Goal: Task Accomplishment & Management: Use online tool/utility

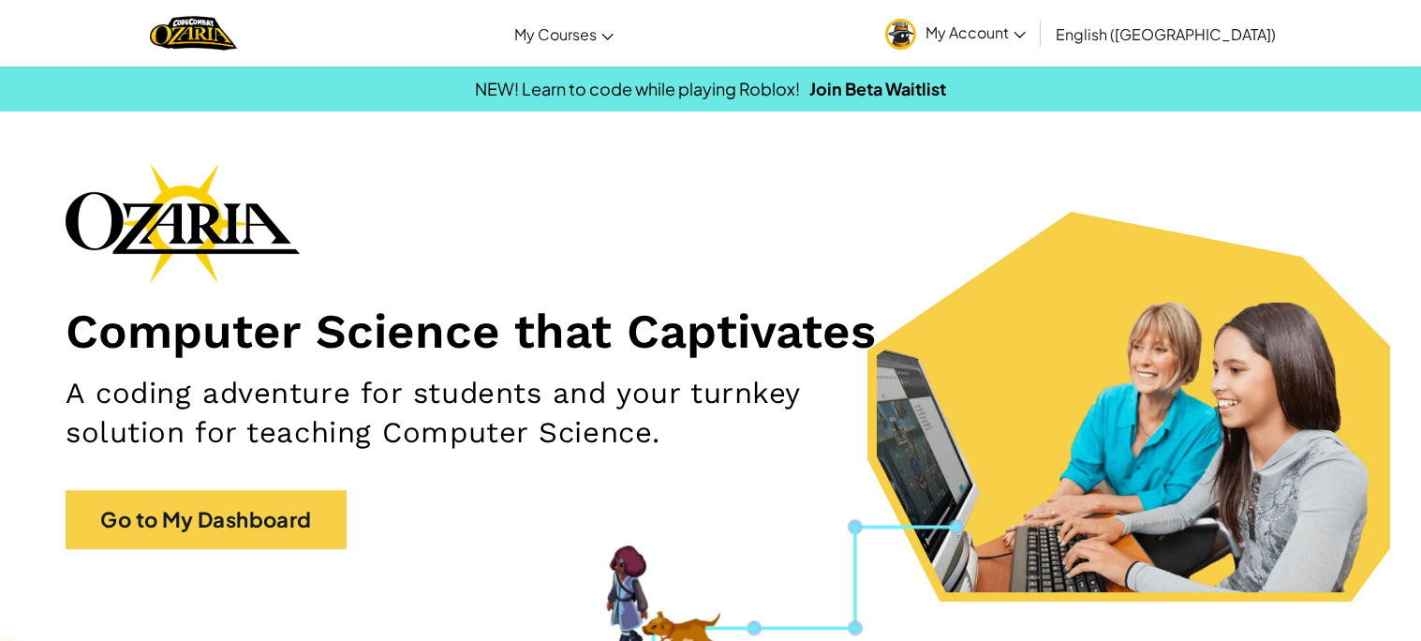
click at [365, 531] on div "Computer Science that Captivates A coding adventure for students and your turnk…" at bounding box center [711, 365] width 1290 height 405
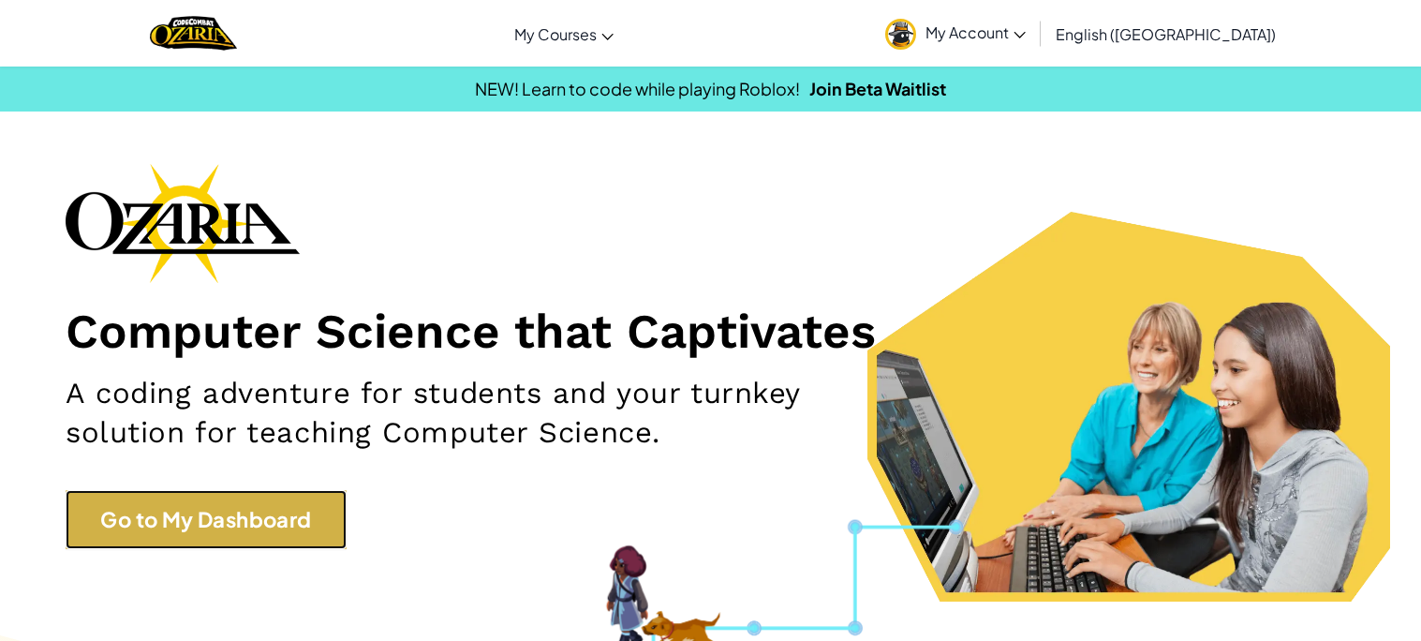
click at [275, 520] on link "Go to My Dashboard" at bounding box center [206, 519] width 281 height 59
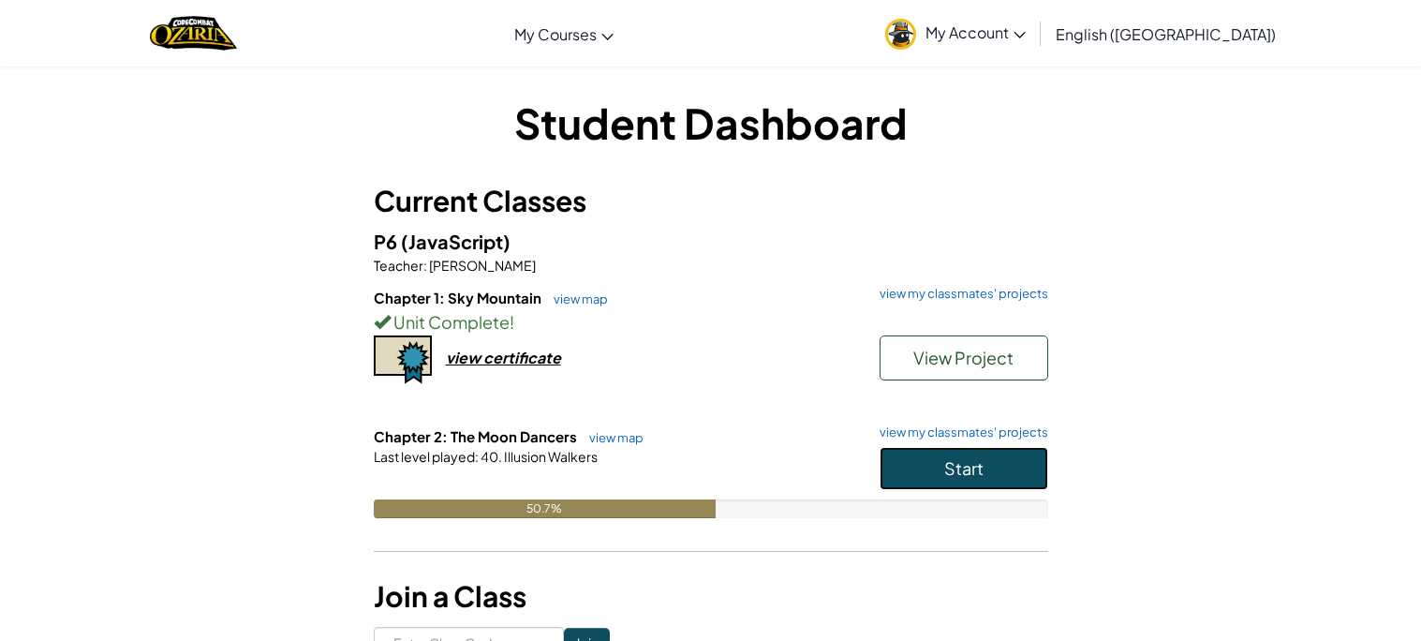
click at [885, 457] on button "Start" at bounding box center [963, 468] width 169 height 43
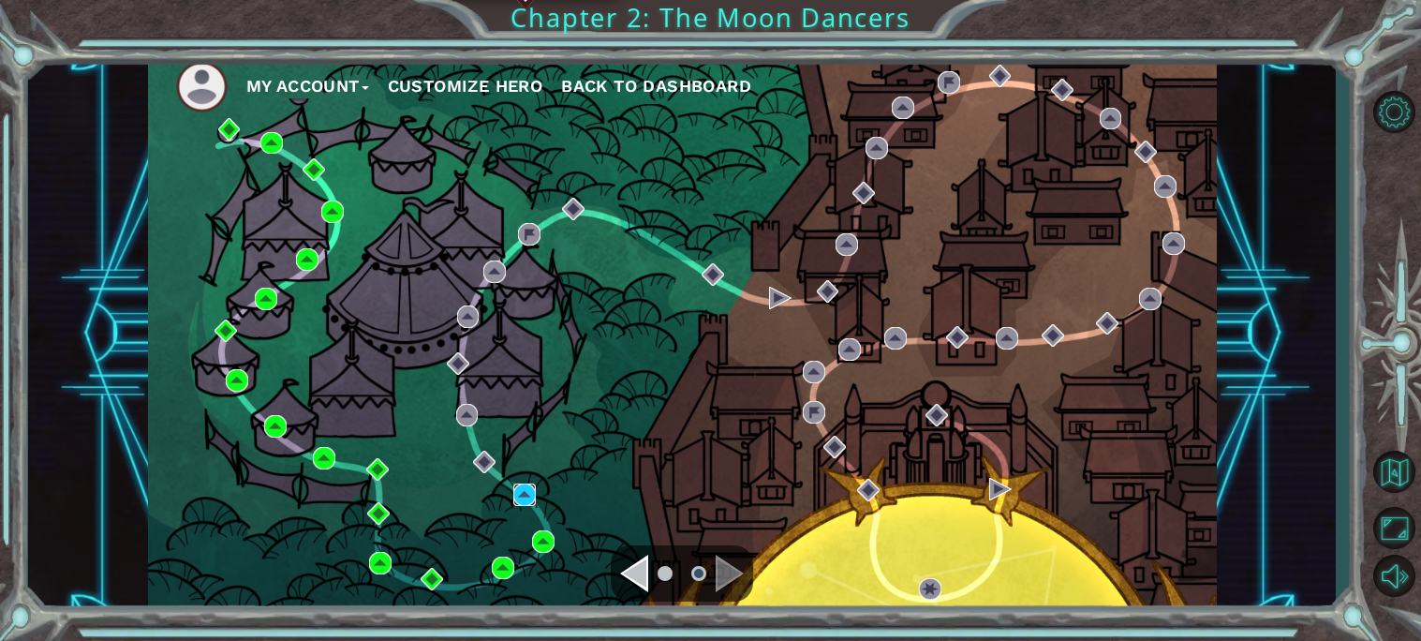
click at [524, 483] on img at bounding box center [524, 494] width 22 height 22
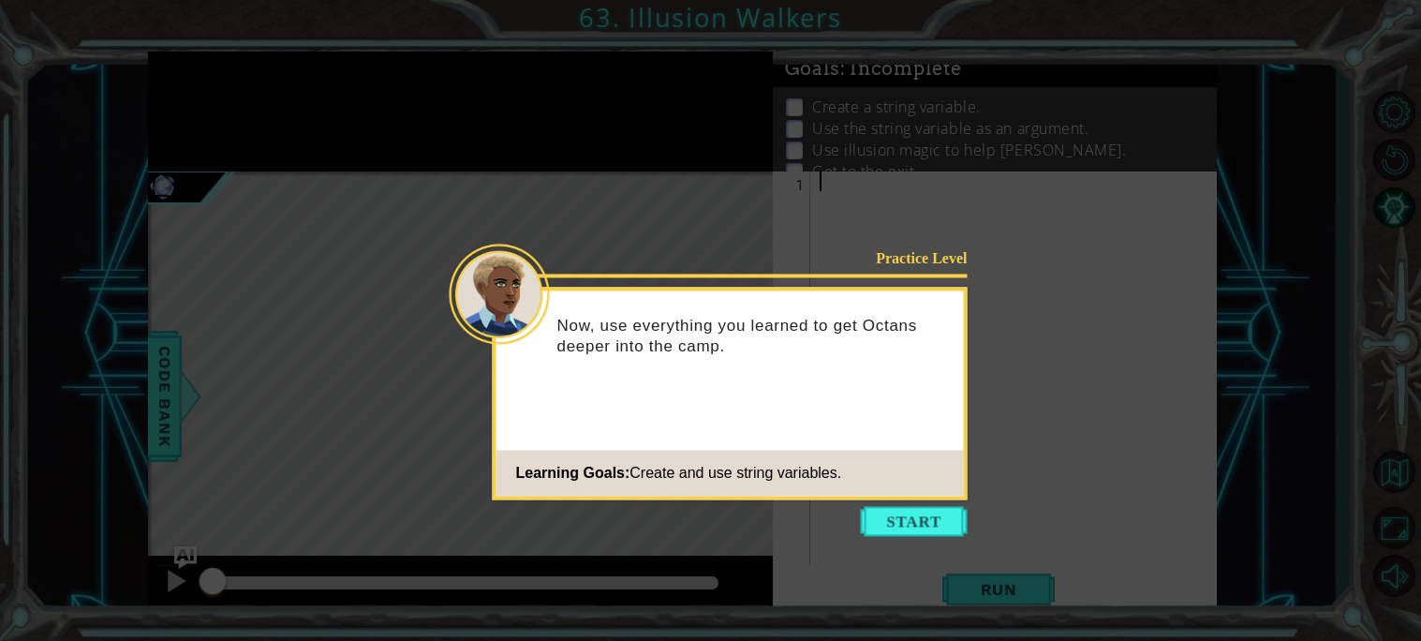
click at [757, 206] on icon at bounding box center [710, 320] width 1421 height 641
click at [922, 523] on button "Start" at bounding box center [914, 521] width 107 height 30
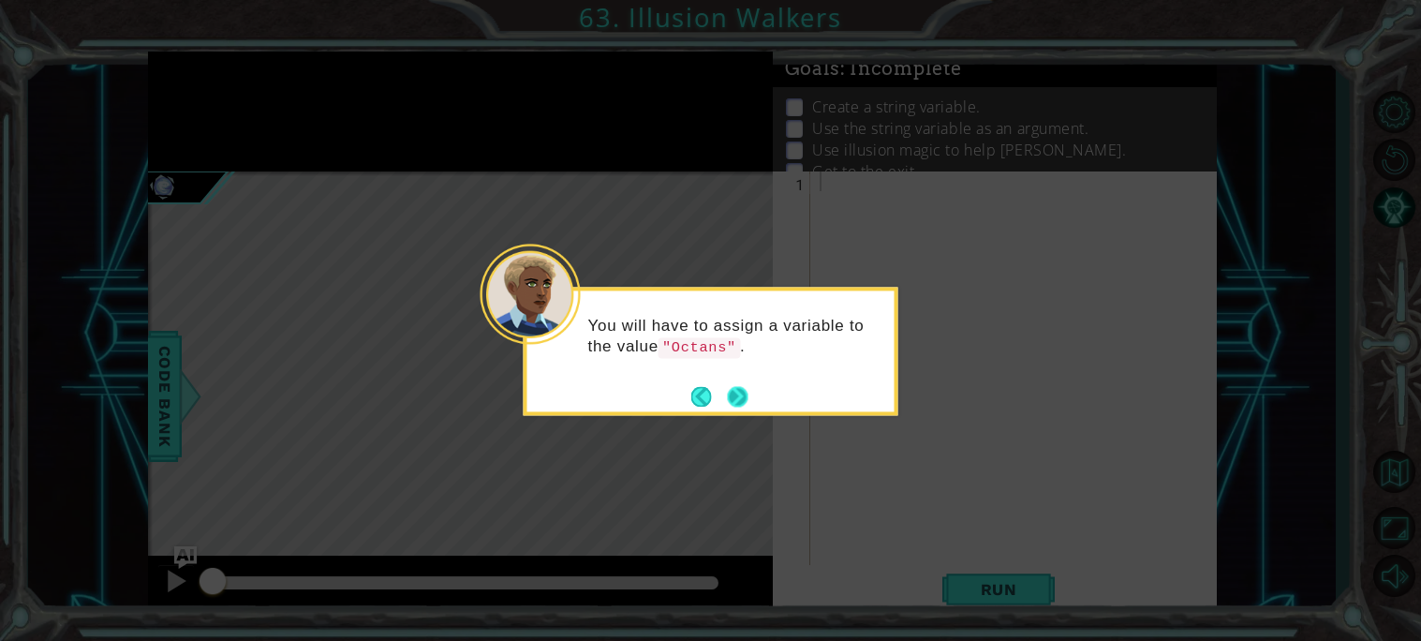
click at [736, 404] on button "Next" at bounding box center [737, 396] width 33 height 33
click at [736, 404] on button "Next" at bounding box center [738, 397] width 22 height 22
click at [736, 404] on button "Next" at bounding box center [738, 396] width 34 height 34
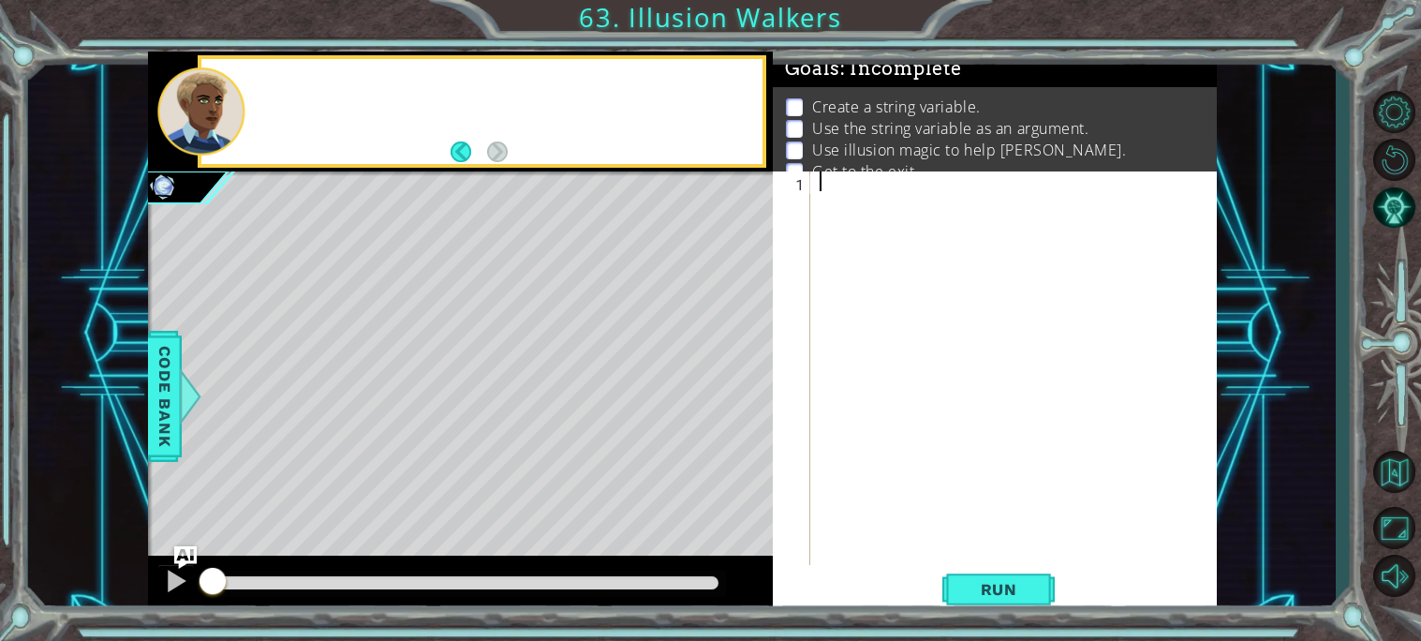
click at [736, 404] on div "Level Map" at bounding box center [580, 447] width 865 height 552
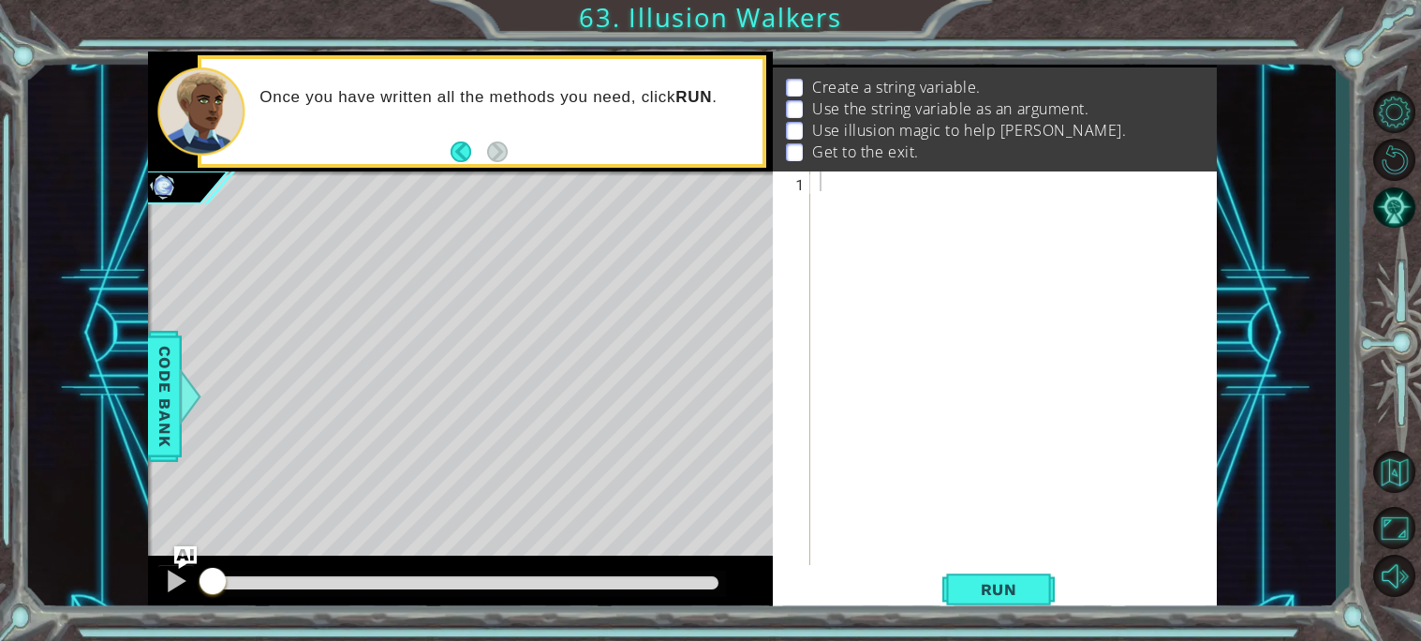
click at [913, 187] on div at bounding box center [1019, 387] width 406 height 433
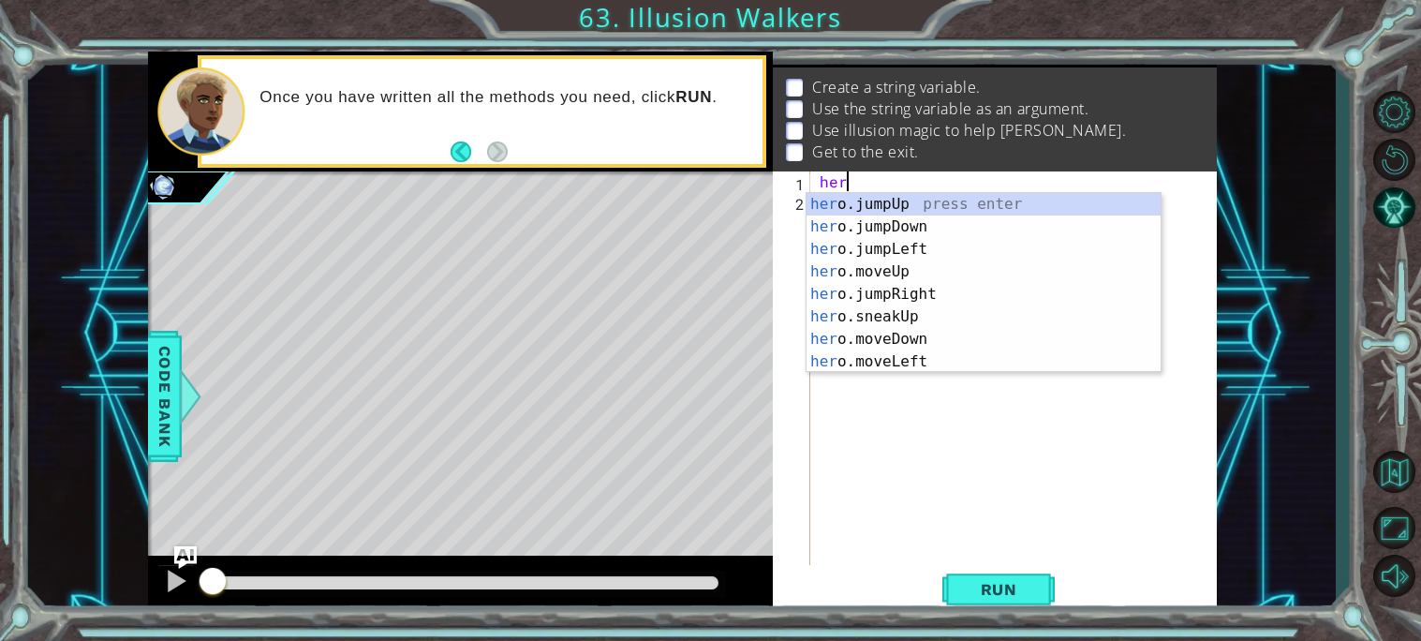
scroll to position [0, 1]
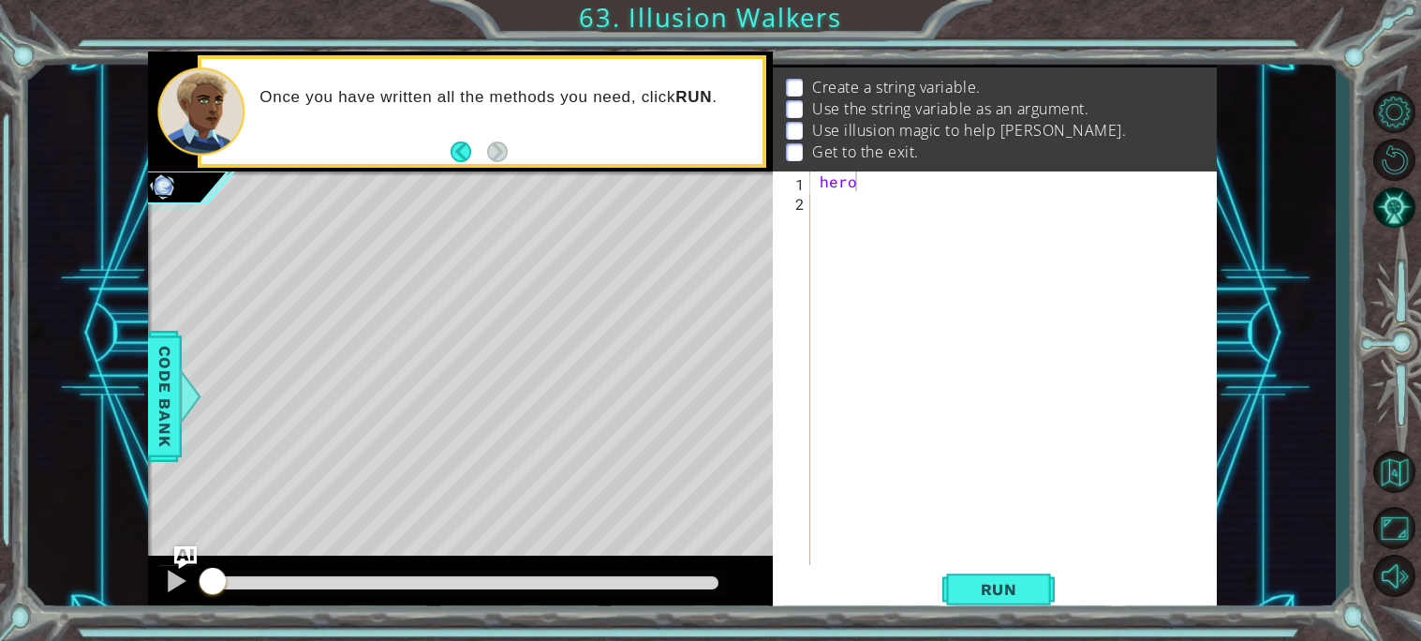
click at [865, 181] on div "hero" at bounding box center [1019, 387] width 406 height 433
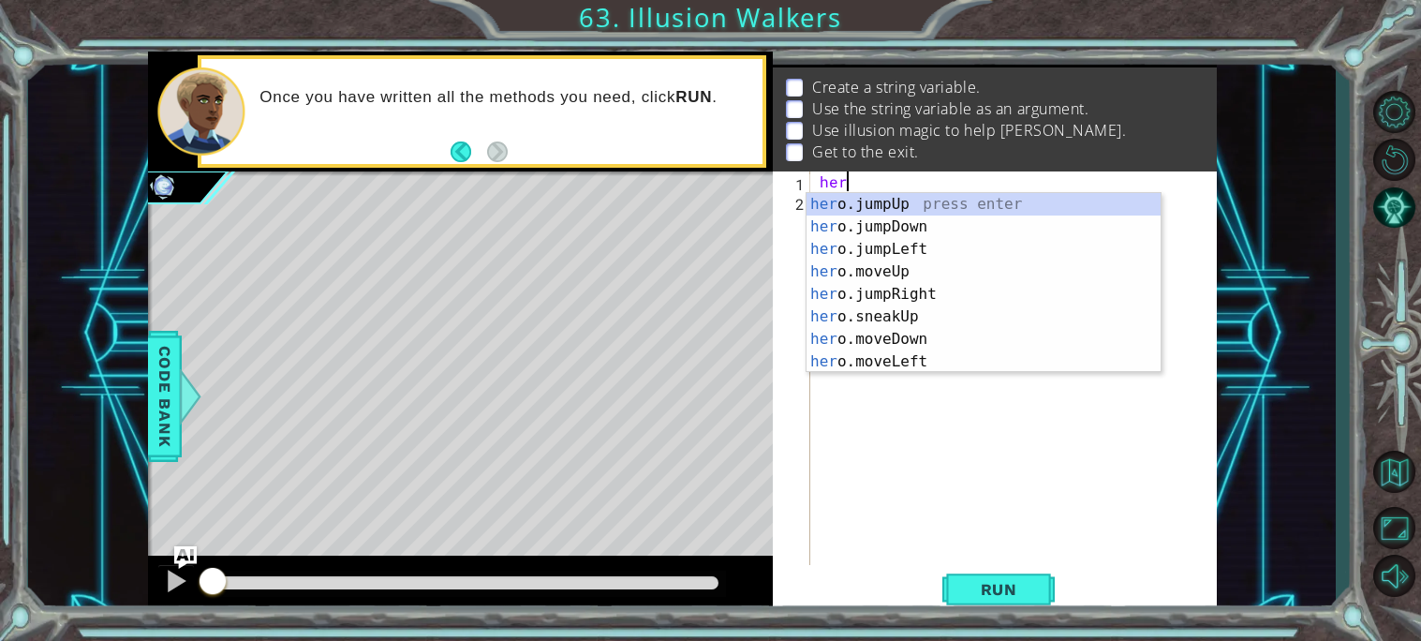
type textarea "h"
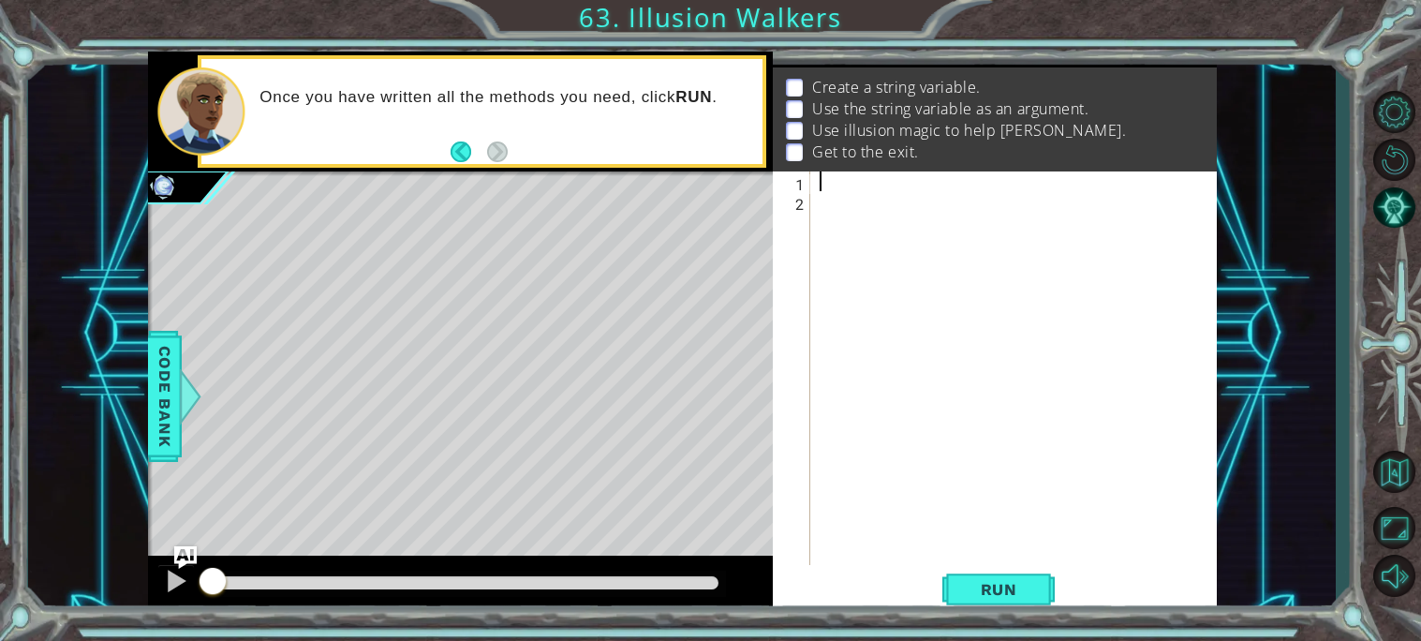
scroll to position [0, 0]
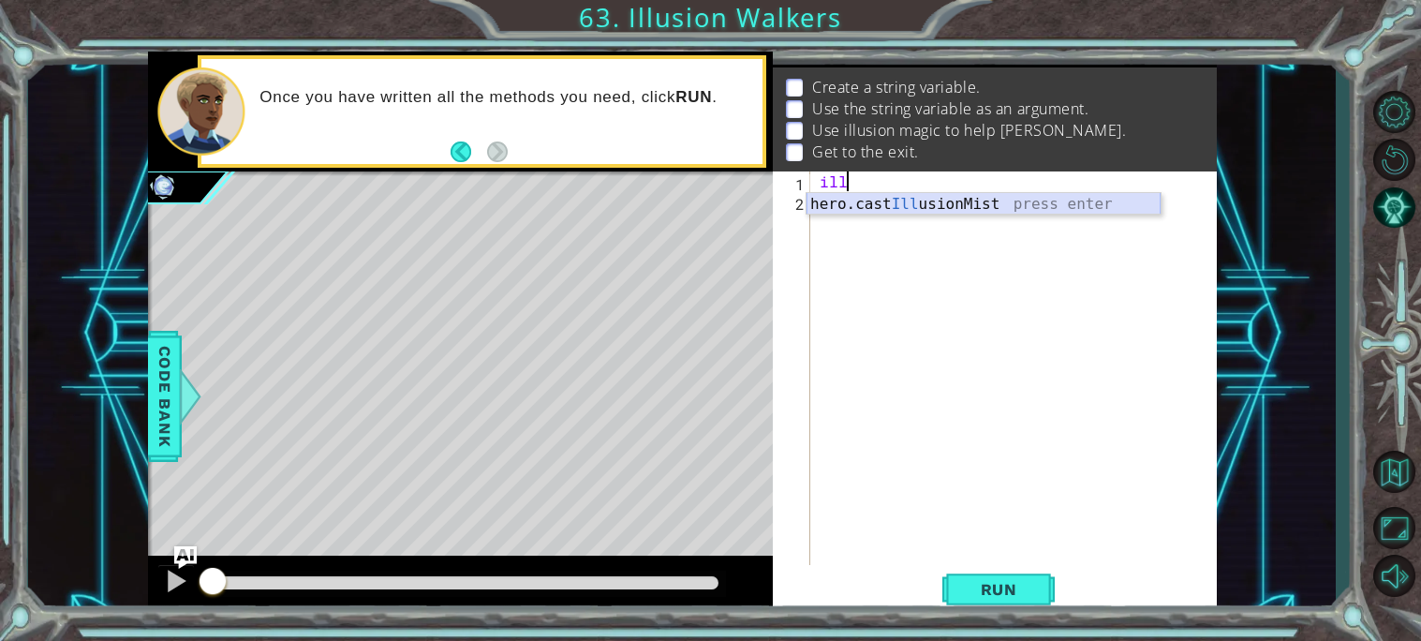
click at [860, 194] on div "hero.cast Ill usionMist press enter" at bounding box center [983, 226] width 354 height 67
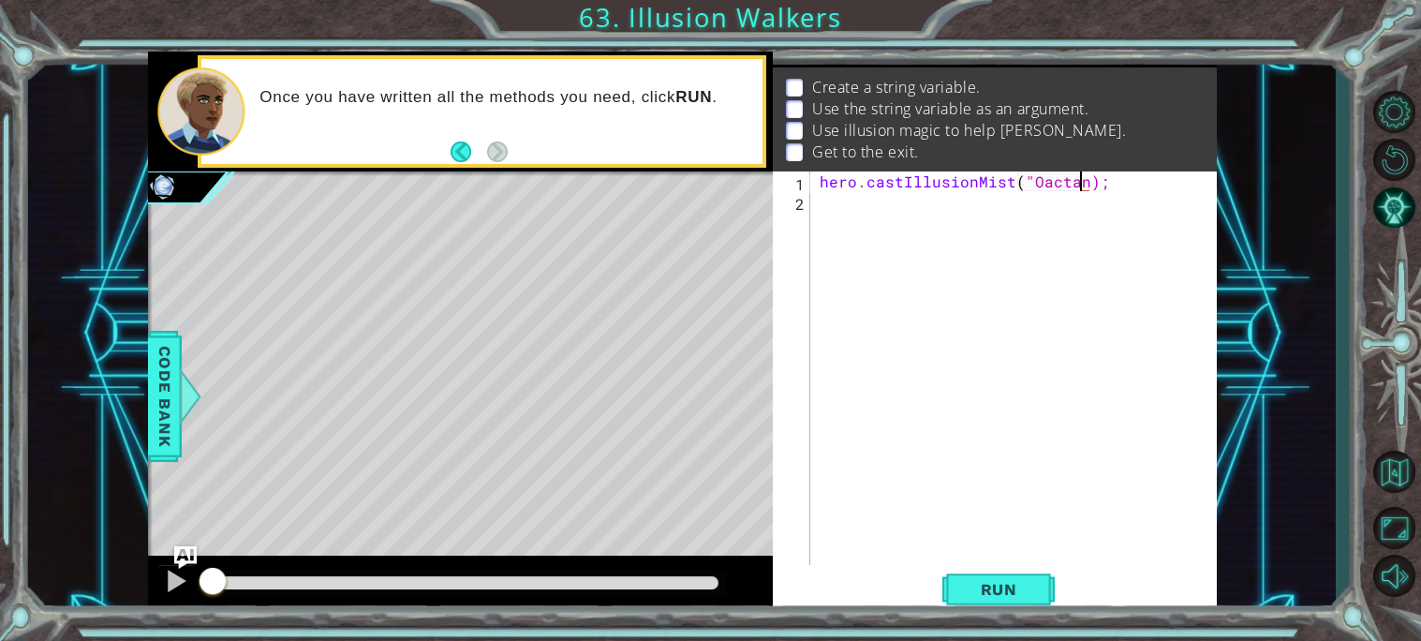
scroll to position [0, 16]
type textarea "hero.castIllusionMist("Oactans");"
click at [899, 205] on div "hero . castIllusionMist ( "Oactans" ) ;" at bounding box center [1019, 387] width 406 height 433
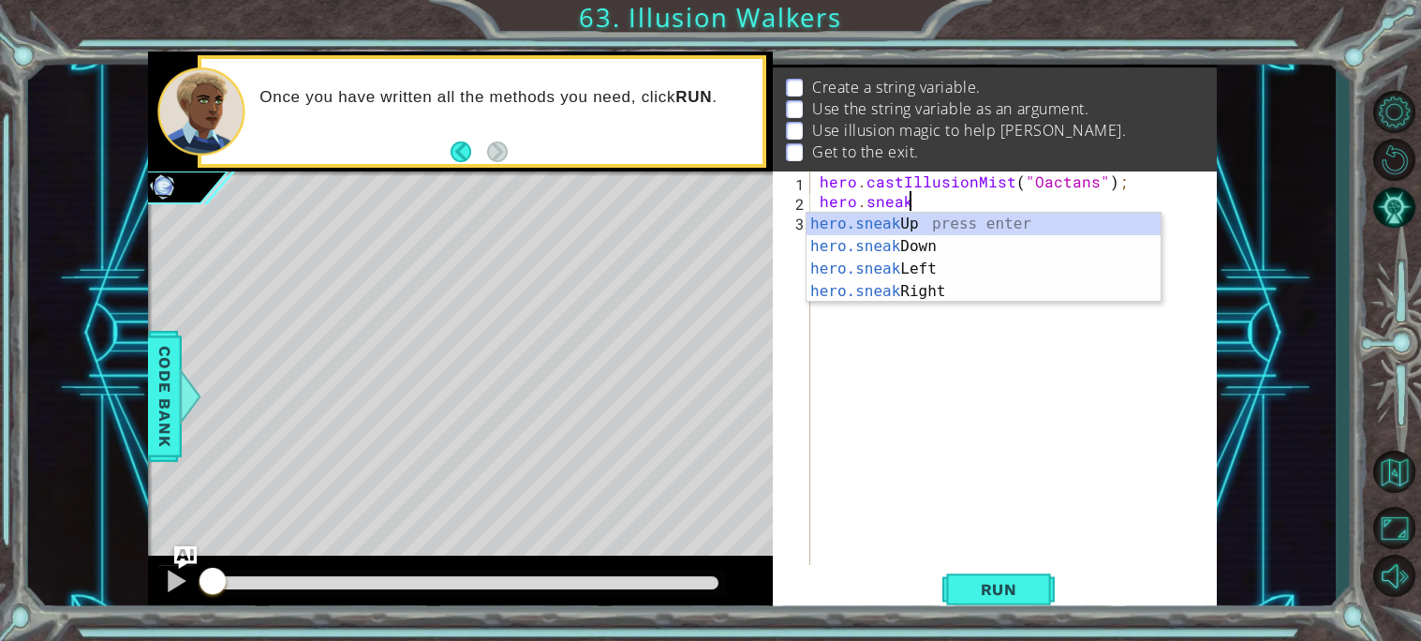
scroll to position [0, 4]
click at [947, 220] on div "hero.sneak Up press enter hero.sneak Down press enter hero.sneak Left press ent…" at bounding box center [983, 280] width 354 height 135
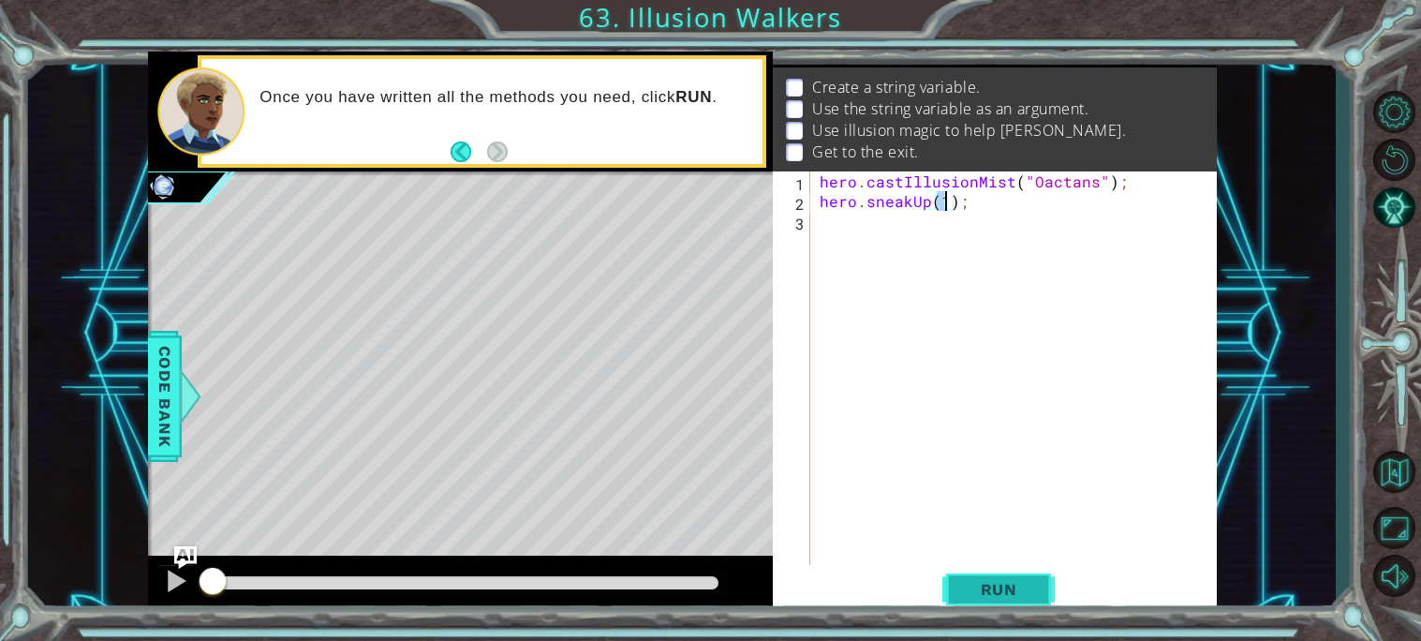
type textarea "hero.sneakUp(1);"
click at [992, 591] on span "Run" at bounding box center [999, 589] width 74 height 19
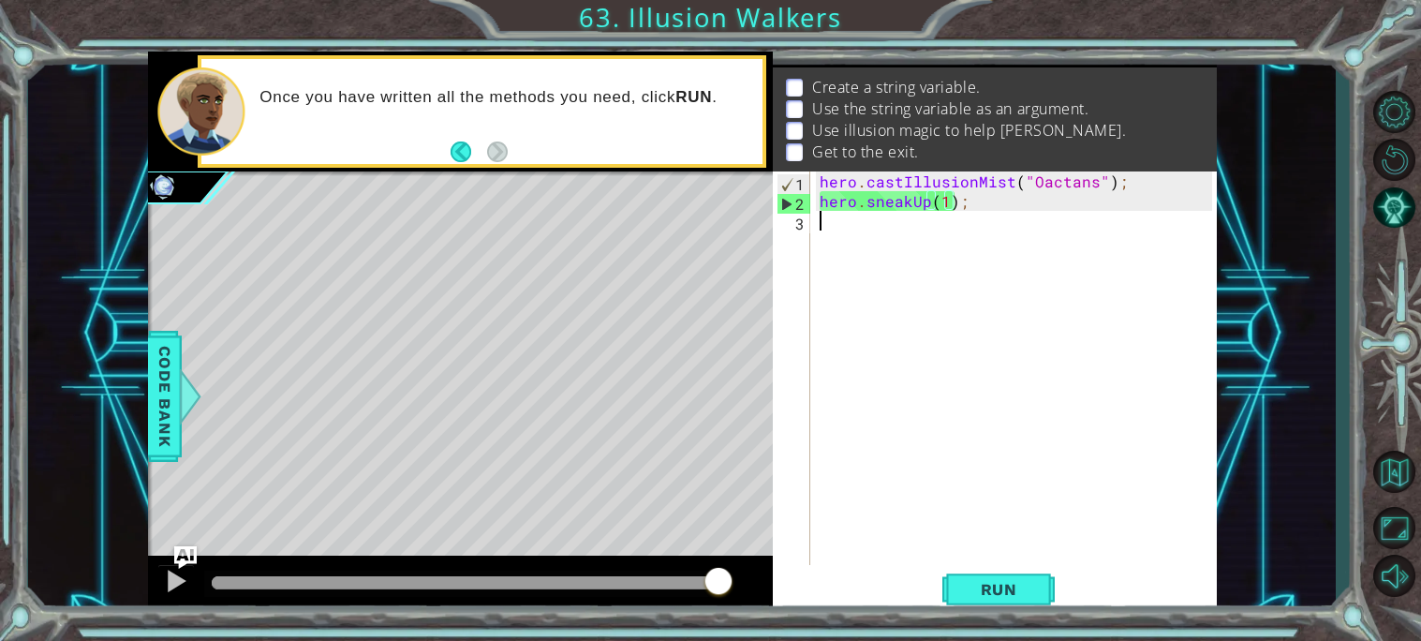
click at [994, 319] on div "hero . castIllusionMist ( "Oactans" ) ; hero . sneakUp ( 1 ) ;" at bounding box center [1019, 387] width 406 height 433
click at [971, 603] on button "Run" at bounding box center [998, 589] width 112 height 44
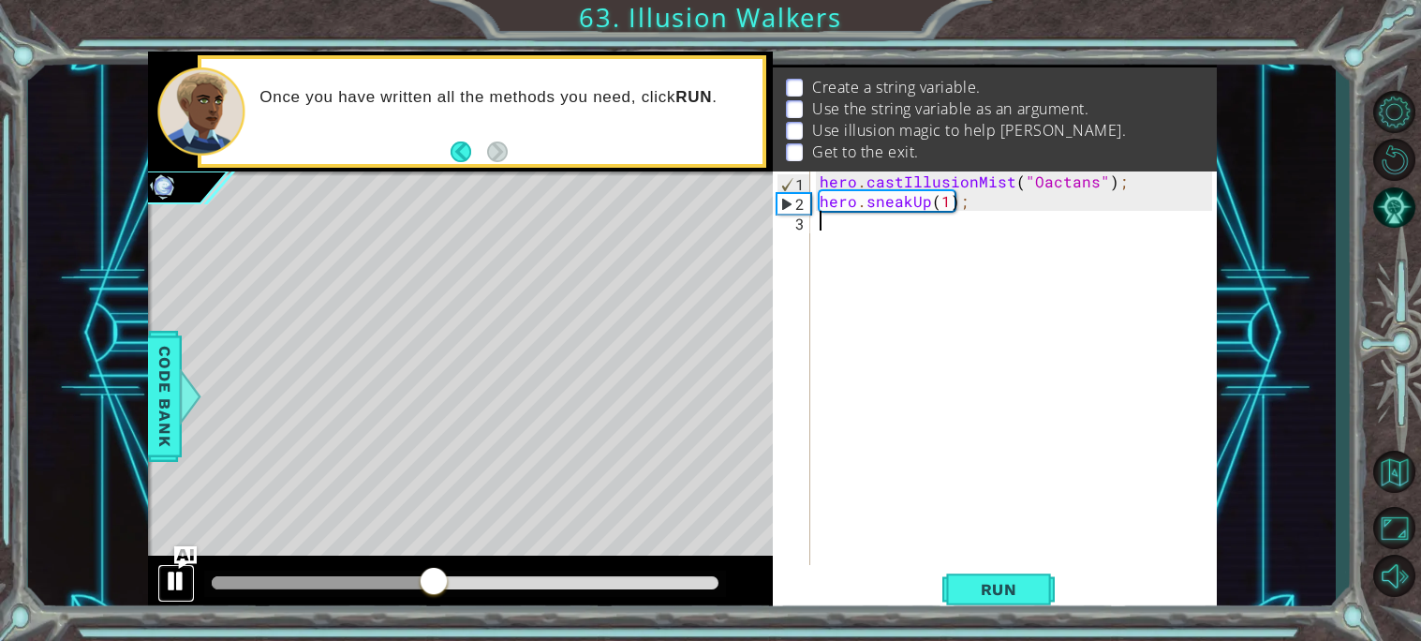
click at [173, 580] on div at bounding box center [176, 580] width 24 height 24
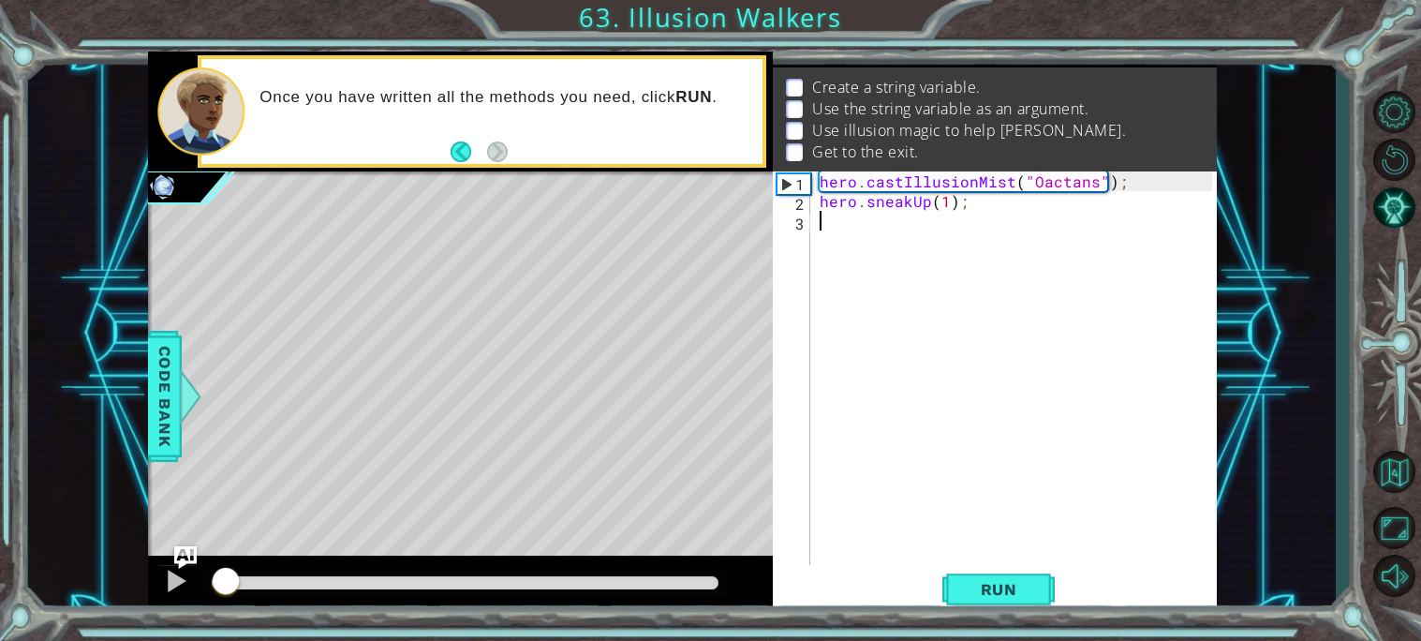
drag, startPoint x: 459, startPoint y: 575, endPoint x: 210, endPoint y: 575, distance: 249.1
click at [210, 575] on div at bounding box center [226, 583] width 34 height 34
click at [1085, 184] on div "hero . castIllusionMist ( "Oactans" ) ; hero . sneakUp ( 1 ) ;" at bounding box center [1019, 387] width 406 height 433
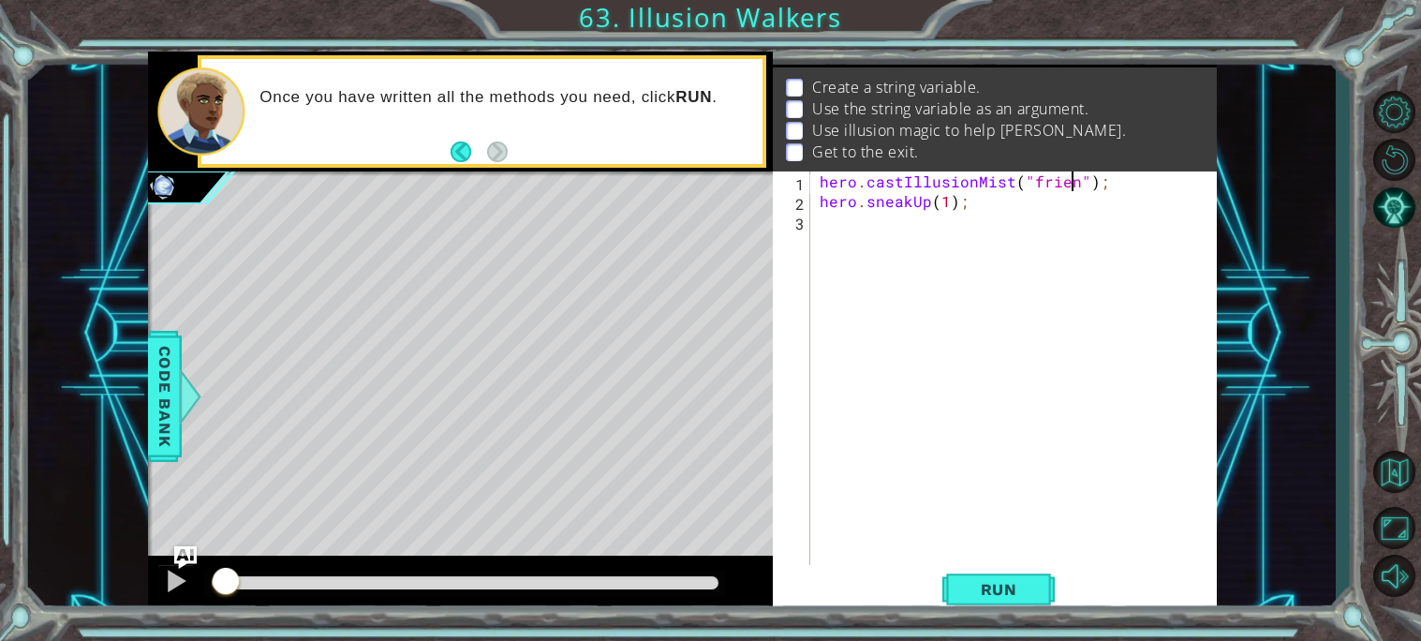
scroll to position [0, 15]
click at [1019, 585] on span "Run" at bounding box center [999, 589] width 74 height 19
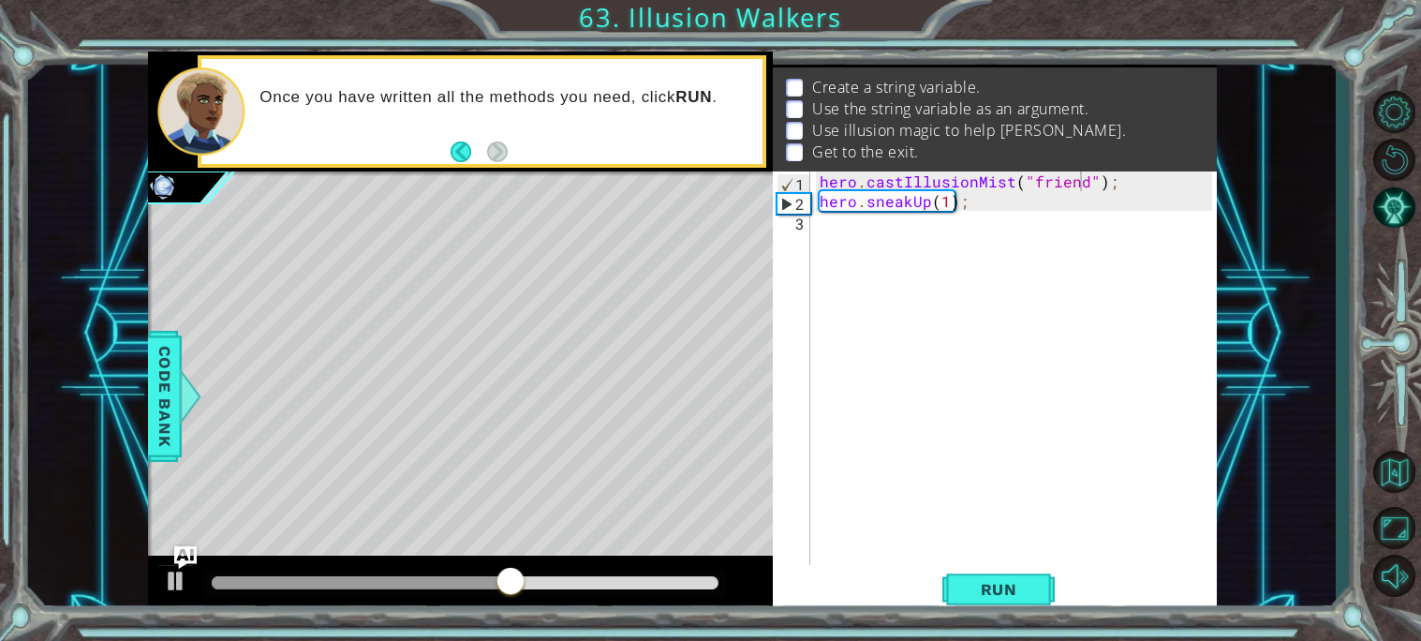
drag, startPoint x: 437, startPoint y: 573, endPoint x: 259, endPoint y: 556, distance: 178.7
click at [259, 556] on div at bounding box center [460, 585] width 625 height 60
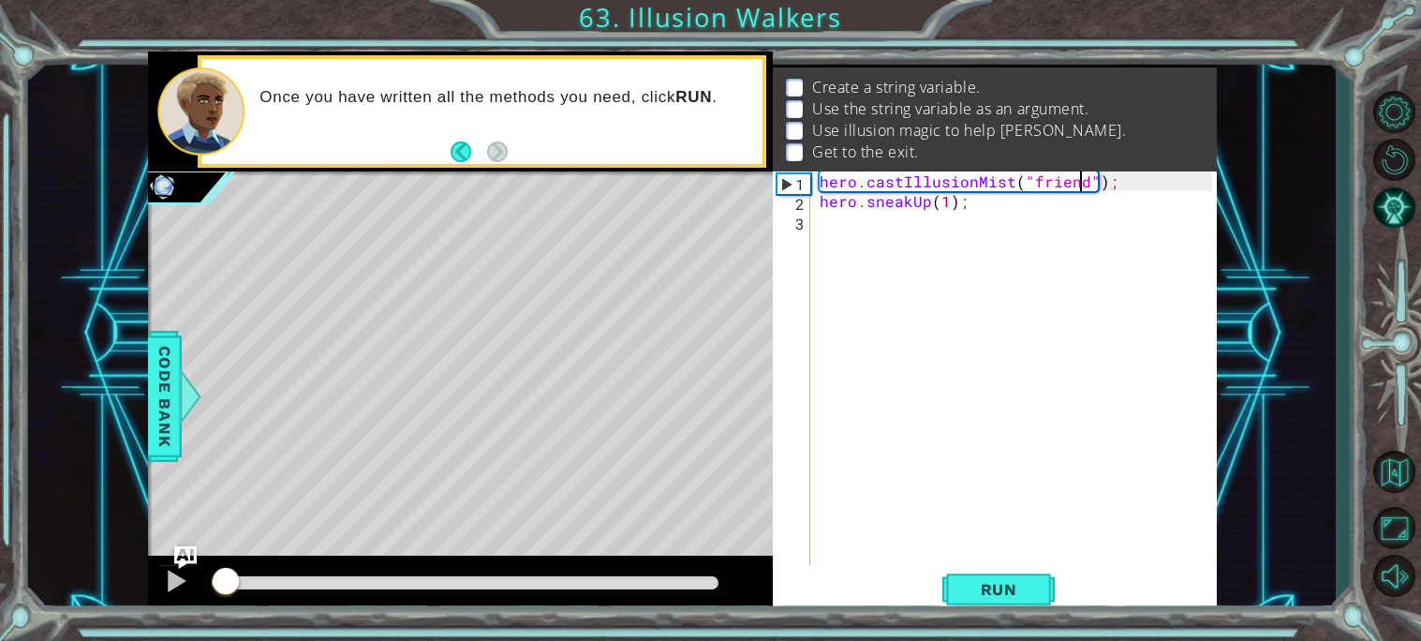
drag, startPoint x: 701, startPoint y: 579, endPoint x: 151, endPoint y: 590, distance: 550.8
click at [151, 590] on div at bounding box center [460, 585] width 625 height 60
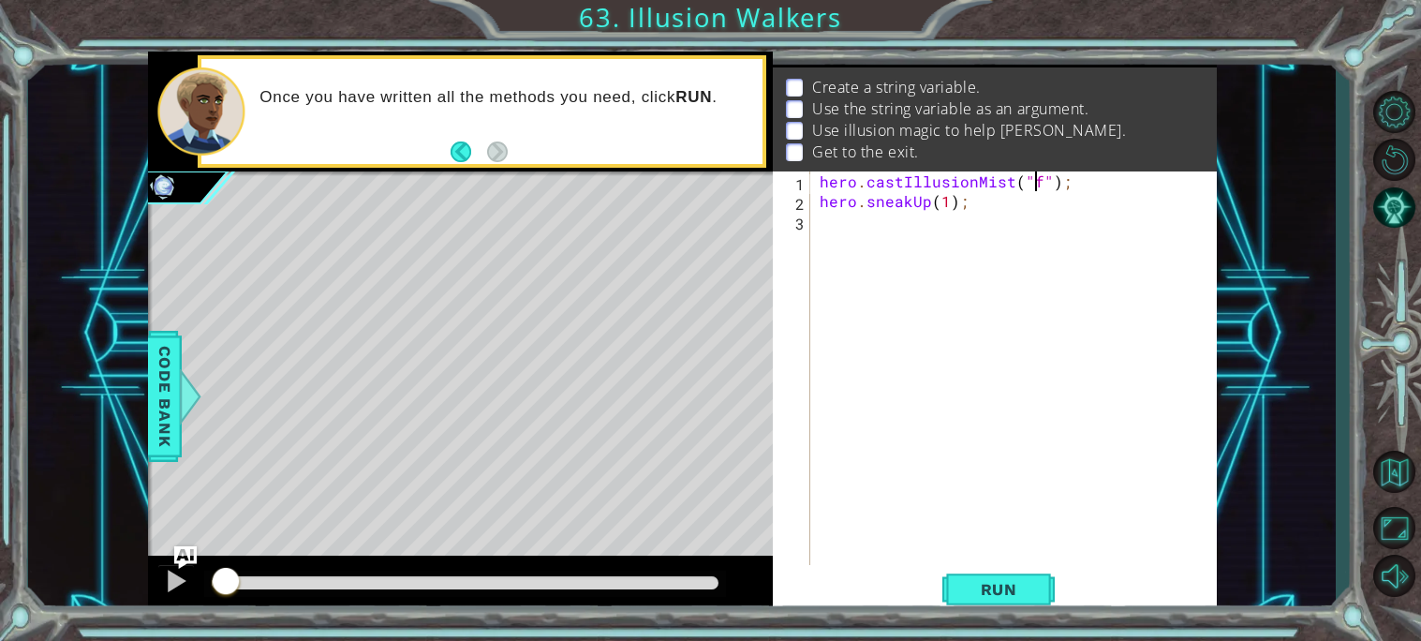
scroll to position [0, 13]
type textarea "hero.castIllusionMist("octans");"
click at [1003, 562] on div "hero . castIllusionMist ( "octans" ) ; hero . sneakUp ( 1 ) ;" at bounding box center [1019, 387] width 406 height 433
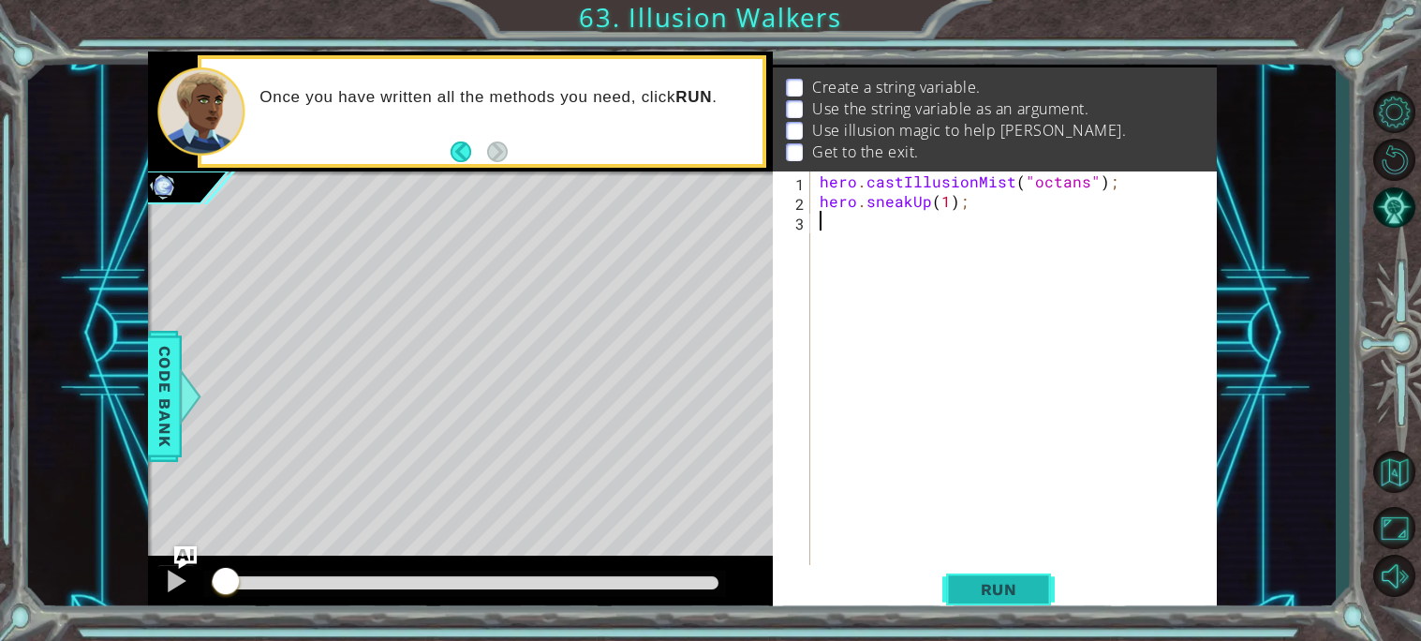
click at [1003, 583] on span "Run" at bounding box center [999, 589] width 74 height 19
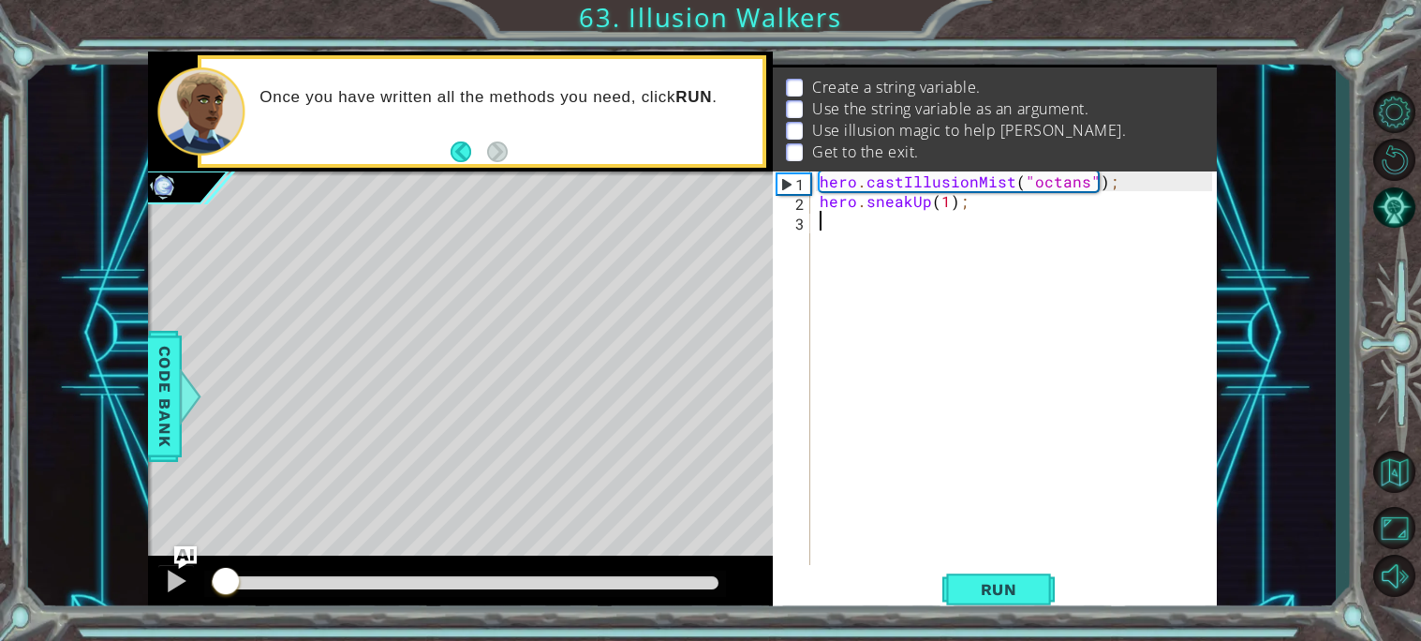
drag, startPoint x: 560, startPoint y: 573, endPoint x: 204, endPoint y: 588, distance: 356.2
click at [204, 588] on div at bounding box center [465, 583] width 522 height 26
click at [175, 582] on div at bounding box center [176, 580] width 24 height 24
drag, startPoint x: 350, startPoint y: 572, endPoint x: 147, endPoint y: 608, distance: 206.3
click at [148, 608] on div at bounding box center [460, 585] width 625 height 60
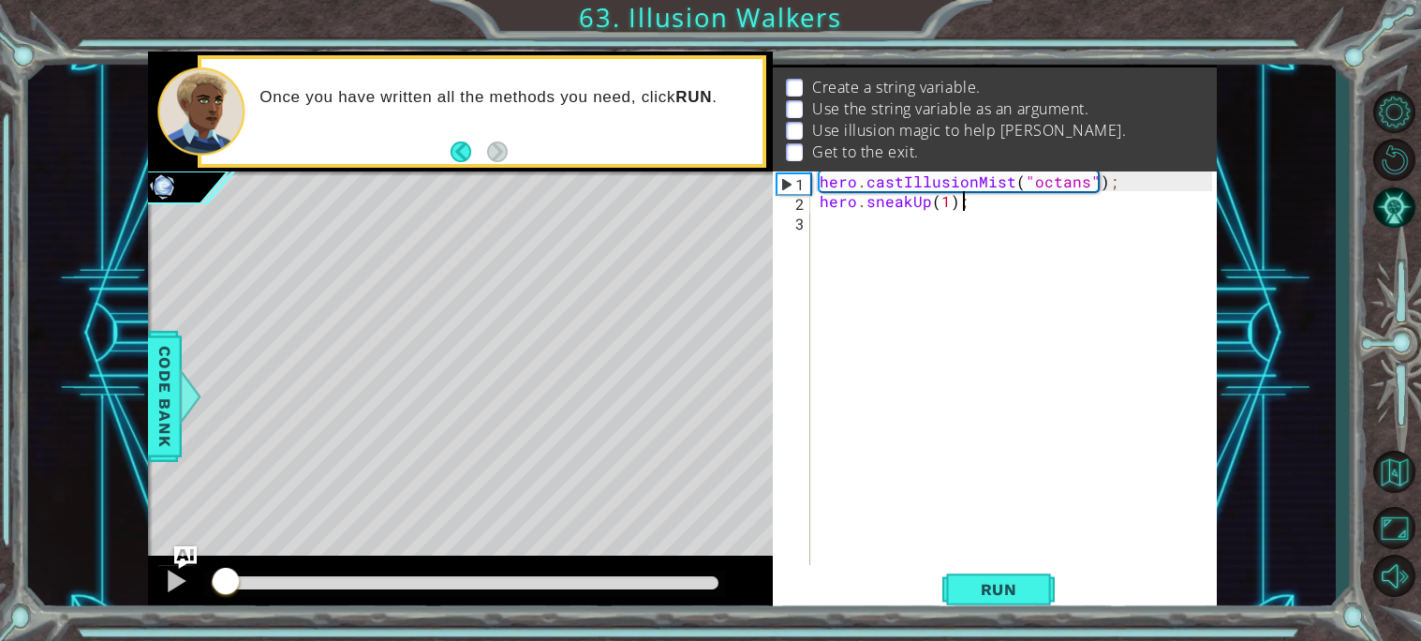
click at [977, 208] on div "hero . castIllusionMist ( "octans" ) ; hero . sneakUp ( 1 ) ;" at bounding box center [1019, 387] width 406 height 433
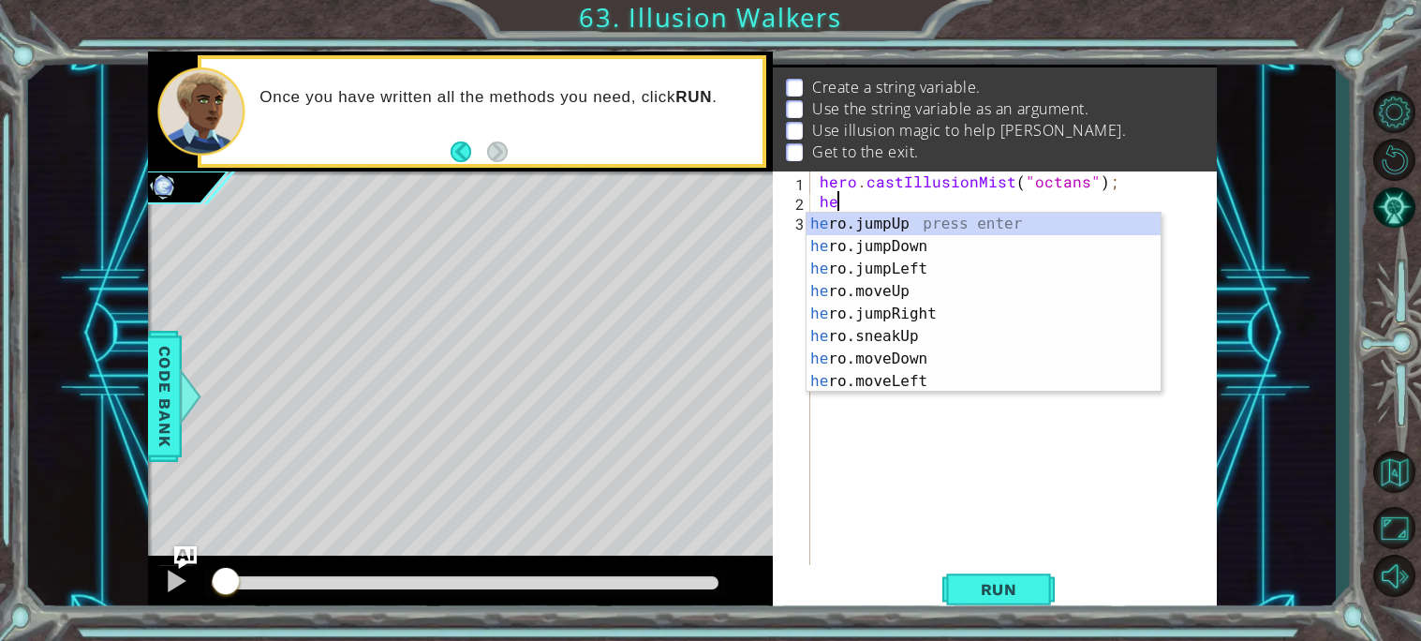
type textarea "h"
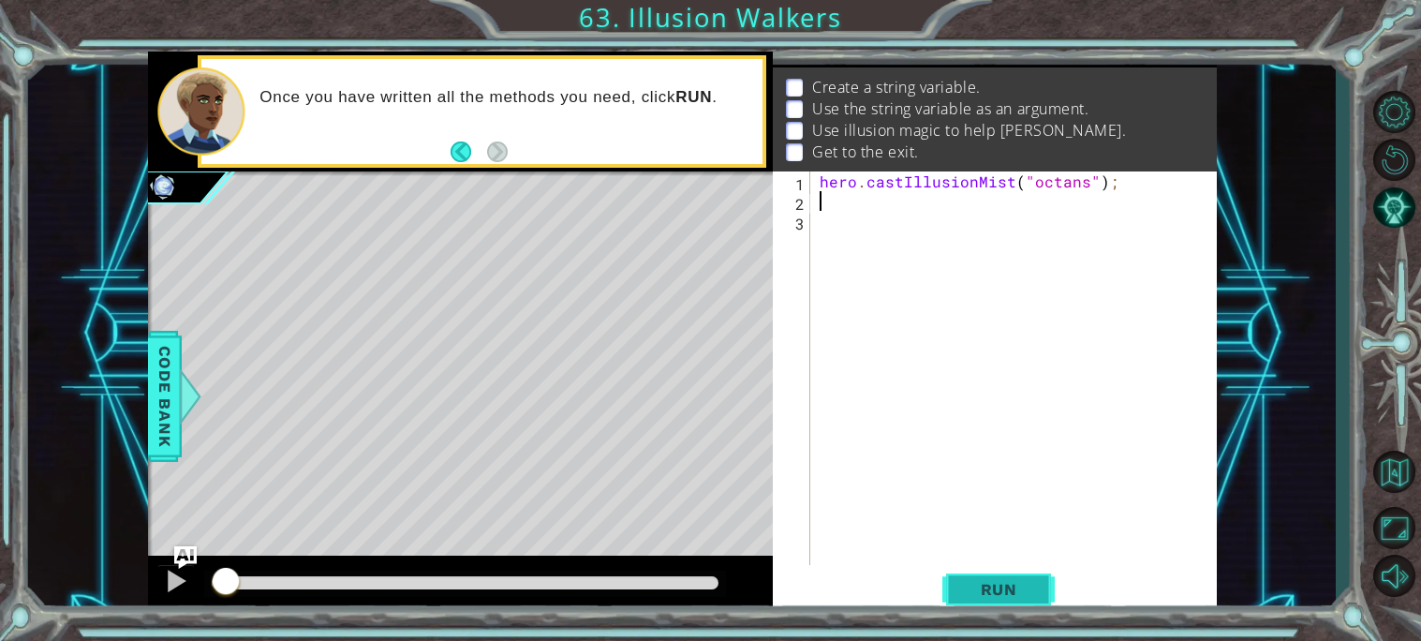
click at [983, 592] on span "Run" at bounding box center [999, 589] width 74 height 19
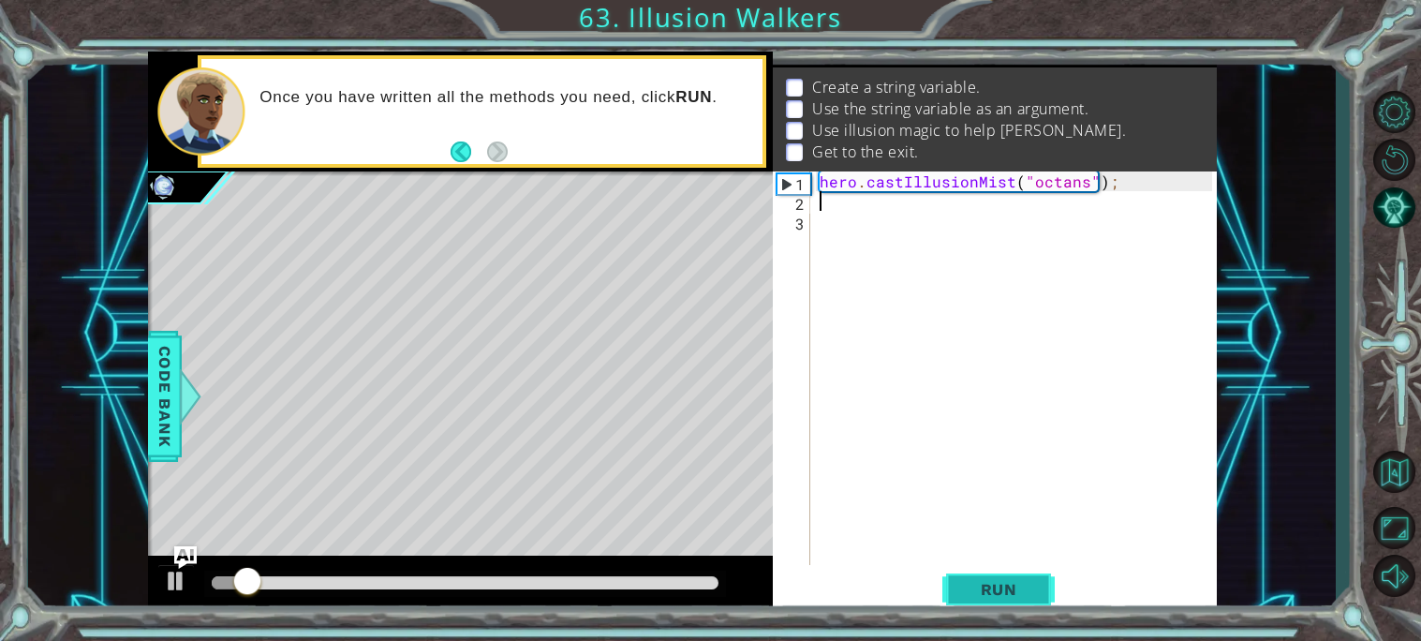
click at [966, 585] on span "Run" at bounding box center [999, 589] width 74 height 19
click at [180, 585] on div at bounding box center [176, 580] width 24 height 24
click at [1035, 180] on div "hero . castIllusionMist ( "octans" ) ;" at bounding box center [1019, 387] width 406 height 433
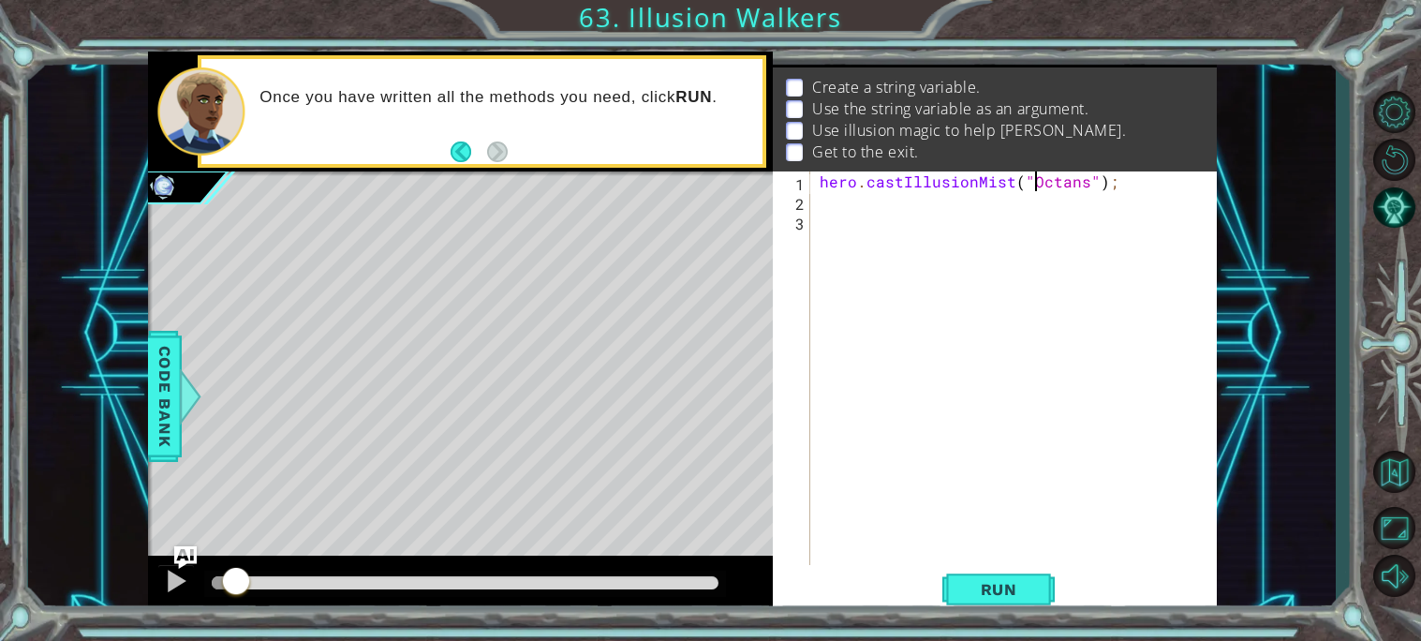
scroll to position [0, 12]
type textarea "hero.castIllusionMist("Octans");"
click at [969, 583] on span "Run" at bounding box center [999, 589] width 74 height 19
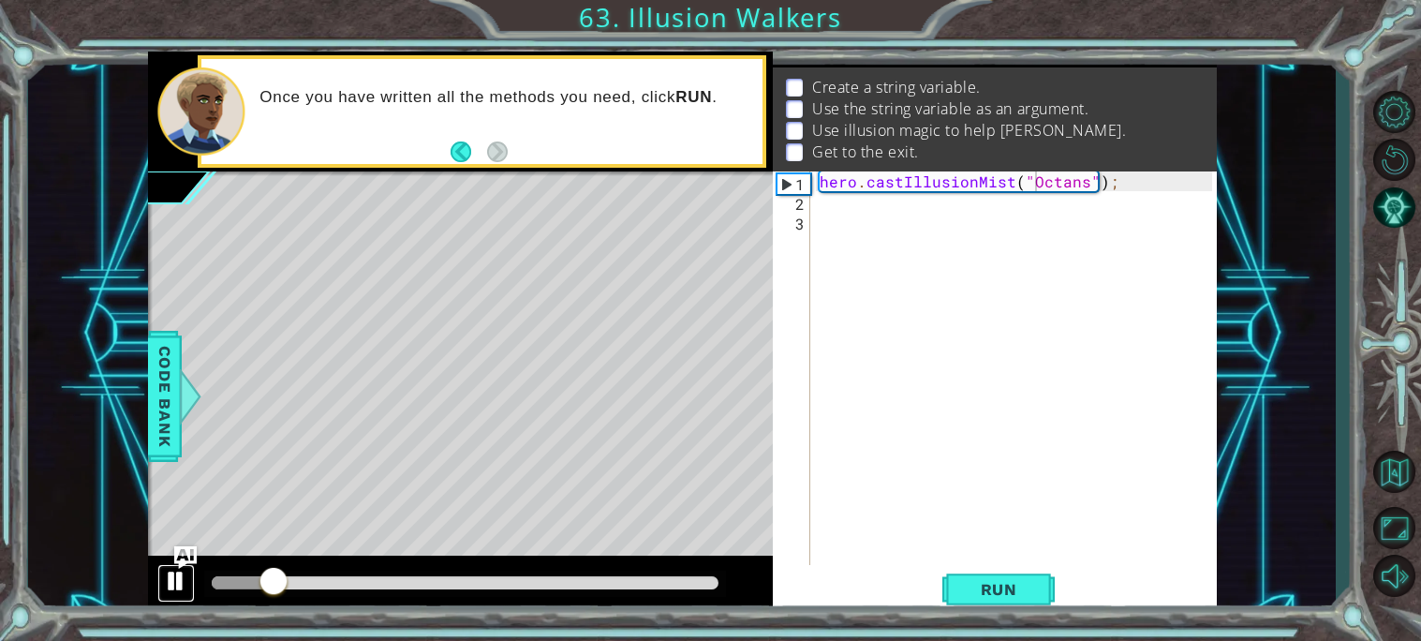
click at [178, 585] on div at bounding box center [176, 580] width 24 height 24
click at [842, 210] on div "hero . castIllusionMist ( "Octans" ) ;" at bounding box center [1019, 387] width 406 height 433
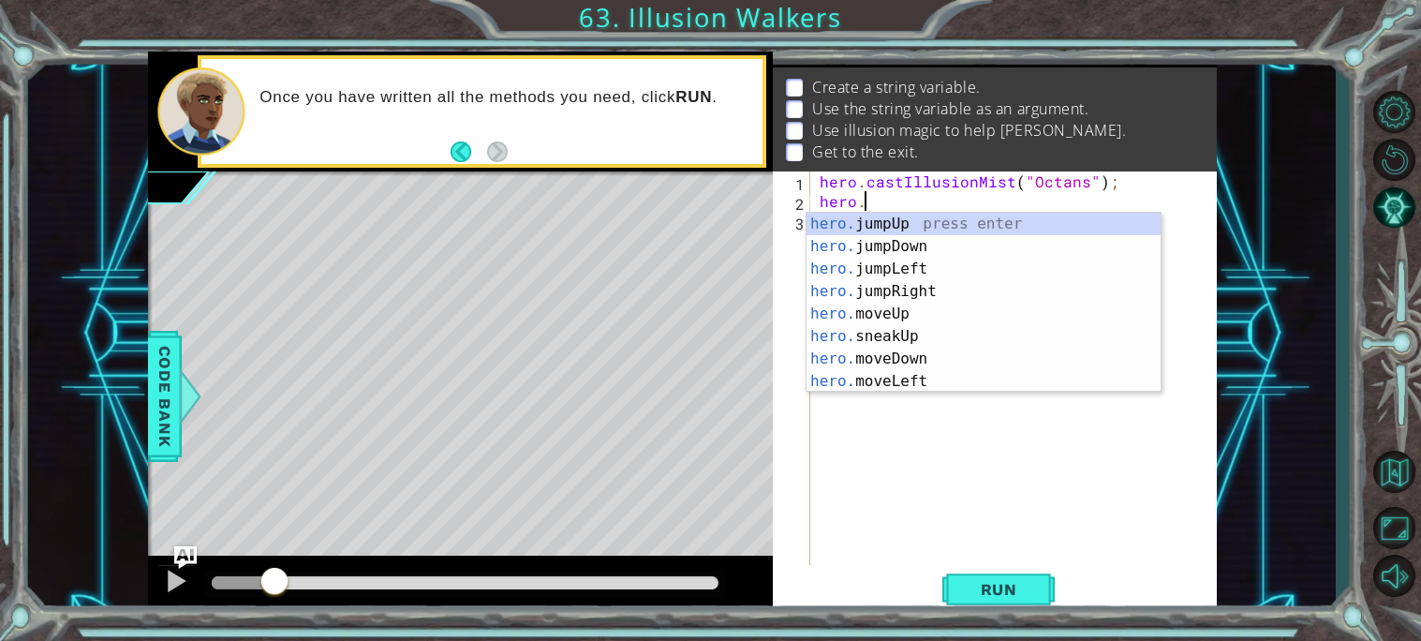
scroll to position [0, 2]
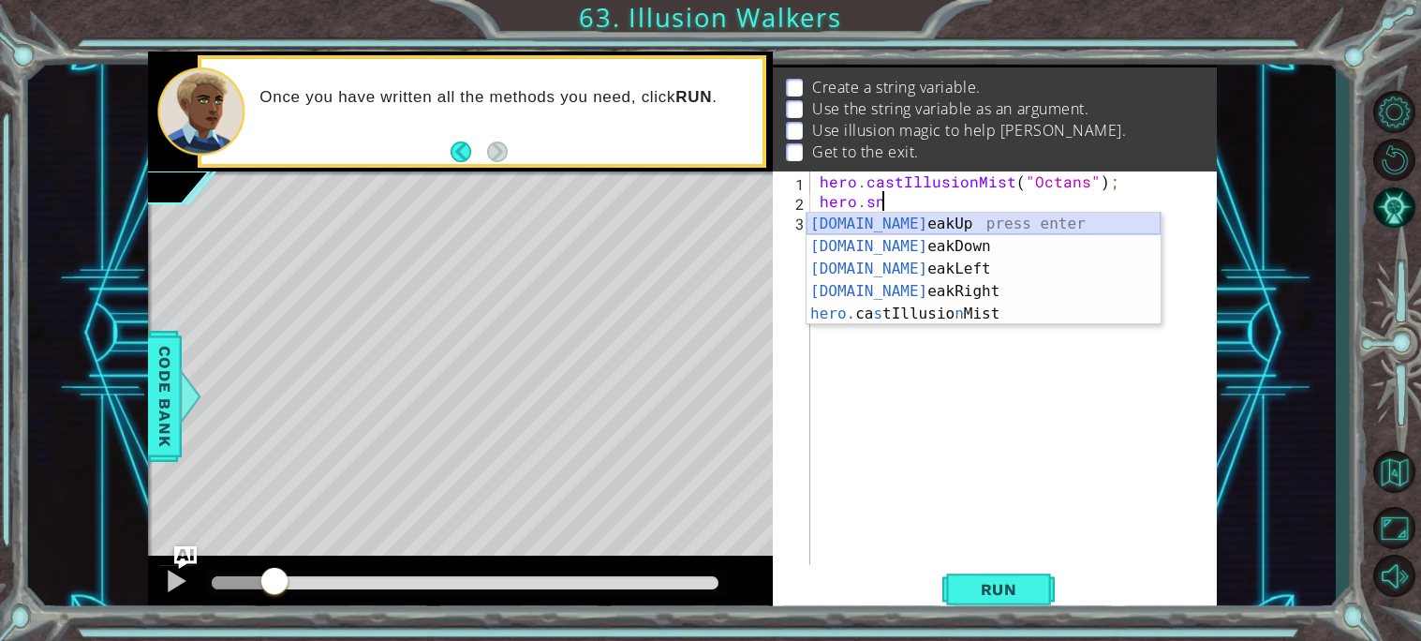
click at [863, 220] on div "[DOMAIN_NAME] eakUp press enter [DOMAIN_NAME] eakDown press enter [DOMAIN_NAME]…" at bounding box center [983, 291] width 354 height 157
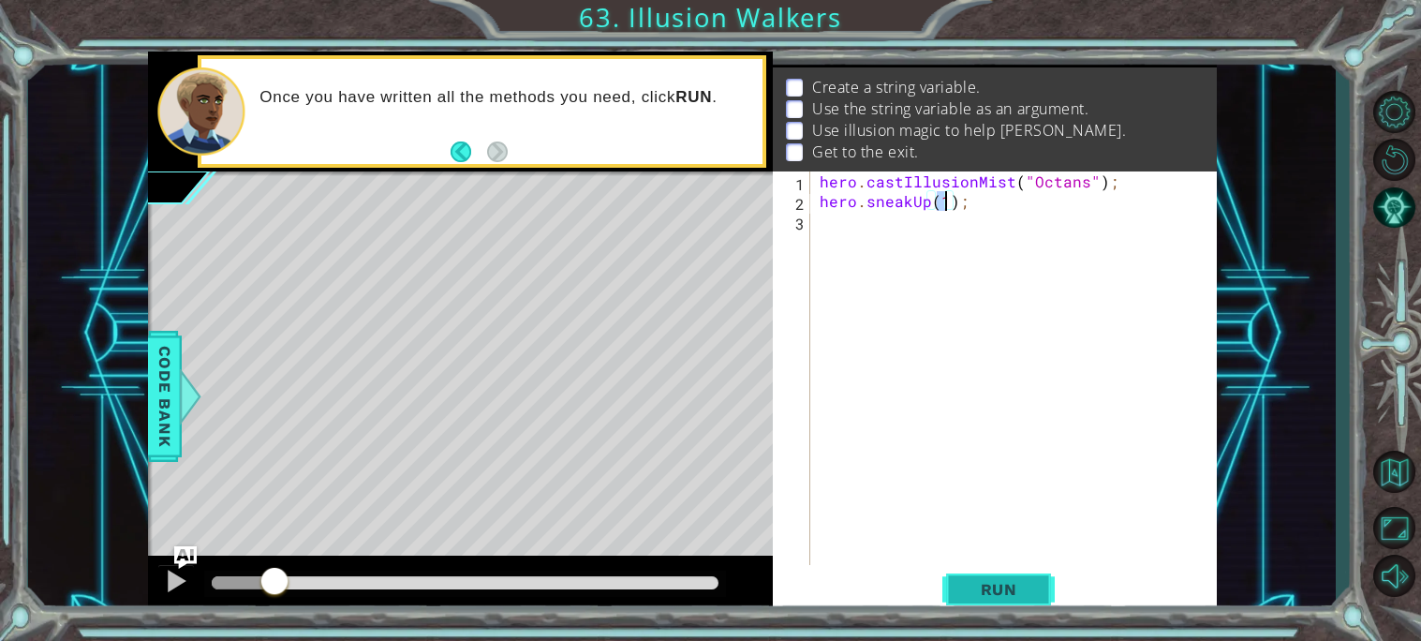
click at [1013, 604] on button "Run" at bounding box center [998, 589] width 112 height 44
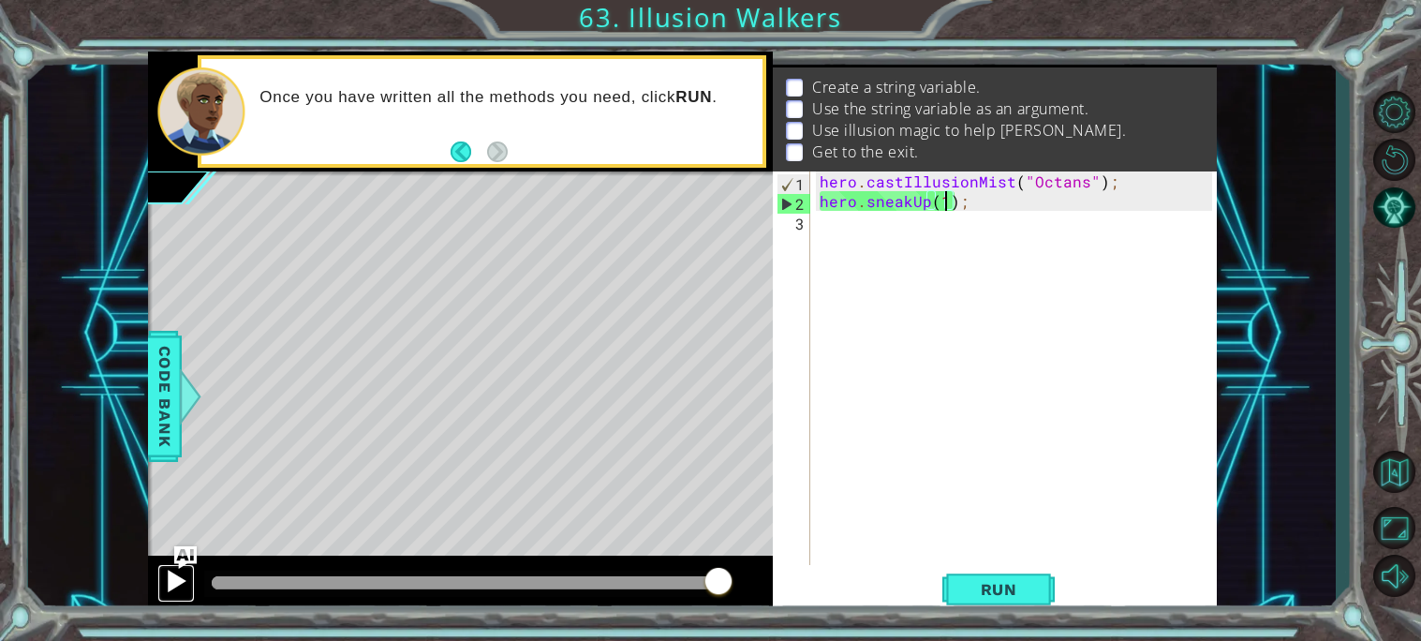
click at [176, 578] on div at bounding box center [176, 580] width 24 height 24
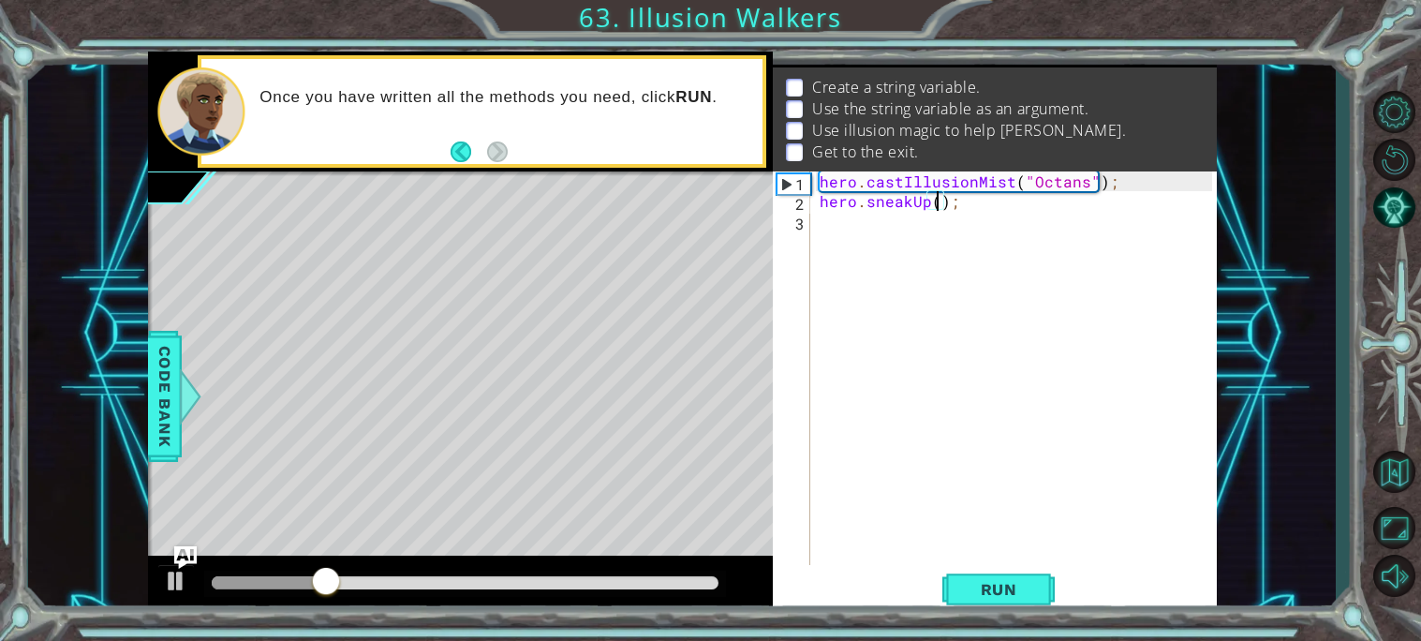
scroll to position [0, 7]
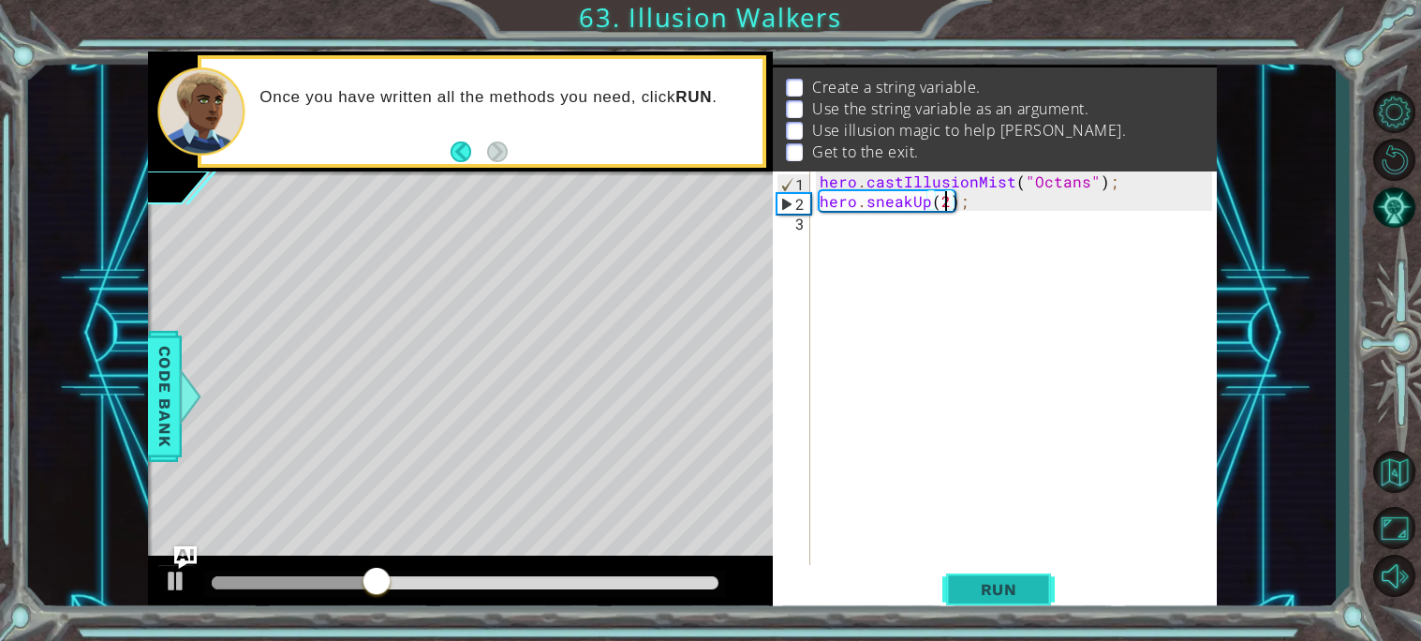
type textarea "hero.sneakUp(2);"
click at [1031, 598] on button "Run" at bounding box center [998, 589] width 112 height 44
click at [837, 245] on div "hero . castIllusionMist ( "Octans" ) ; hero . sneakUp ( 2 ) ;" at bounding box center [1019, 387] width 406 height 433
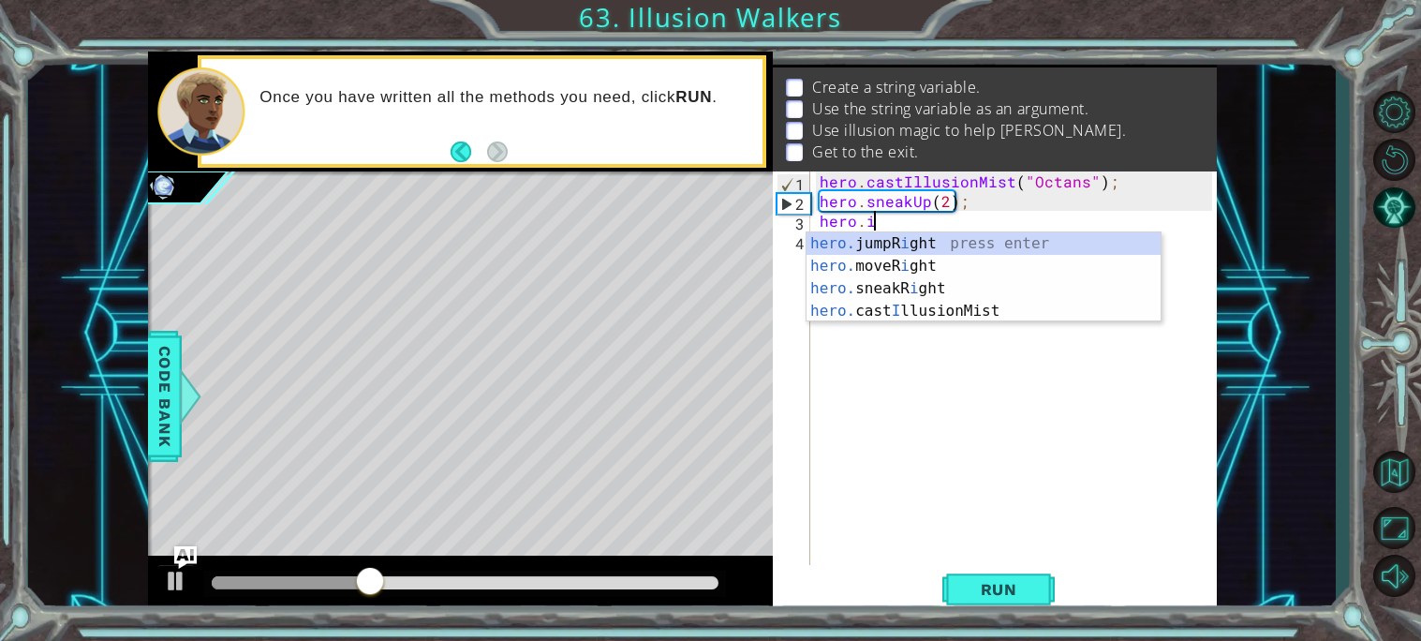
scroll to position [0, 2]
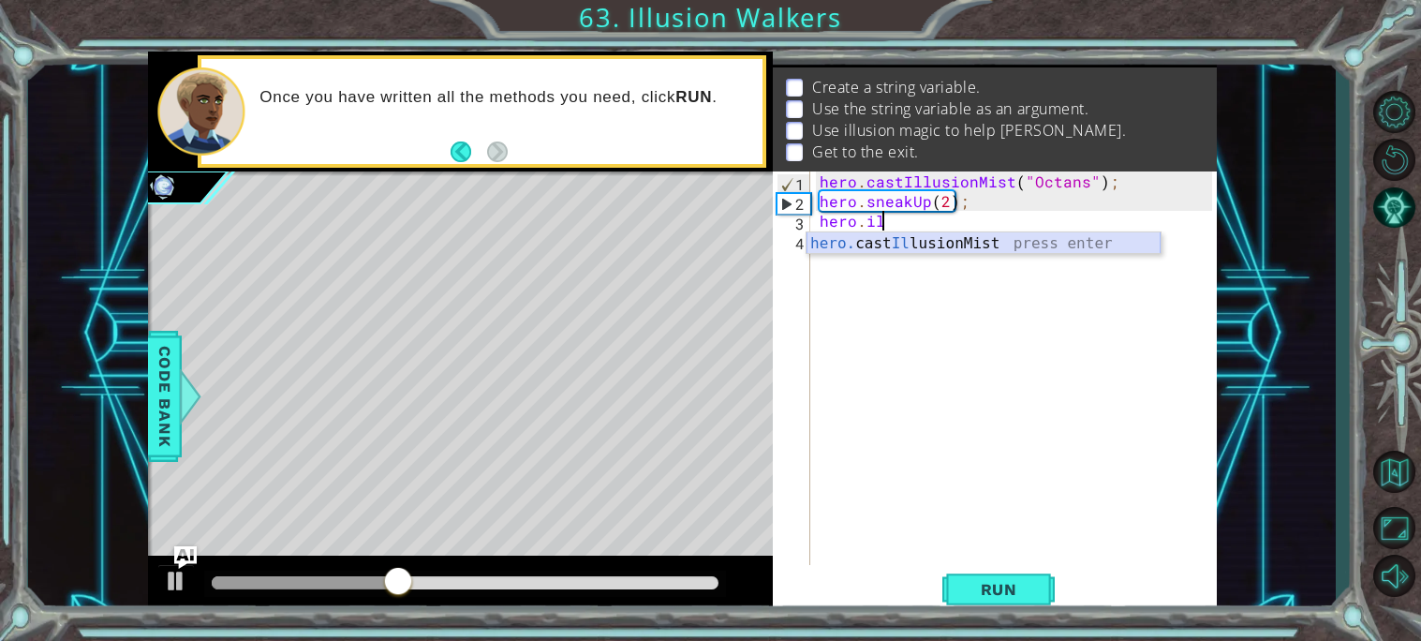
click at [876, 246] on div "hero. cast Il lusionMist press enter" at bounding box center [983, 265] width 354 height 67
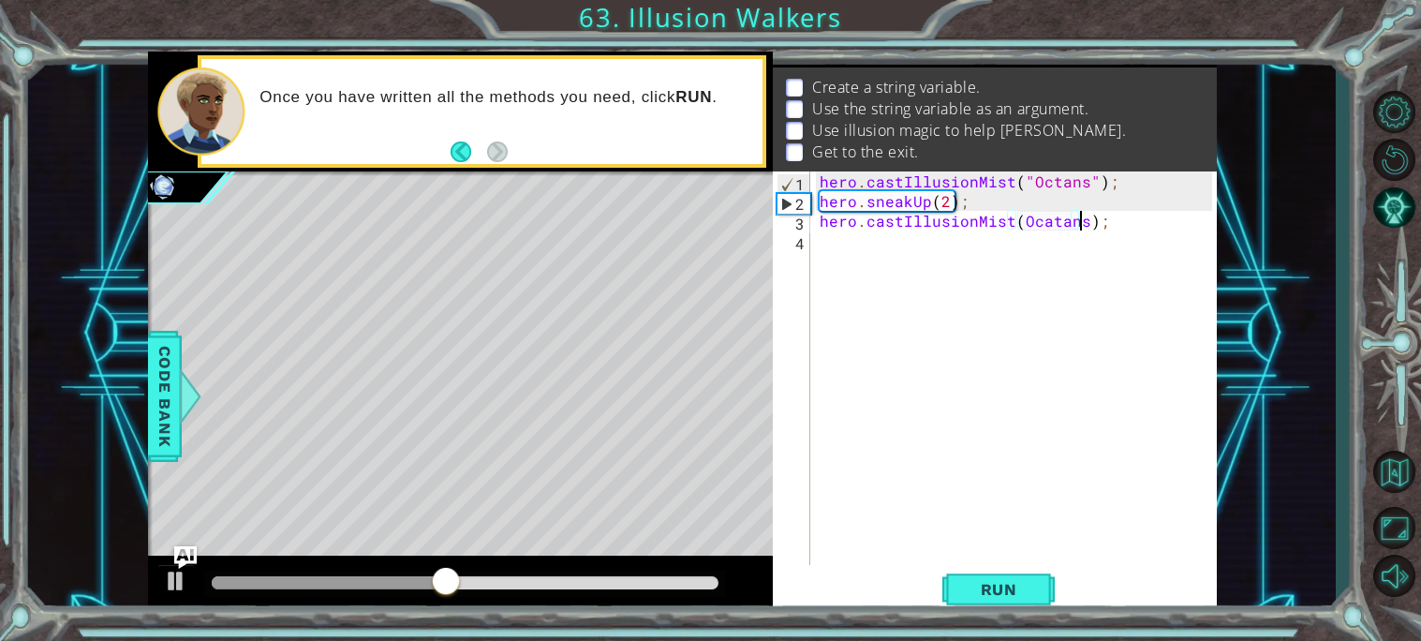
scroll to position [0, 15]
click at [1014, 221] on div "hero . castIllusionMist ( "Octans" ) ; hero . sneakUp ( 2 ) ; hero . castIllusi…" at bounding box center [1019, 387] width 406 height 433
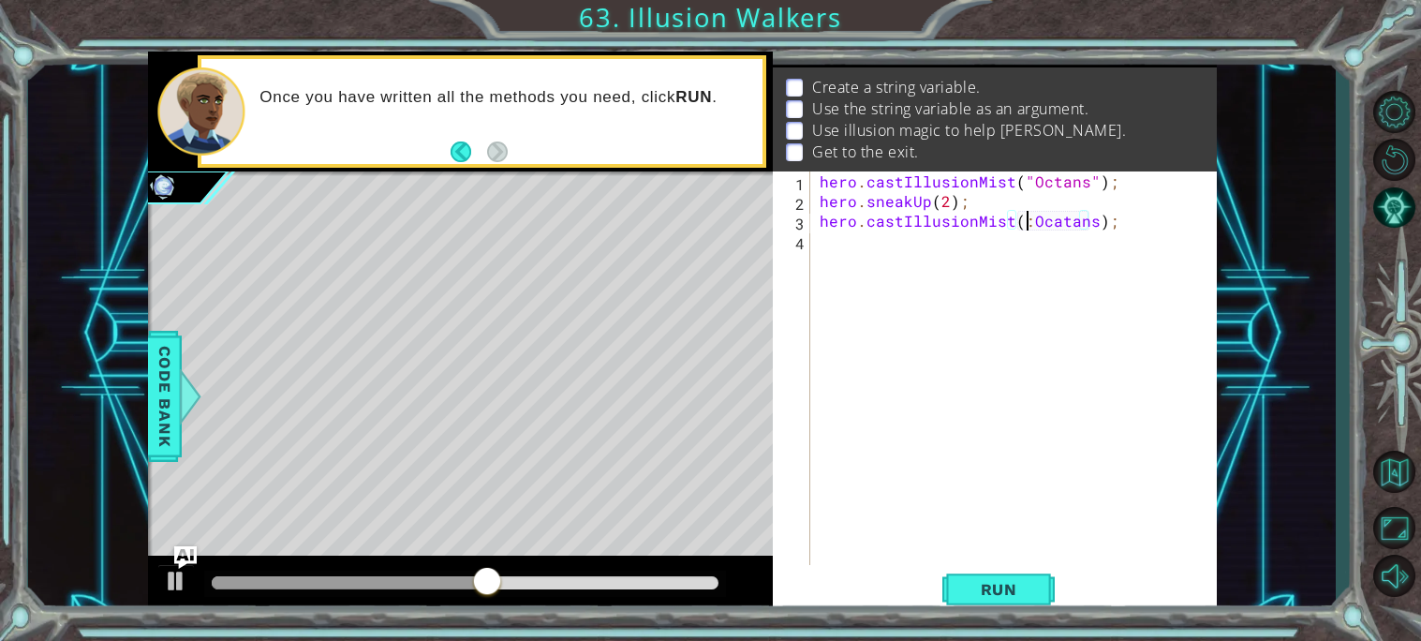
scroll to position [0, 13]
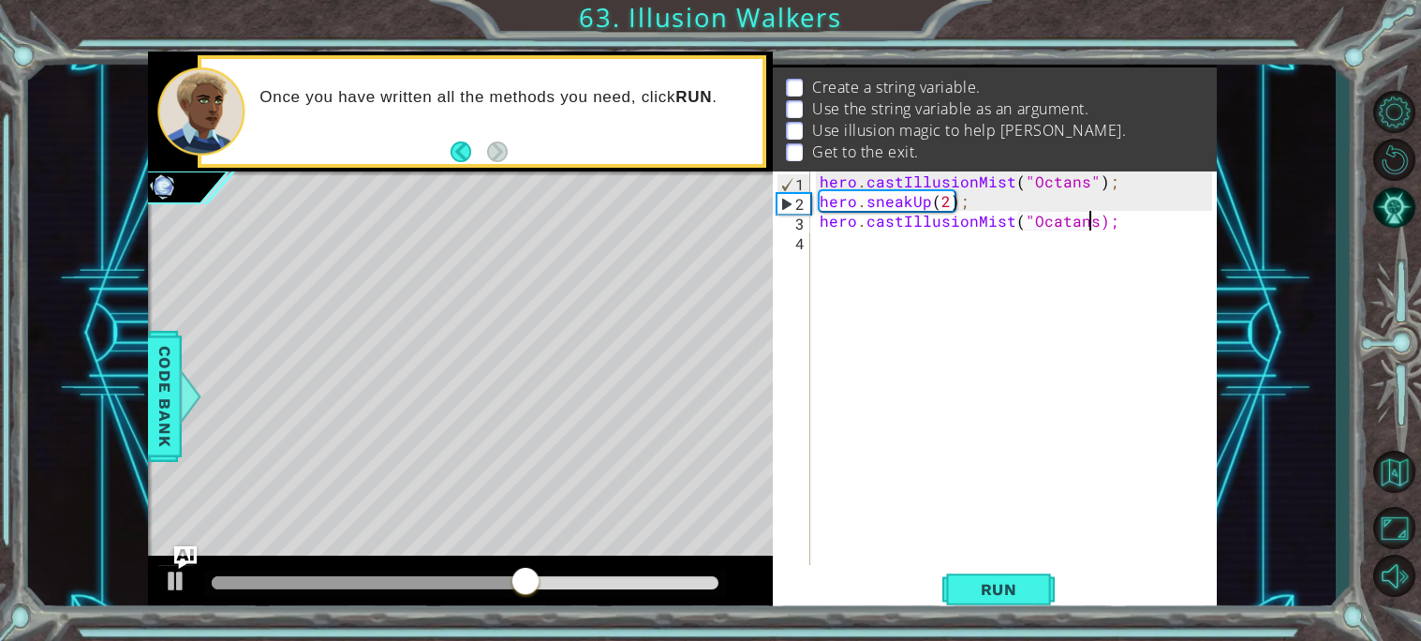
click at [1091, 216] on div "hero . castIllusionMist ( "Octans" ) ; hero . sneakUp ( 2 ) ; hero . castIllusi…" at bounding box center [1019, 387] width 406 height 433
type textarea "hero.castIllusionMist("Ocatans");"
click at [947, 273] on div "hero . castIllusionMist ( "Octans" ) ; hero . sneakUp ( 2 ) ; hero . castIllusi…" at bounding box center [1019, 387] width 406 height 433
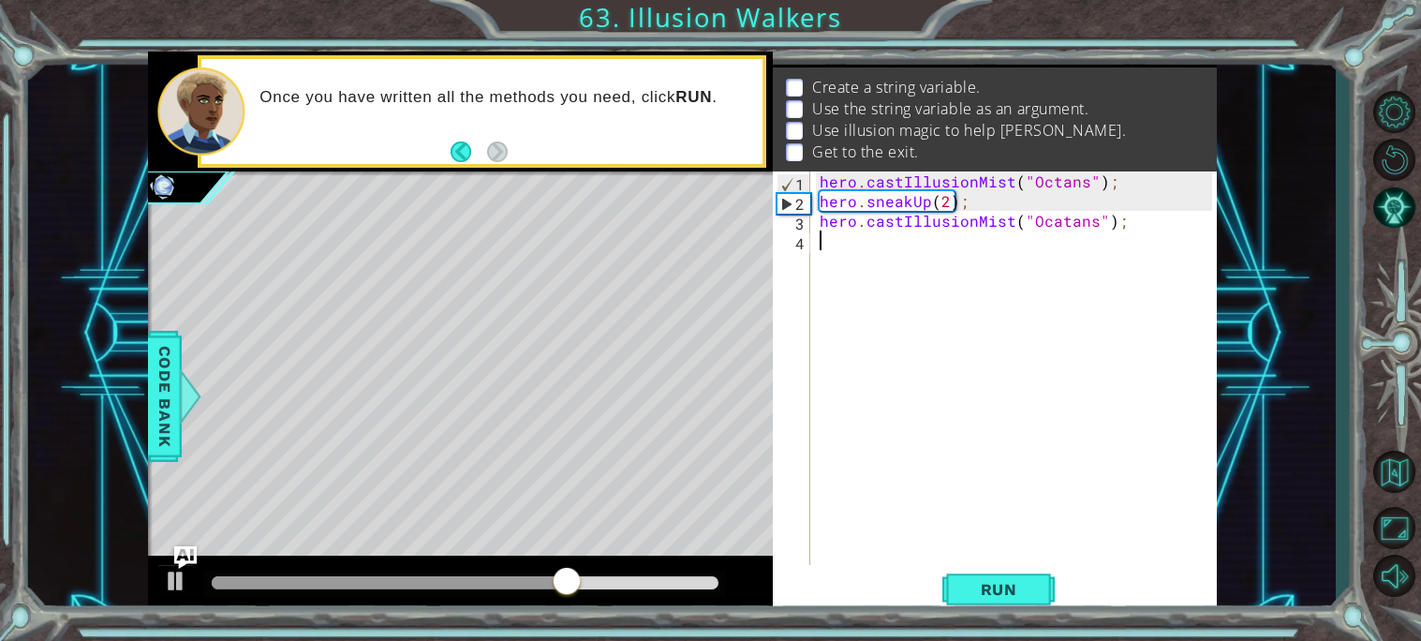
click at [949, 272] on div "hero . castIllusionMist ( "Octans" ) ; hero . sneakUp ( 2 ) ; hero . castIllusi…" at bounding box center [1019, 387] width 406 height 433
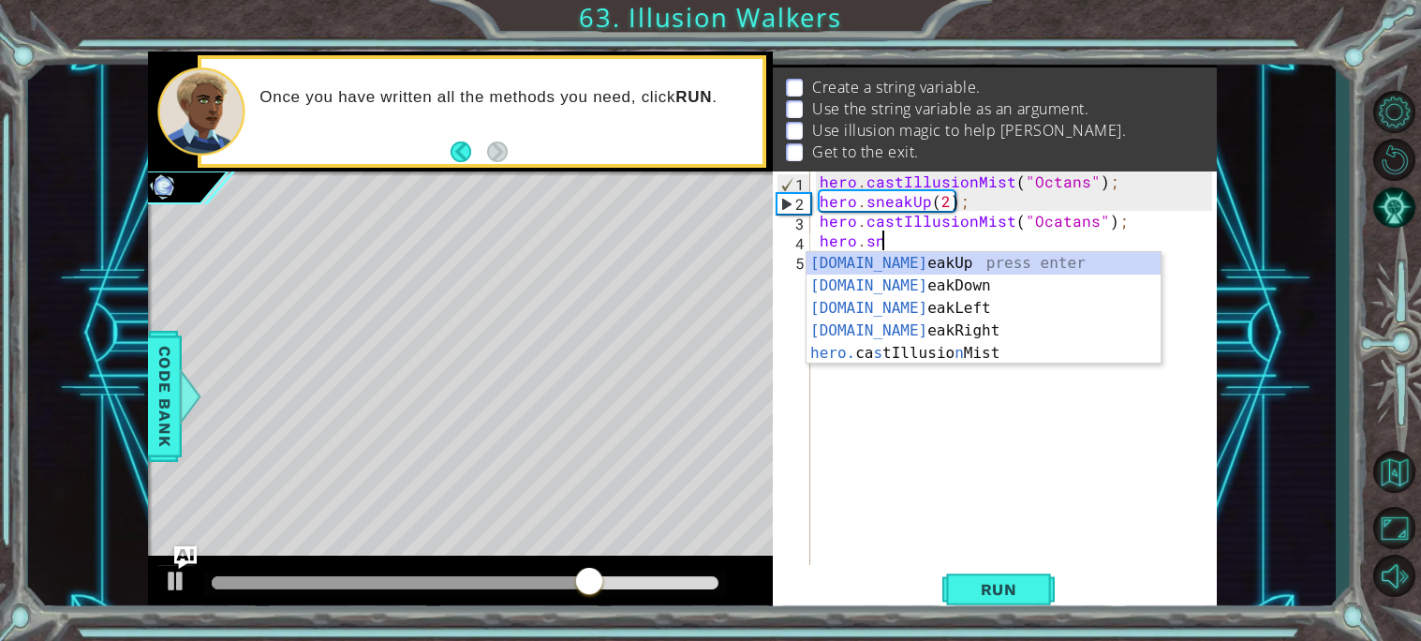
scroll to position [0, 3]
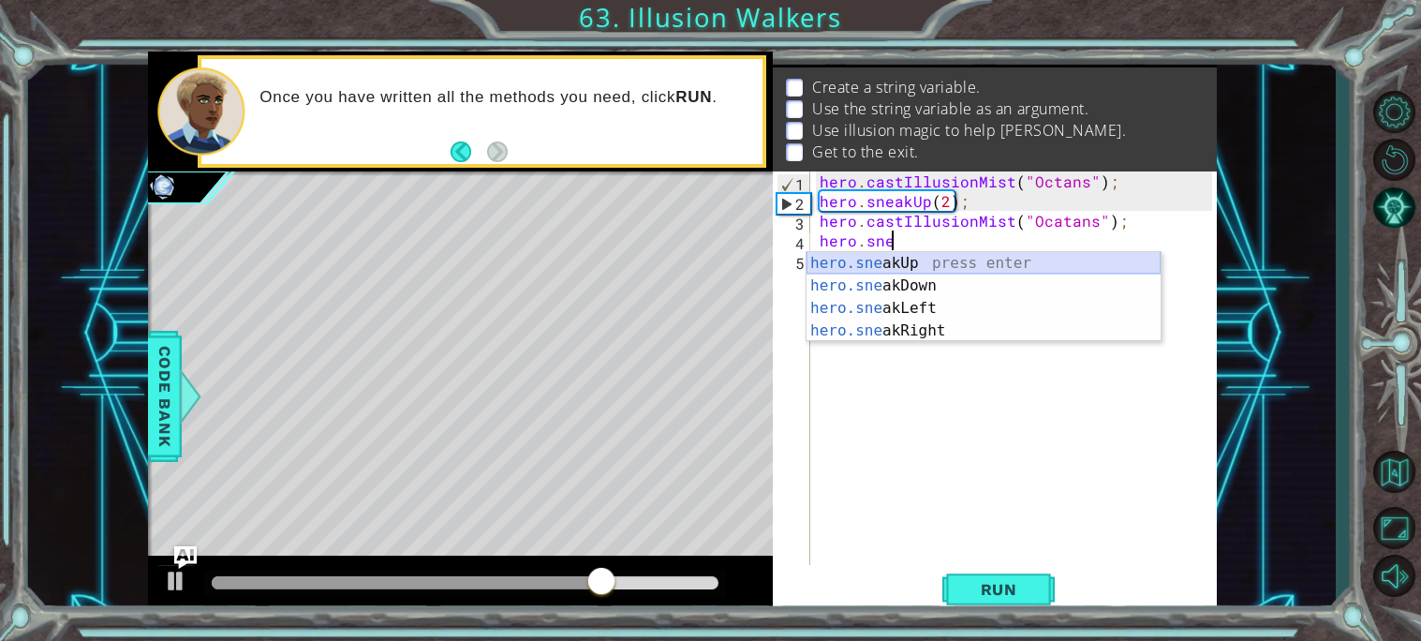
click at [962, 262] on div "hero.sne akUp press enter hero.sne akDown press enter hero.sne akLeft press ent…" at bounding box center [983, 319] width 354 height 135
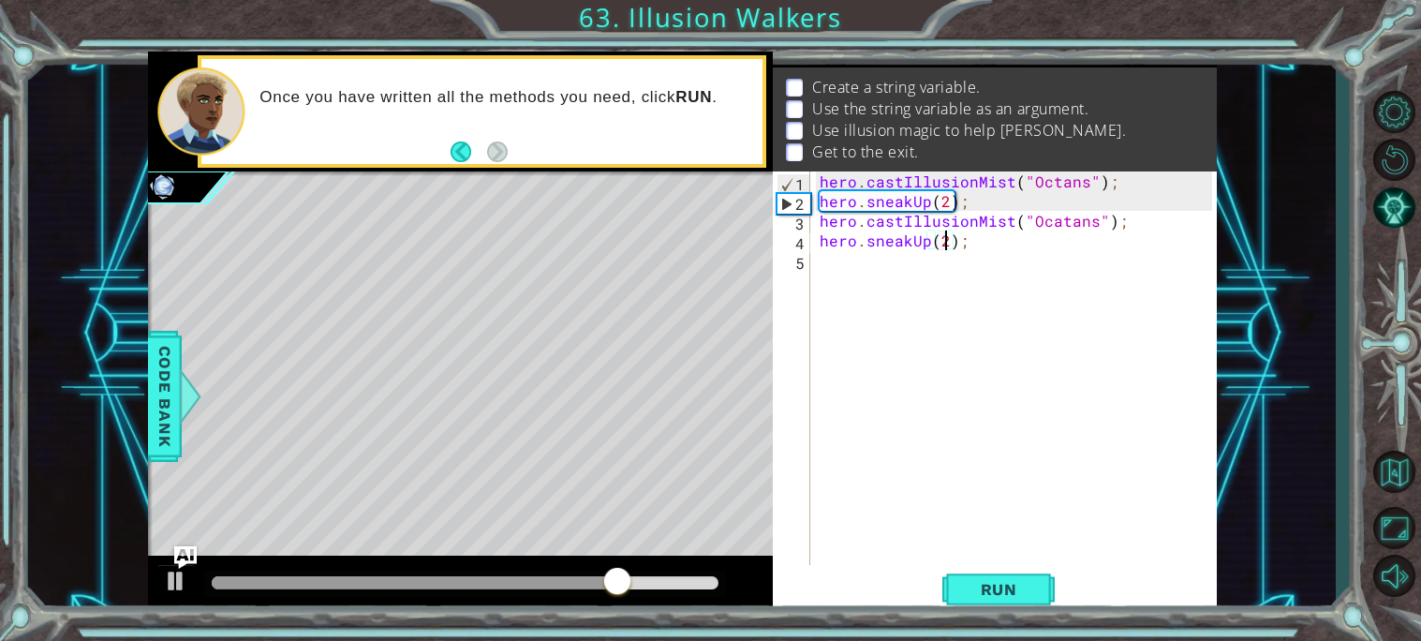
scroll to position [0, 7]
click at [1028, 583] on span "Run" at bounding box center [999, 589] width 74 height 19
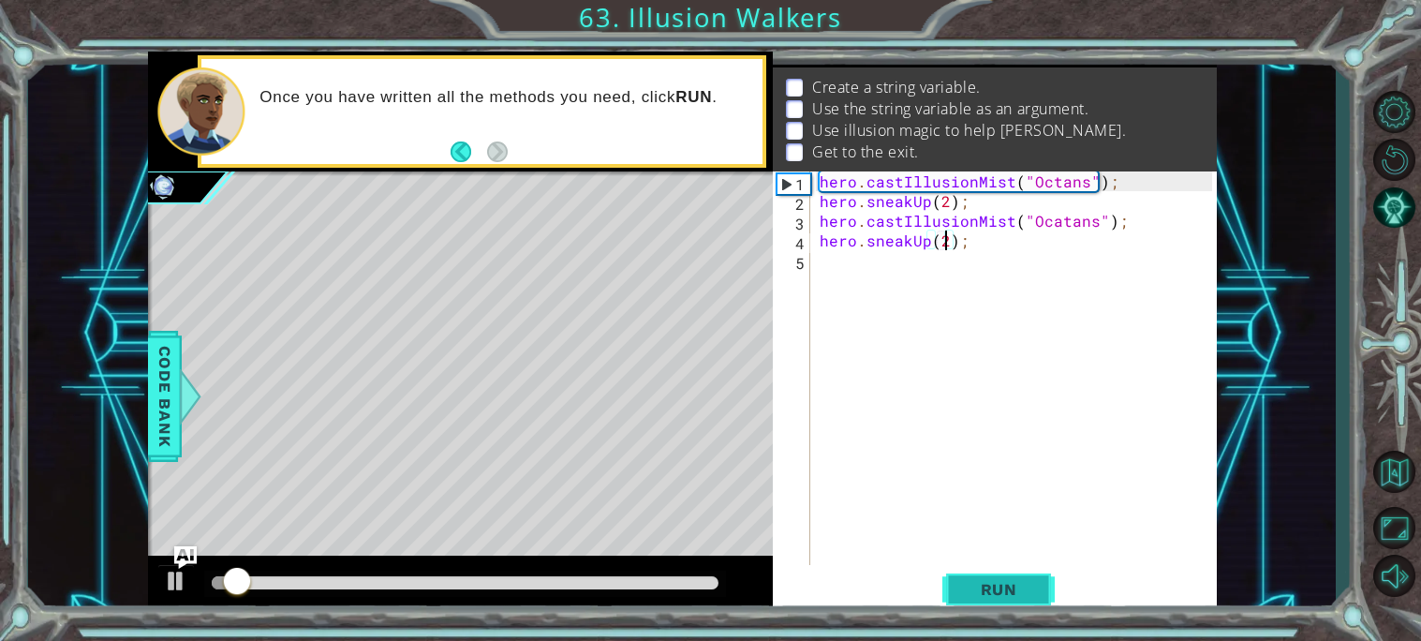
click at [1028, 583] on span "Run" at bounding box center [999, 589] width 74 height 19
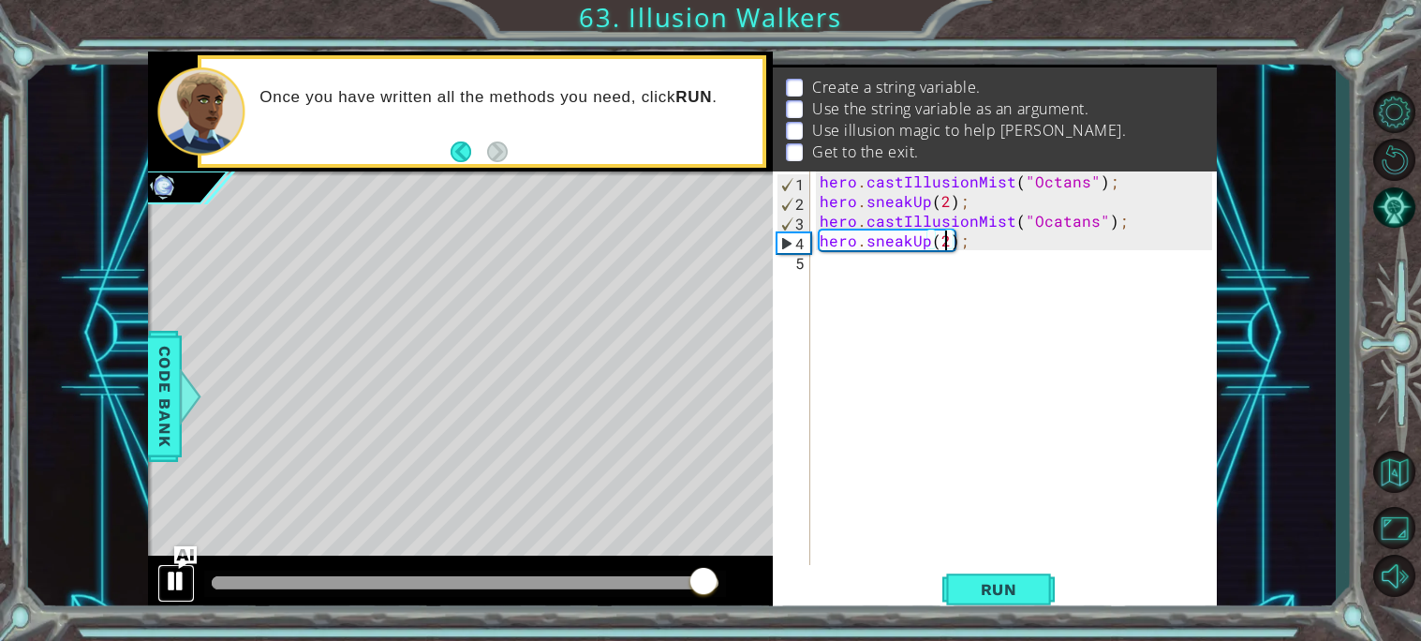
click at [177, 574] on div at bounding box center [176, 580] width 24 height 24
click at [1055, 227] on div "hero . castIllusionMist ( "Octans" ) ; hero . sneakUp ( 2 ) ; hero . castIllusi…" at bounding box center [1019, 387] width 406 height 433
type textarea "hero.castIllusionMist("Octans");"
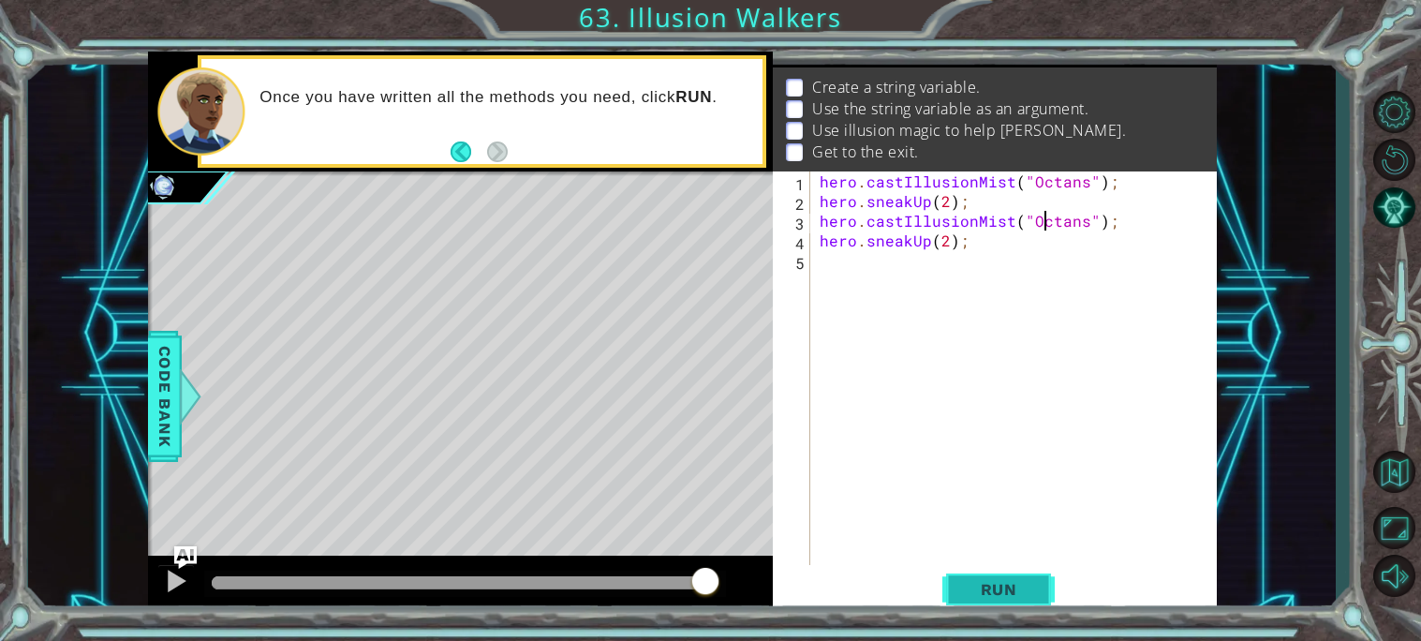
click at [1008, 594] on span "Run" at bounding box center [999, 589] width 74 height 19
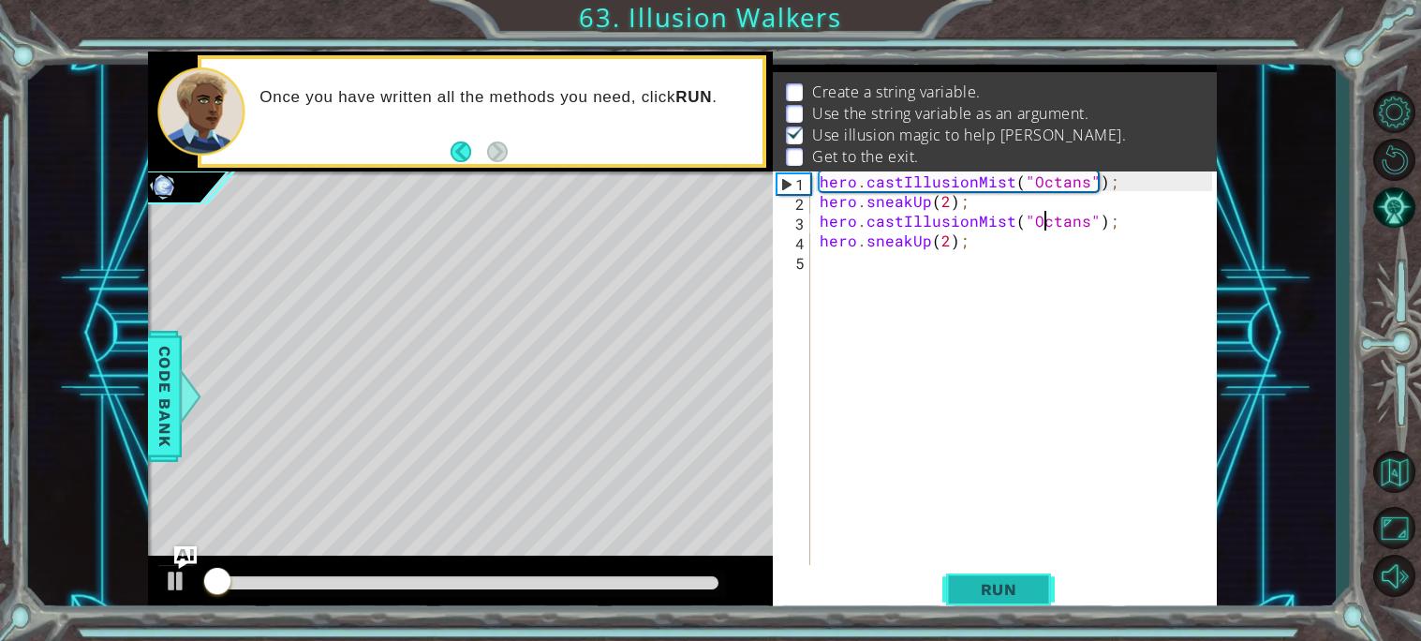
scroll to position [10, 0]
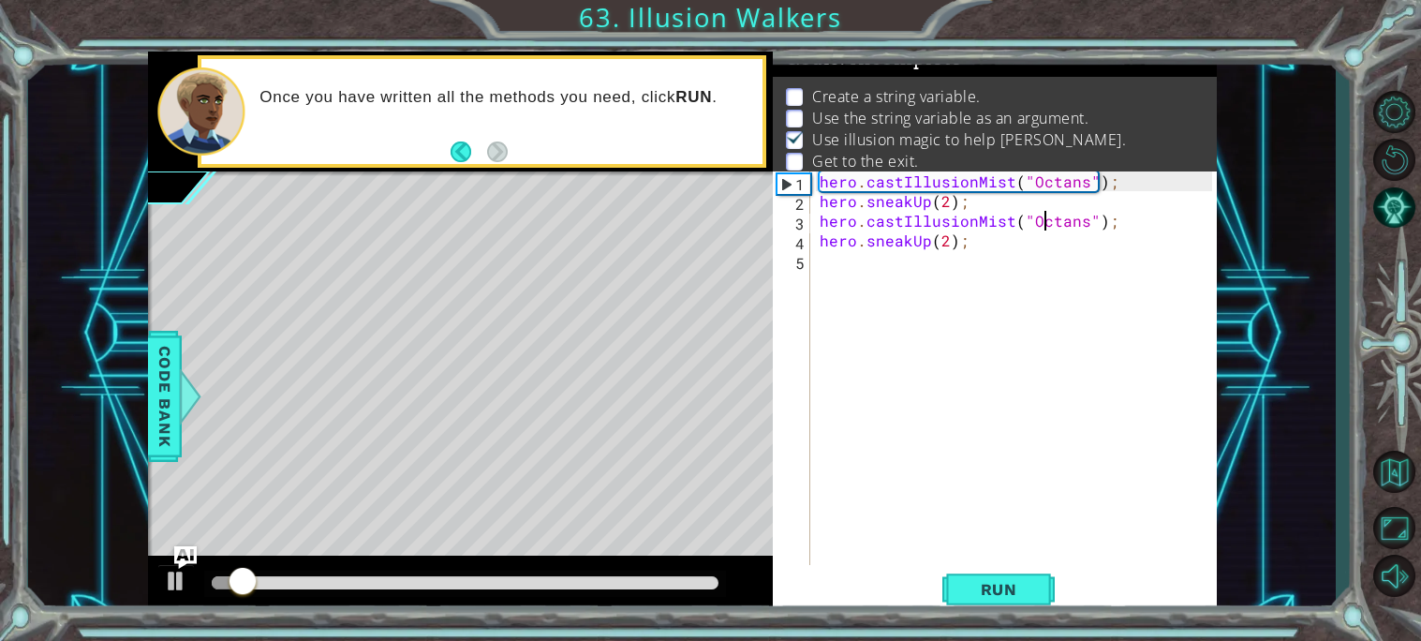
click at [1030, 494] on div "hero . castIllusionMist ( "Octans" ) ; hero . sneakUp ( 2 ) ; hero . castIllusi…" at bounding box center [1019, 387] width 406 height 433
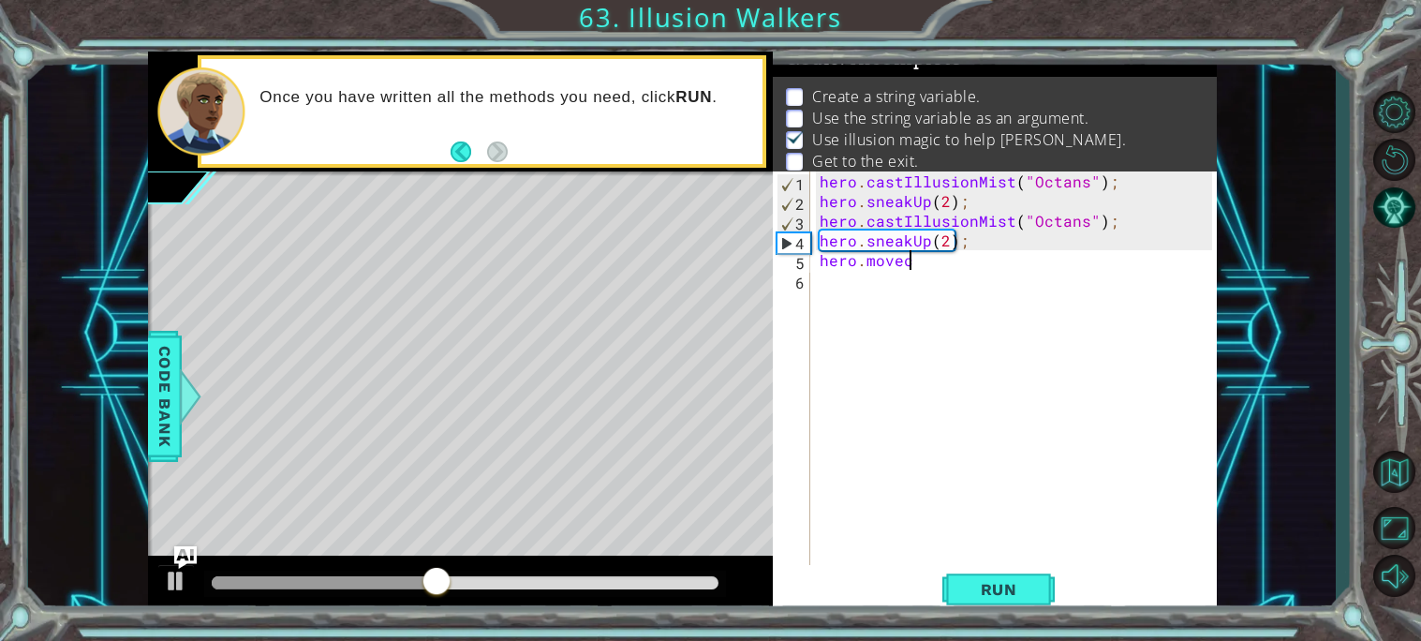
scroll to position [0, 4]
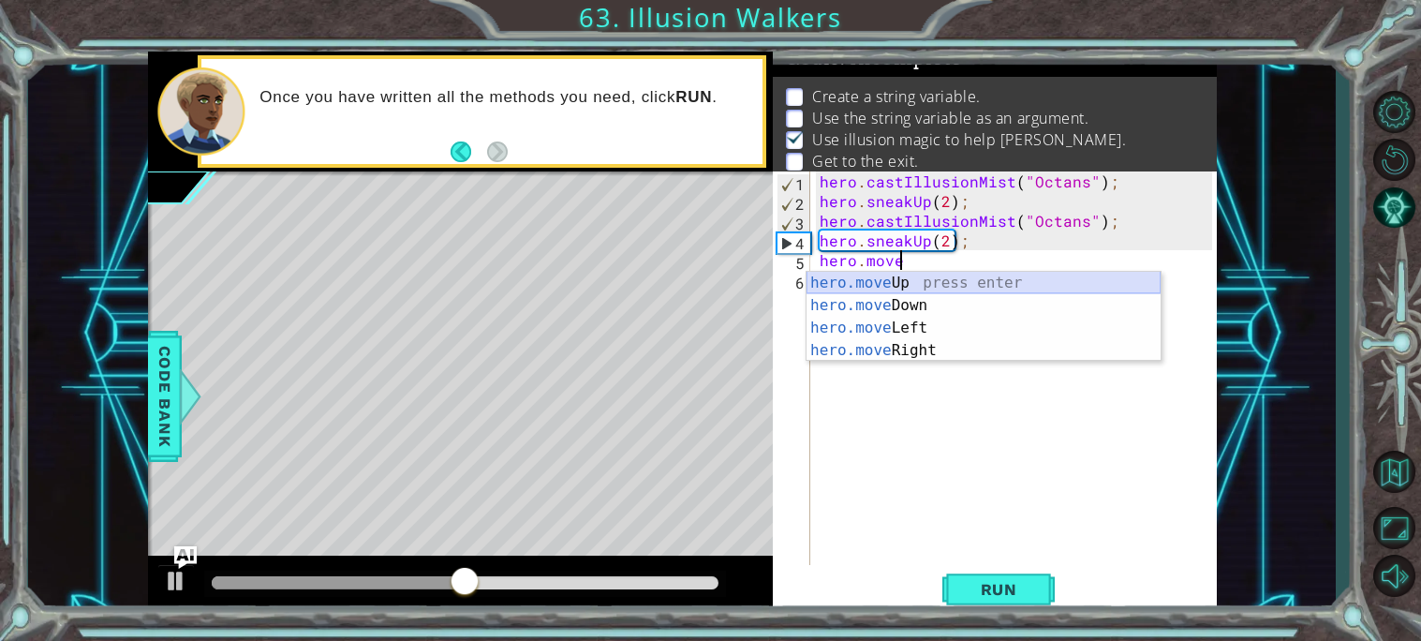
click at [1068, 281] on div "hero.move Up press enter hero.move Down press enter hero.move Left press enter …" at bounding box center [983, 339] width 354 height 135
type textarea "hero.moveUp(1);"
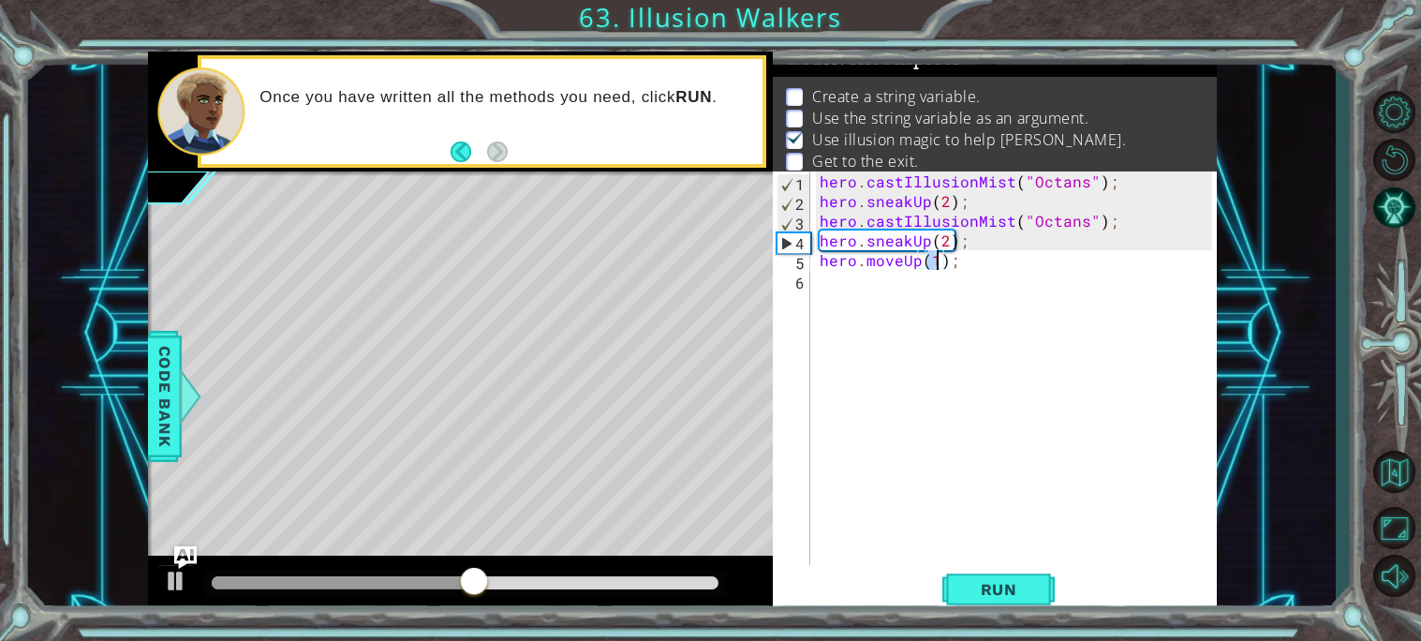
click at [999, 311] on div "hero . castIllusionMist ( "Octans" ) ; hero . sneakUp ( 2 ) ; hero . castIllusi…" at bounding box center [1019, 387] width 406 height 433
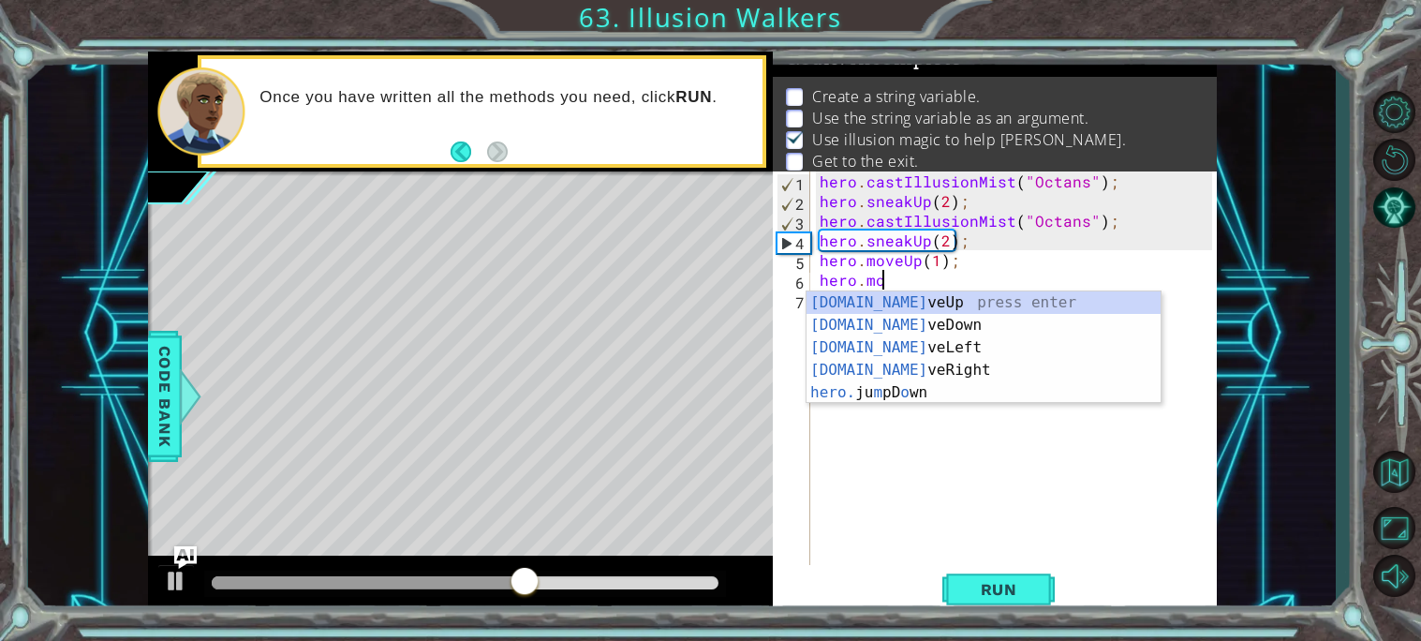
scroll to position [0, 3]
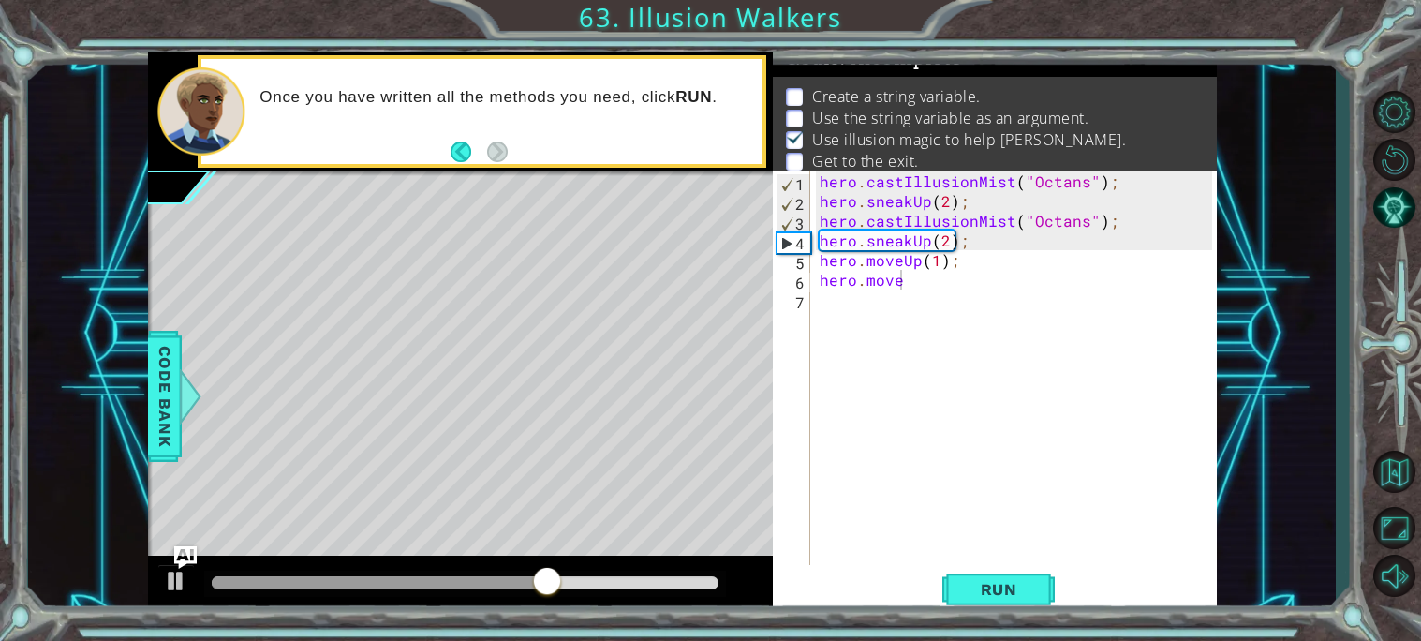
click at [937, 379] on body "1 ההההההההההההההההההההההההההההההההההההההההההההההההההההההההההההההההההההההההההההה…" at bounding box center [710, 320] width 1421 height 641
click at [934, 278] on div "hero . castIllusionMist ( "Octans" ) ; hero . sneakUp ( 2 ) ; hero . castIllusi…" at bounding box center [1019, 387] width 406 height 433
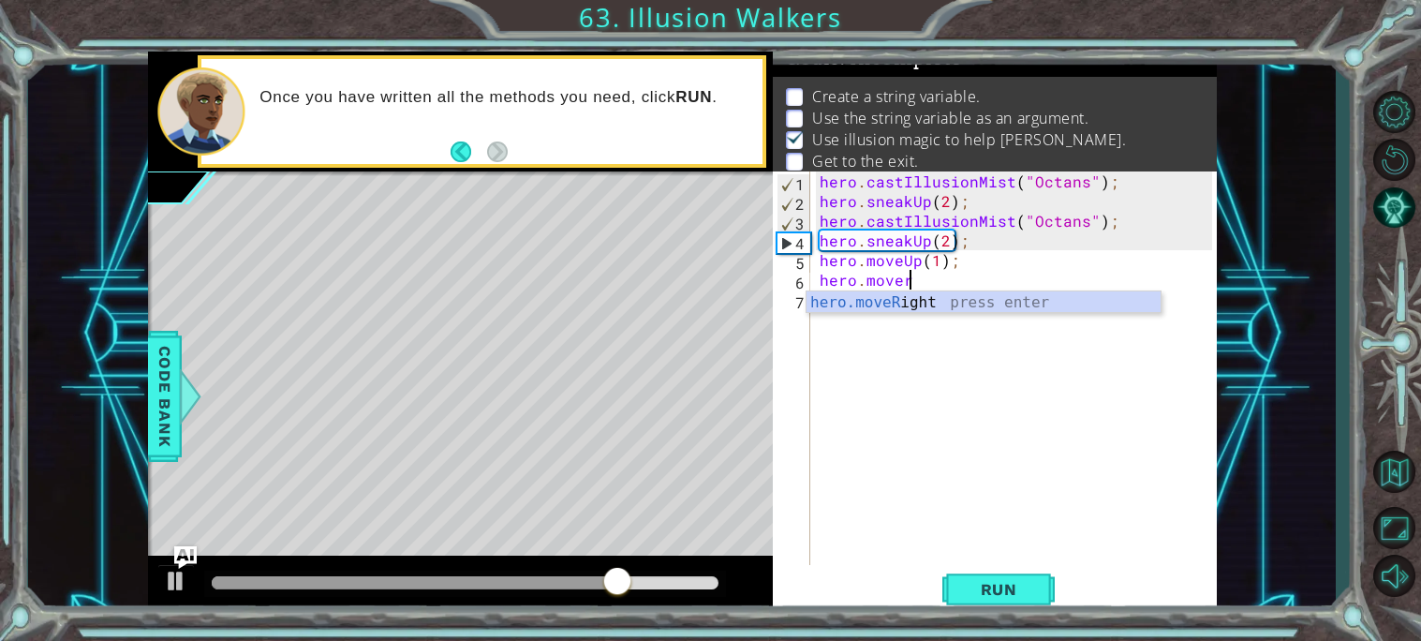
scroll to position [0, 4]
click at [947, 299] on div "hero.moveRi ght press enter" at bounding box center [983, 324] width 354 height 67
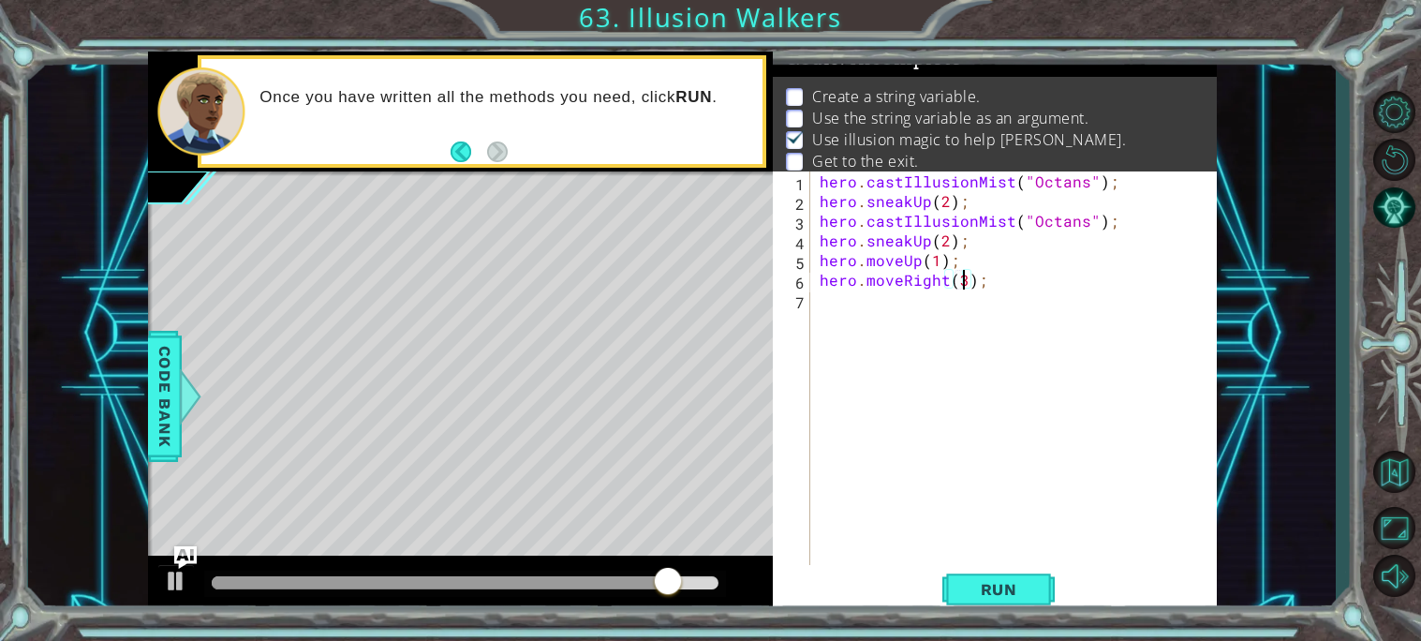
scroll to position [0, 8]
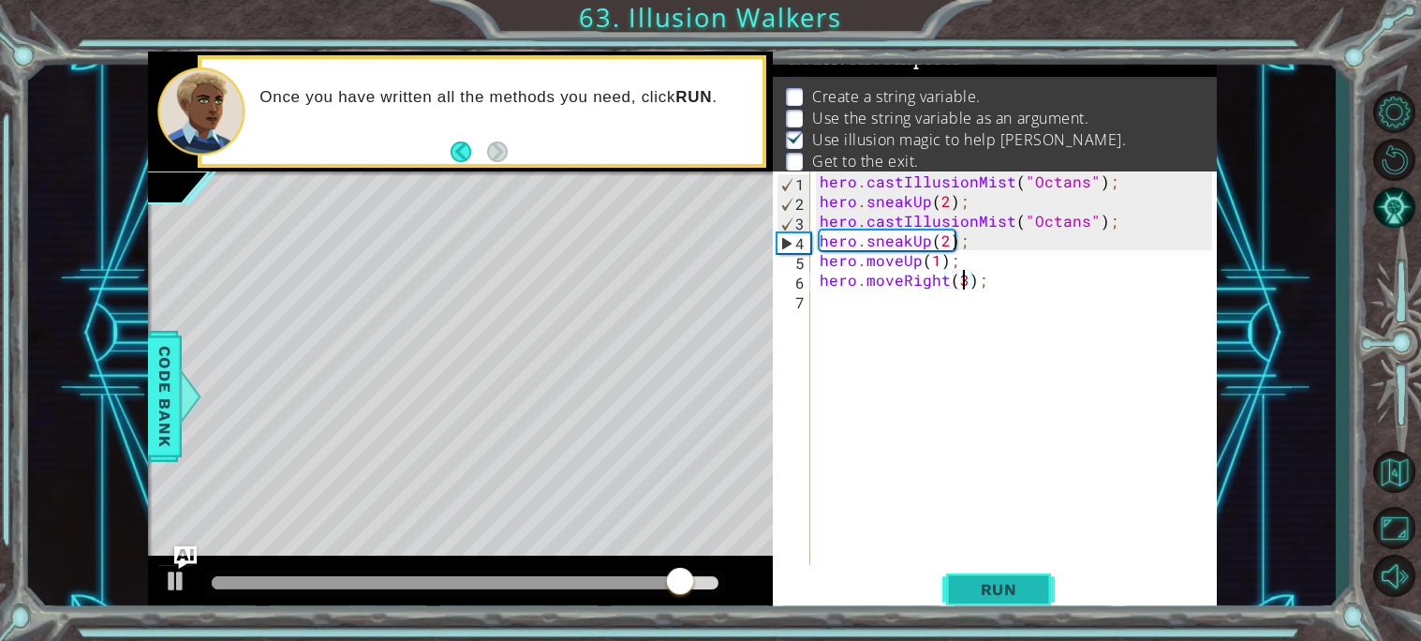
click at [973, 592] on span "Run" at bounding box center [999, 589] width 74 height 19
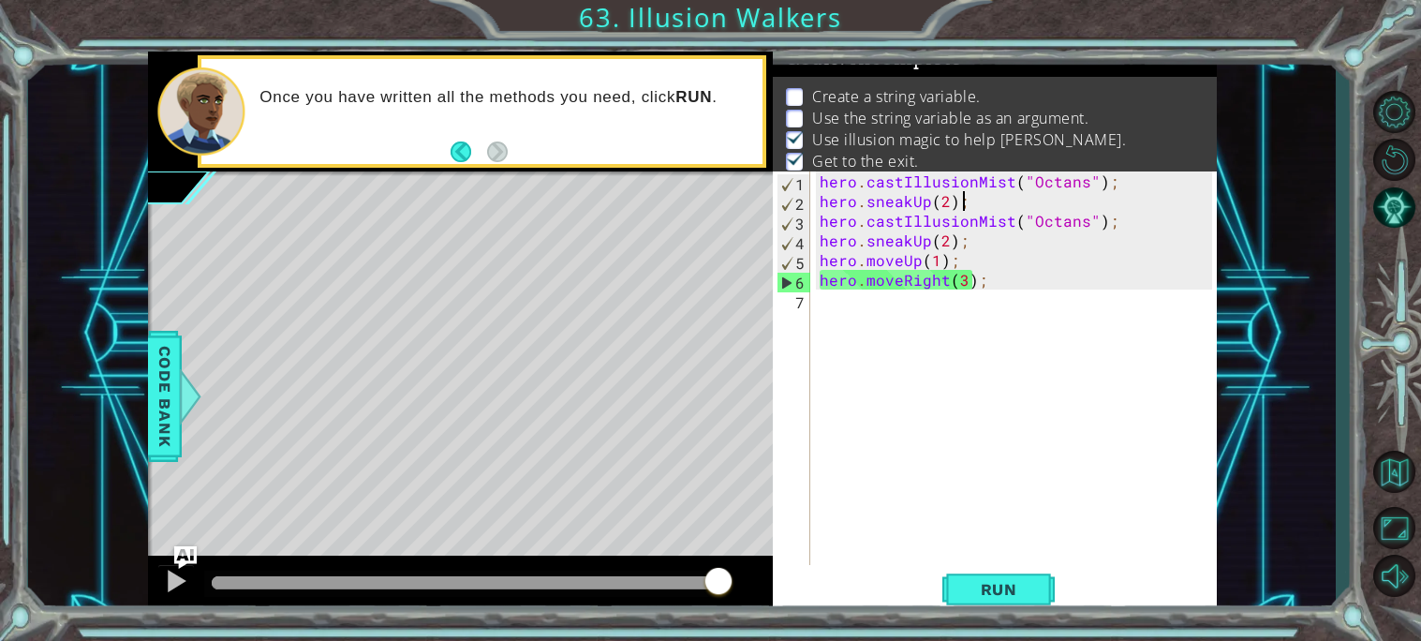
click at [966, 192] on div "hero . castIllusionMist ( "Octans" ) ; hero . sneakUp ( 2 ) ; hero . castIllusi…" at bounding box center [1019, 387] width 406 height 433
click at [1158, 181] on div "hero . castIllusionMist ( "Octans" ) ; hero . sneakUp ( 2 ) ; hero . castIllusi…" at bounding box center [1019, 387] width 406 height 433
type textarea "hero.castIllusionMist("Octans");"
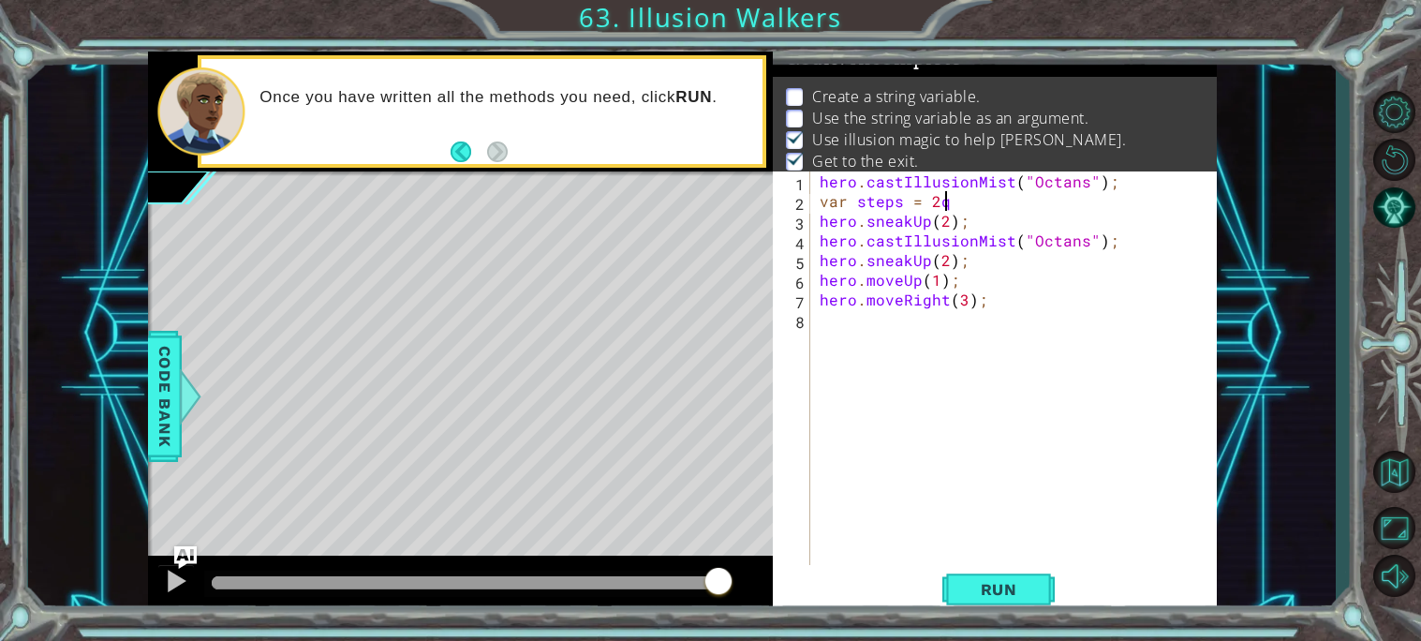
scroll to position [0, 6]
click at [940, 225] on div "hero . castIllusionMist ( "Octans" ) ; var steps = 2 ; hero . sneakUp ( 2 ) ; h…" at bounding box center [1019, 387] width 406 height 433
click at [947, 225] on div "hero . castIllusionMist ( "Octans" ) ; var steps = 2 ; hero . sneakUp ( 2 ) ; h…" at bounding box center [1019, 387] width 406 height 433
click at [940, 265] on div "hero . castIllusionMist ( "Octans" ) ; var steps = 2 ; hero . sneakUp ( steps )…" at bounding box center [1019, 387] width 406 height 433
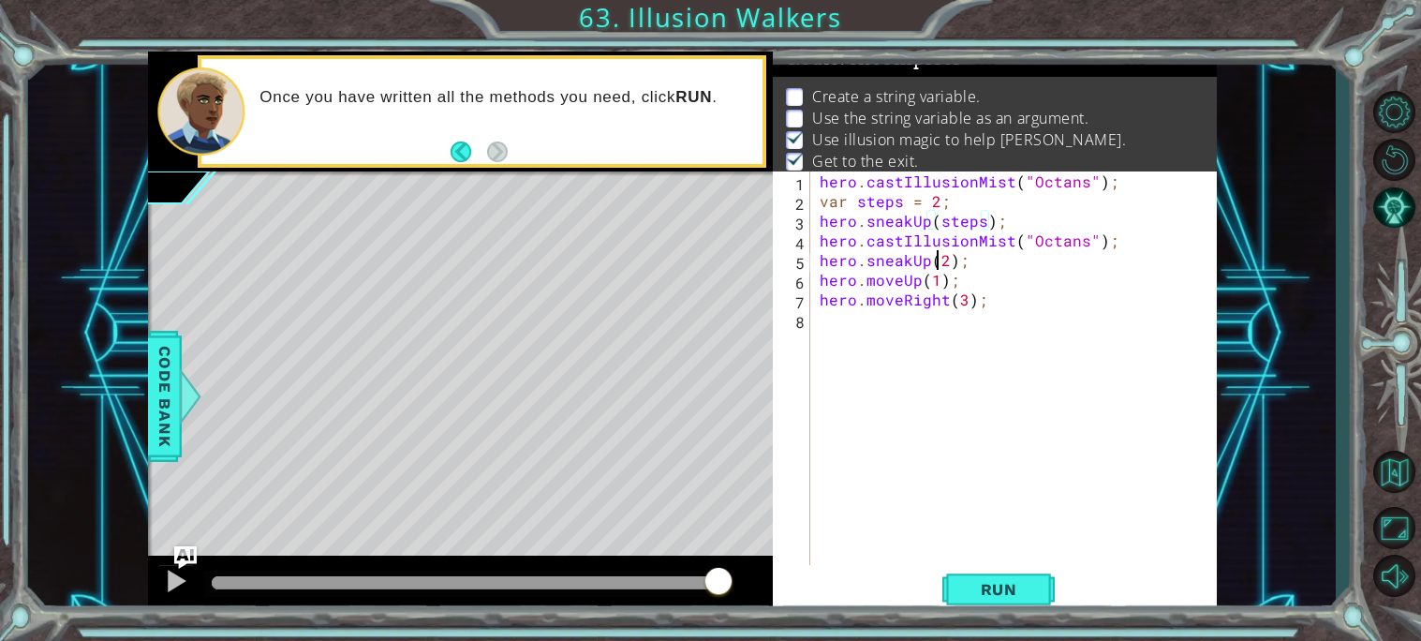
scroll to position [0, 7]
click at [947, 262] on div "hero . castIllusionMist ( "Octans" ) ; var steps = 2 ; hero . sneakUp ( steps )…" at bounding box center [1019, 387] width 406 height 433
click at [938, 278] on div "hero . castIllusionMist ( "Octans" ) ; var steps = 2 ; hero . sneakUp ( steps )…" at bounding box center [1019, 387] width 406 height 433
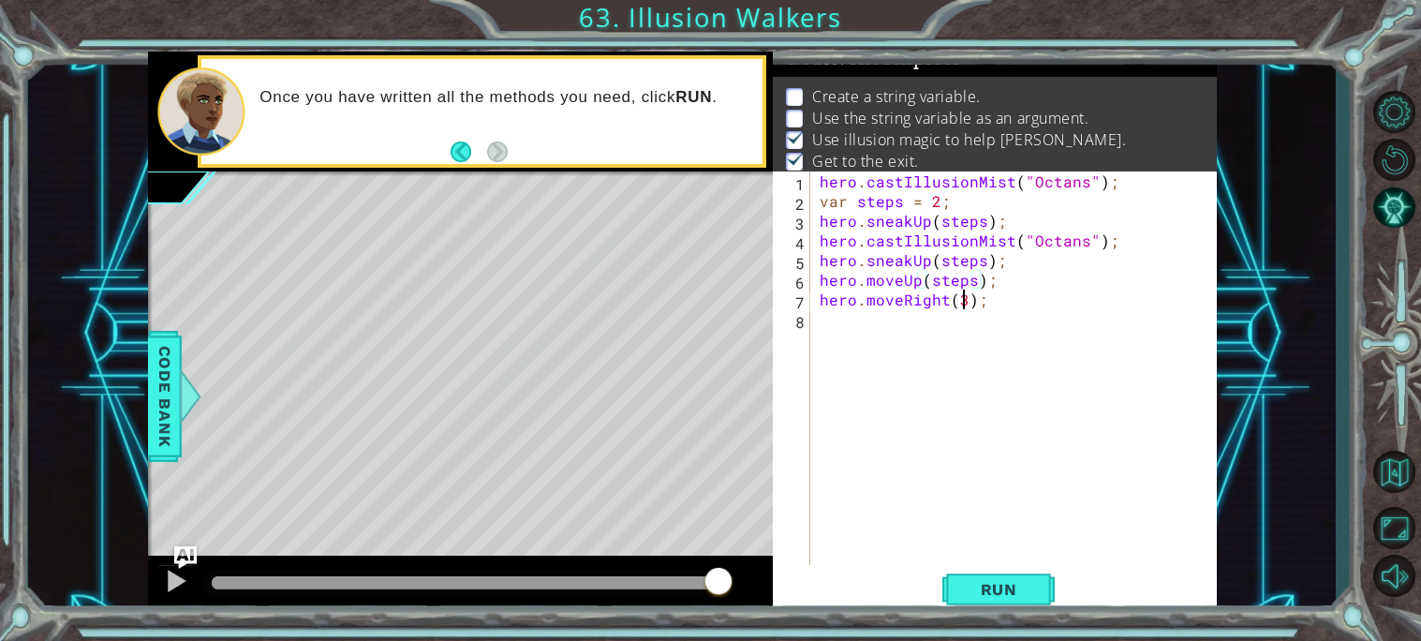
click at [961, 297] on div "hero . castIllusionMist ( "Octans" ) ; var steps = 2 ; hero . sneakUp ( steps )…" at bounding box center [1019, 387] width 406 height 433
click at [1006, 580] on span "Run" at bounding box center [999, 589] width 74 height 19
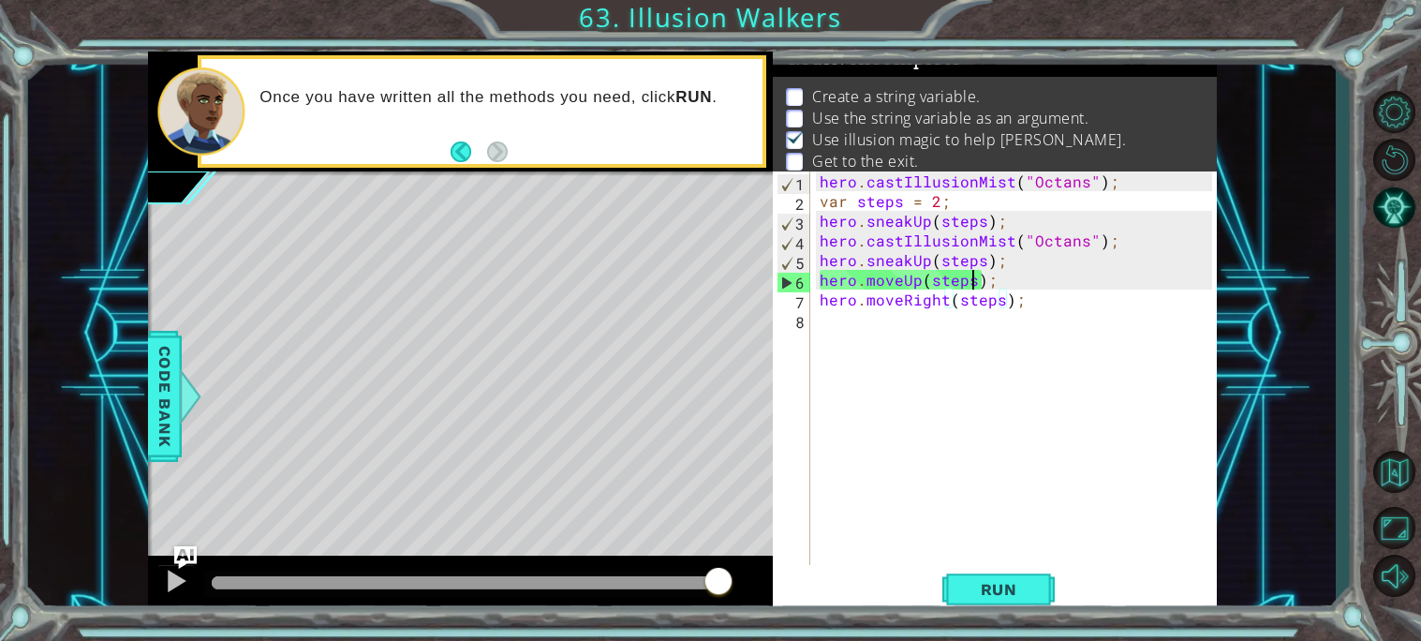
click at [976, 285] on div "hero . castIllusionMist ( "Octans" ) ; var steps = 2 ; hero . sneakUp ( steps )…" at bounding box center [1019, 387] width 406 height 433
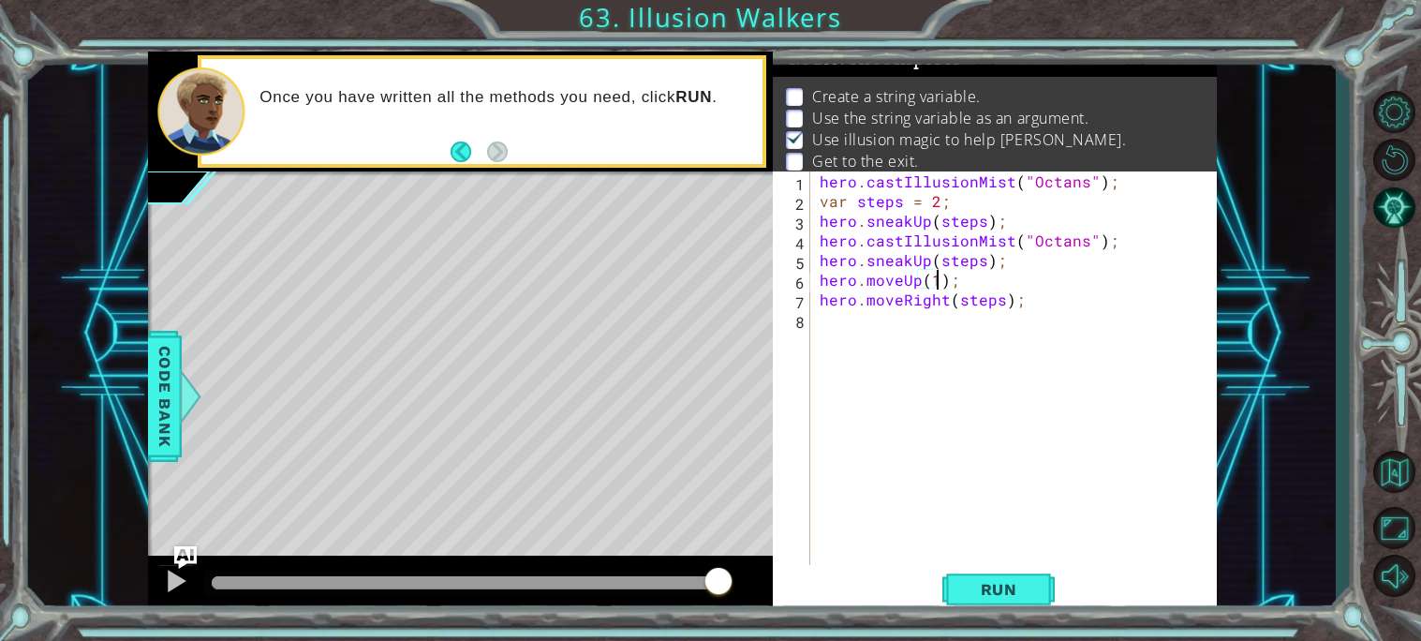
scroll to position [0, 7]
click at [1000, 603] on button "Run" at bounding box center [998, 589] width 112 height 44
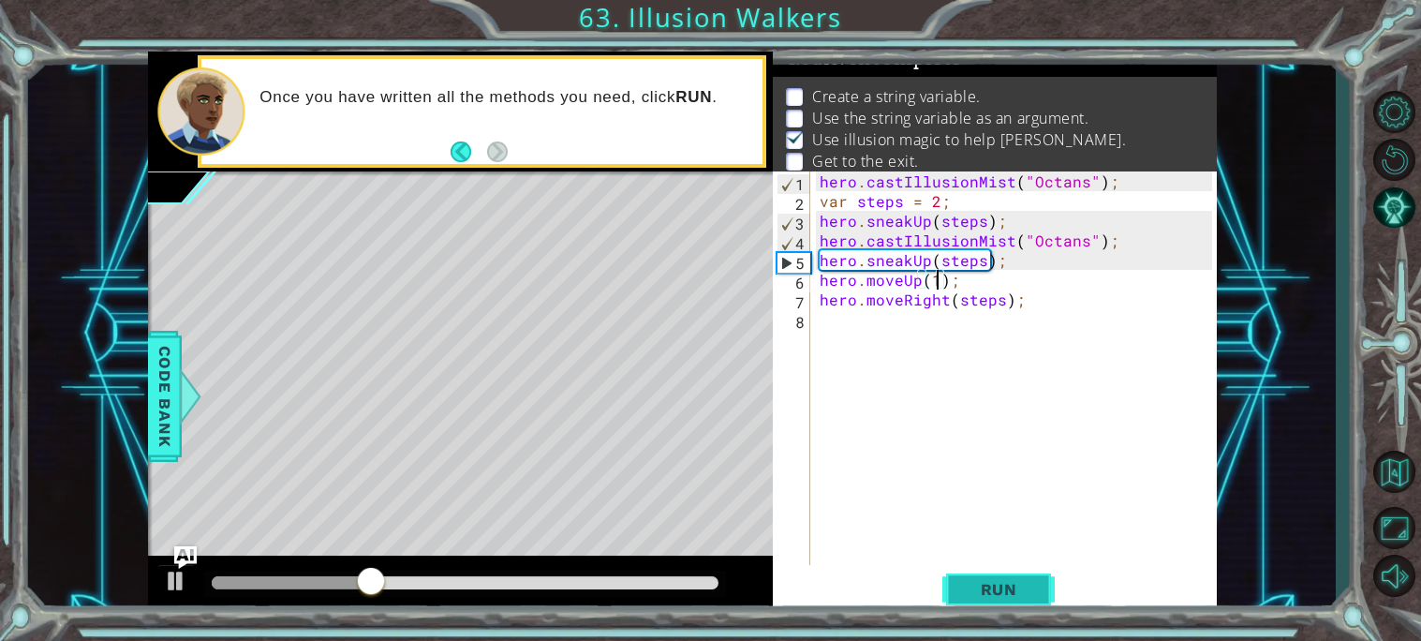
click at [1000, 603] on button "Run" at bounding box center [998, 589] width 112 height 44
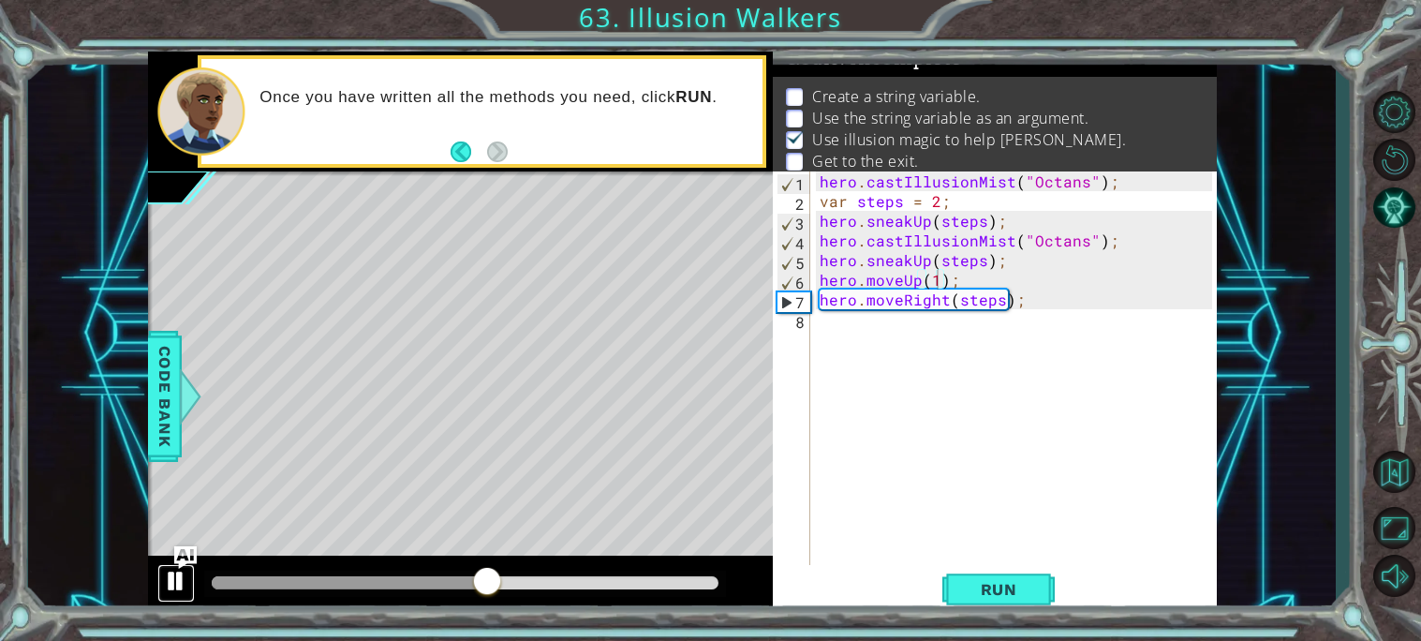
click at [172, 585] on div at bounding box center [176, 580] width 24 height 24
click at [953, 287] on div "hero . castIllusionMist ( "Octans" ) ; var steps = 2 ; hero . sneakUp ( steps )…" at bounding box center [1019, 387] width 406 height 433
click at [479, 264] on div "Level Map" at bounding box center [580, 447] width 865 height 552
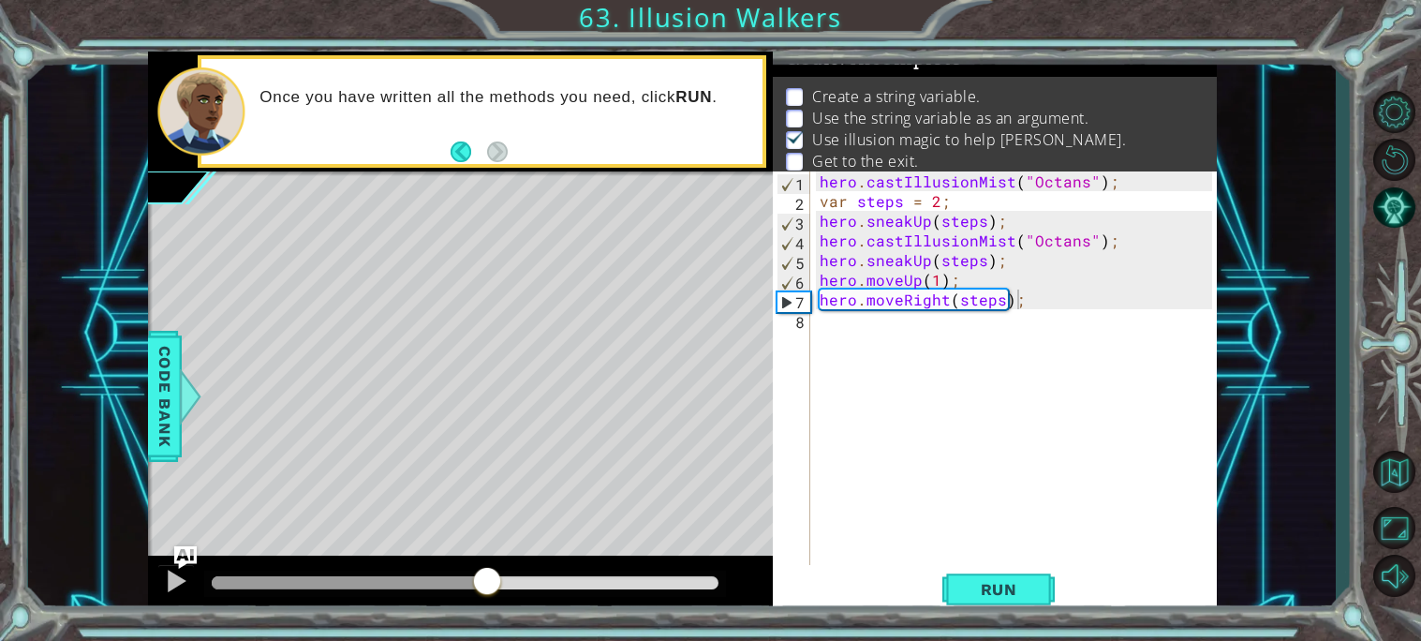
click at [479, 264] on div "Level Map" at bounding box center [580, 447] width 865 height 552
click at [996, 298] on div "hero . castIllusionMist ( "Octans" ) ; var steps = 2 ; hero . sneakUp ( steps )…" at bounding box center [1019, 387] width 406 height 433
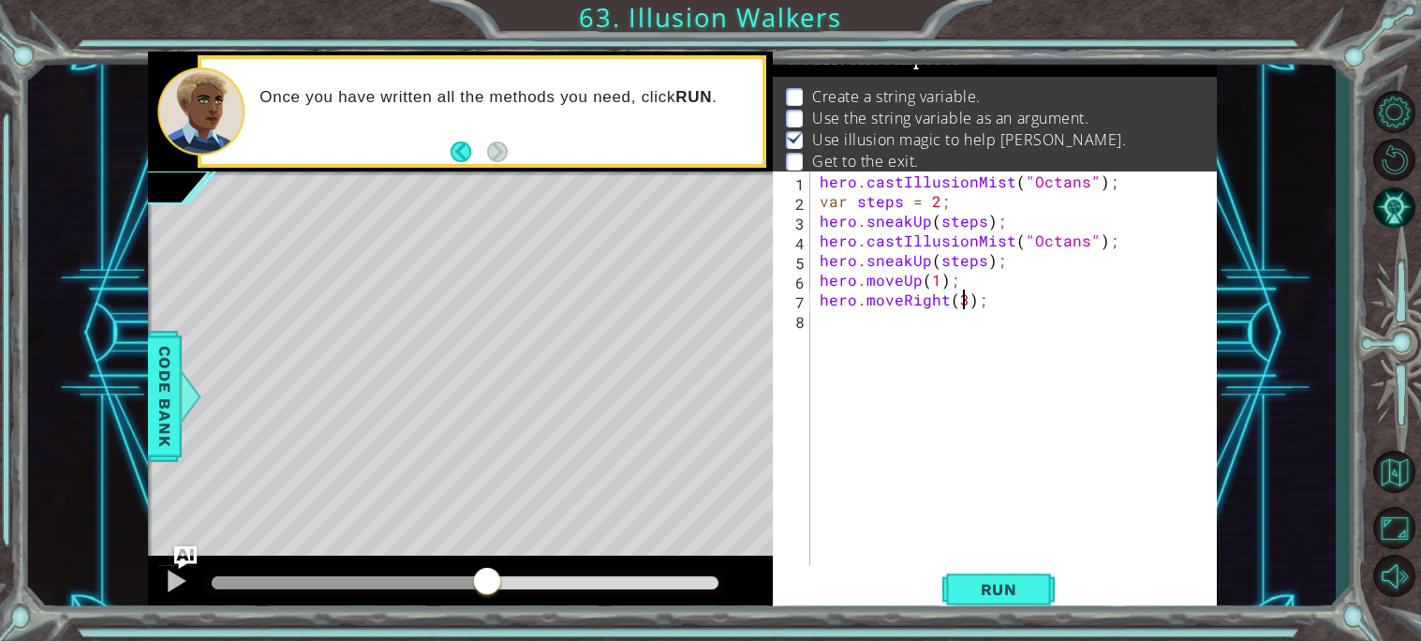
scroll to position [0, 8]
type textarea "hero.moveRight(3);"
click at [1010, 585] on span "Run" at bounding box center [999, 589] width 74 height 19
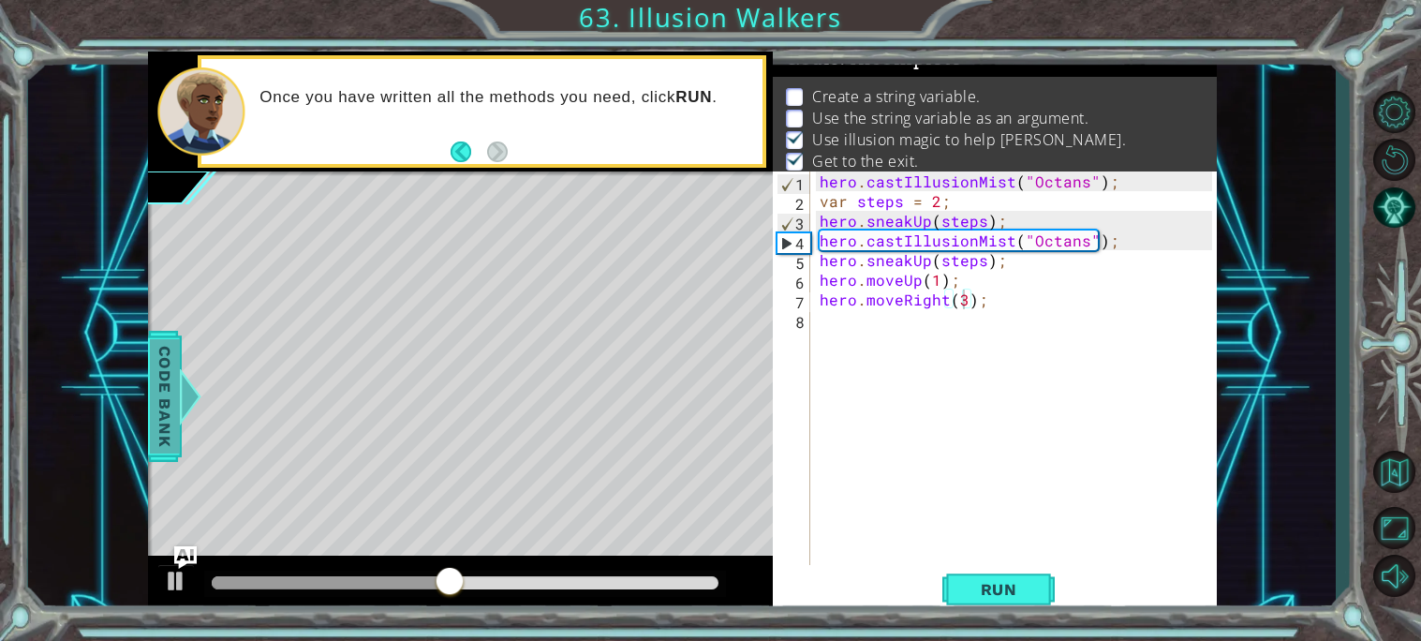
click at [158, 403] on span "Code Bank" at bounding box center [165, 396] width 30 height 114
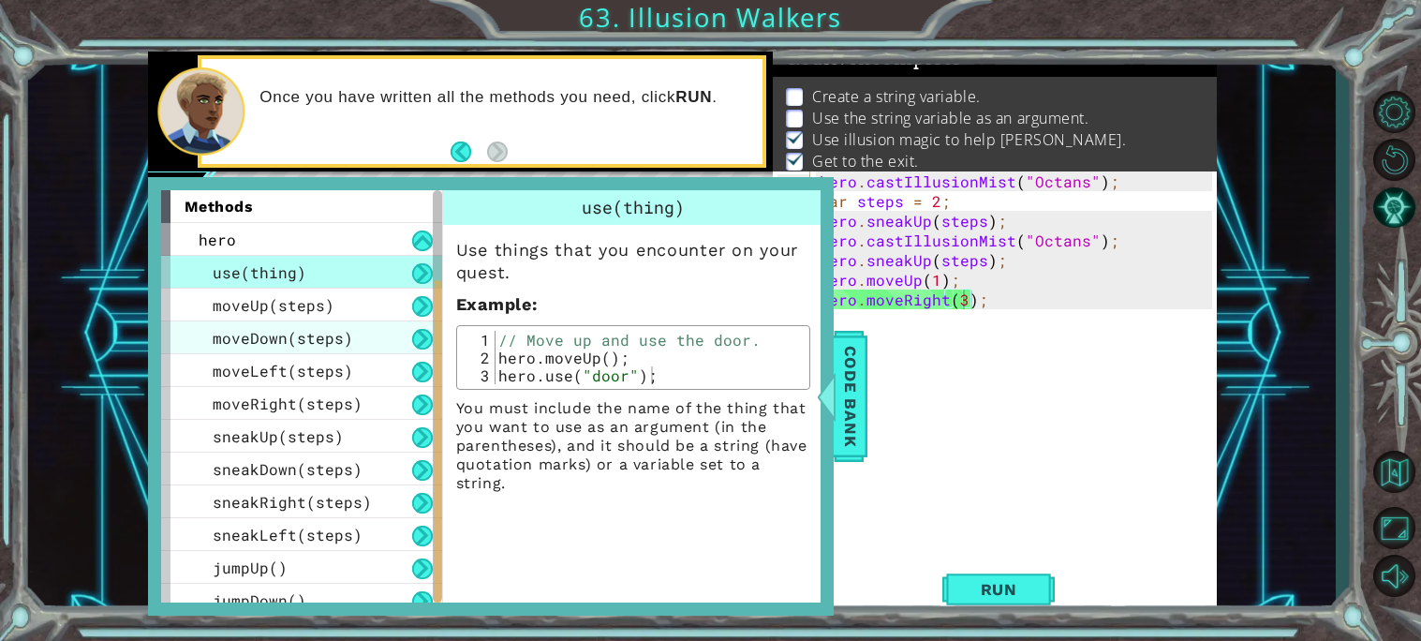
scroll to position [176, 0]
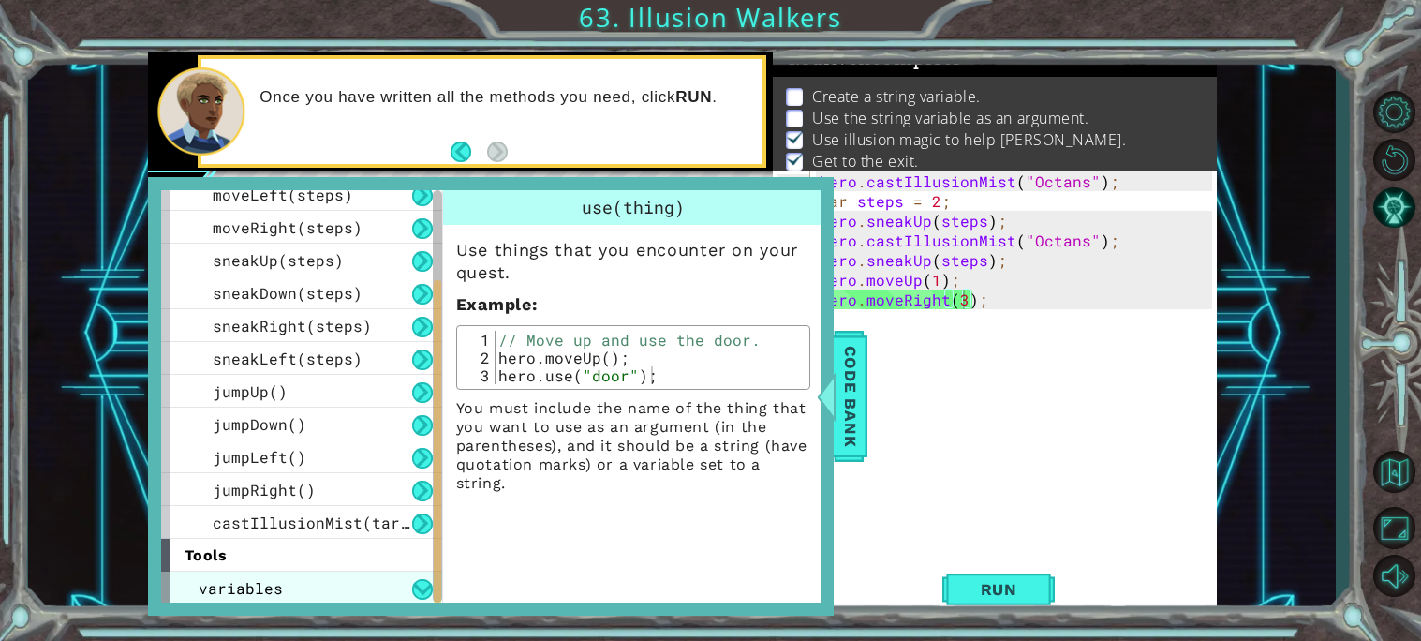
click at [264, 574] on div "variables" at bounding box center [301, 587] width 281 height 33
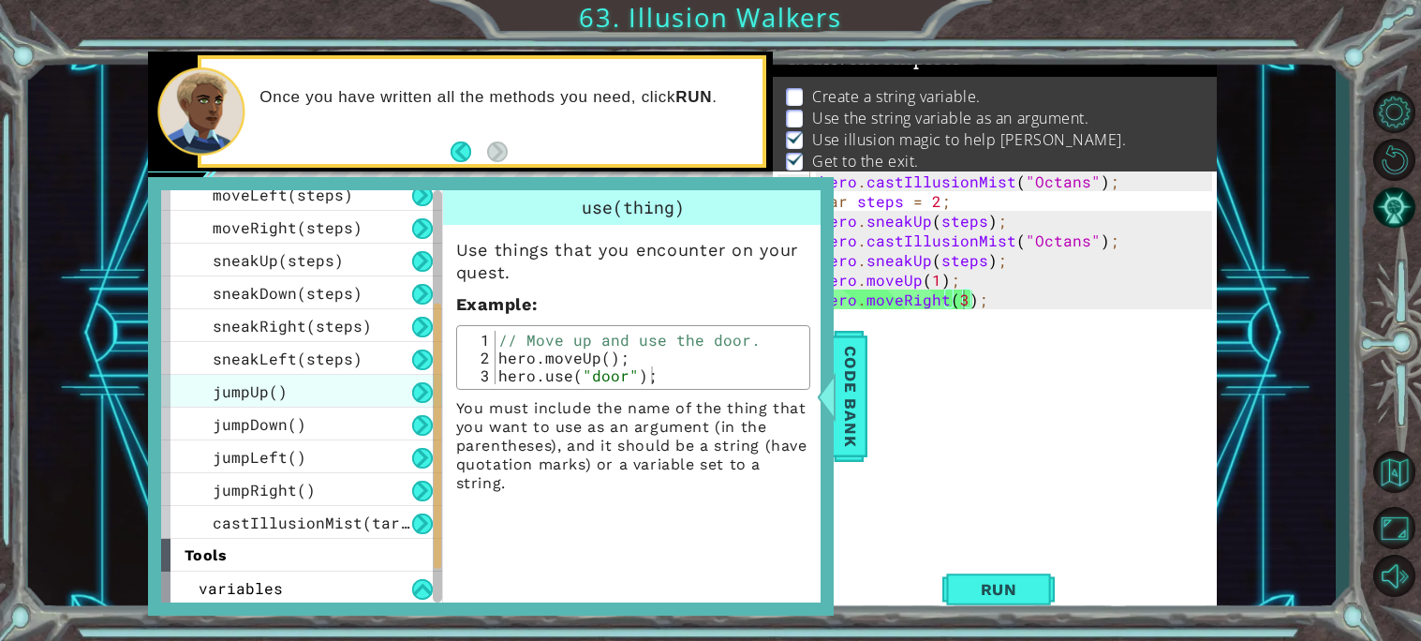
click at [227, 401] on div "jumpUp()" at bounding box center [301, 391] width 281 height 33
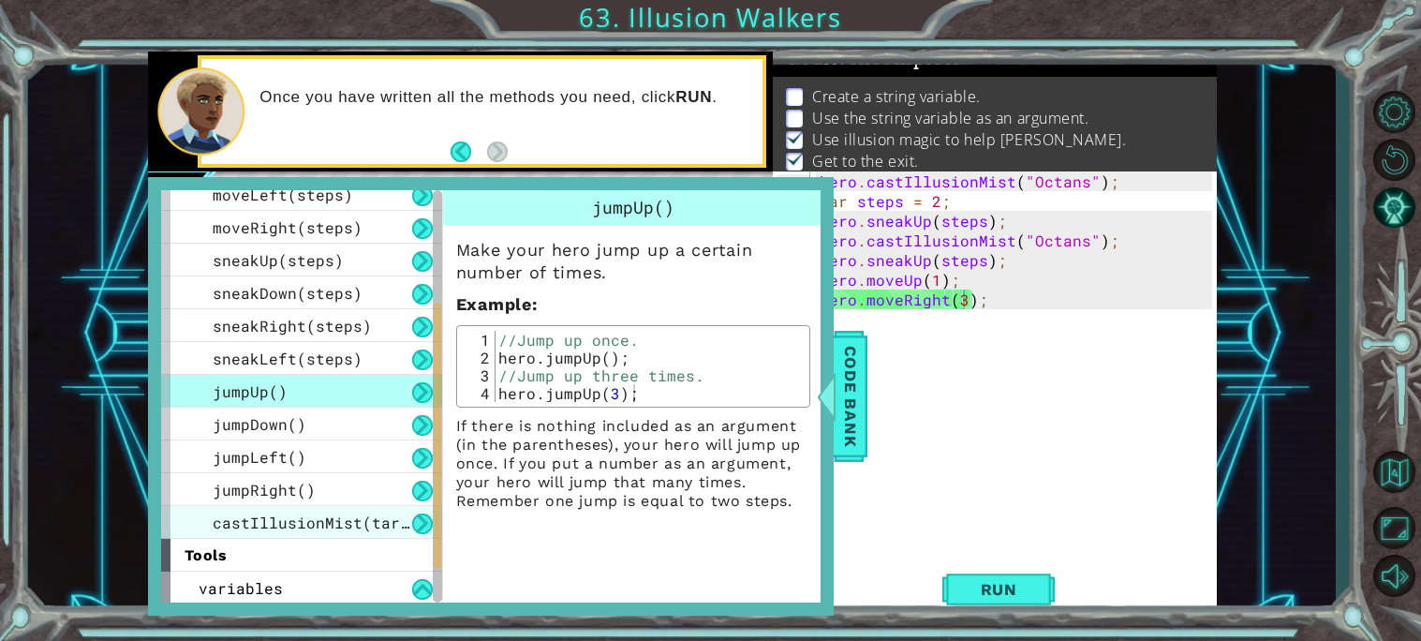
click at [242, 515] on span "castIllusionMist(target)" at bounding box center [325, 522] width 225 height 20
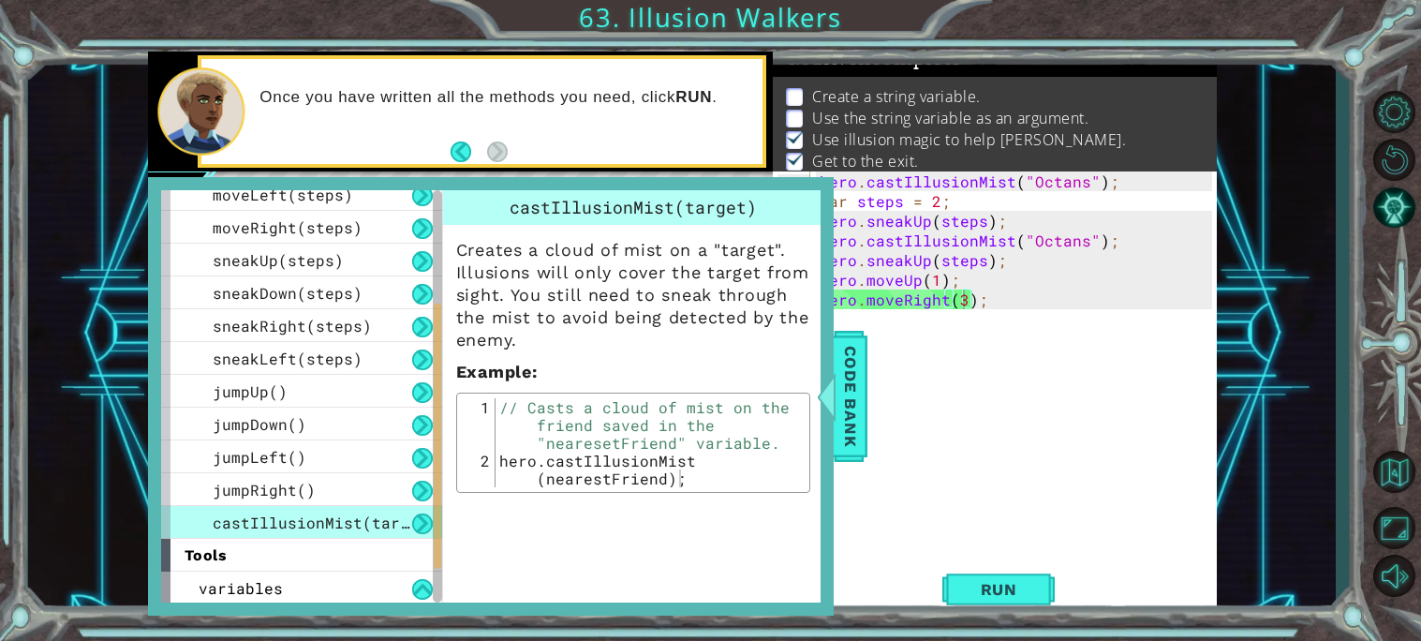
scroll to position [0, 0]
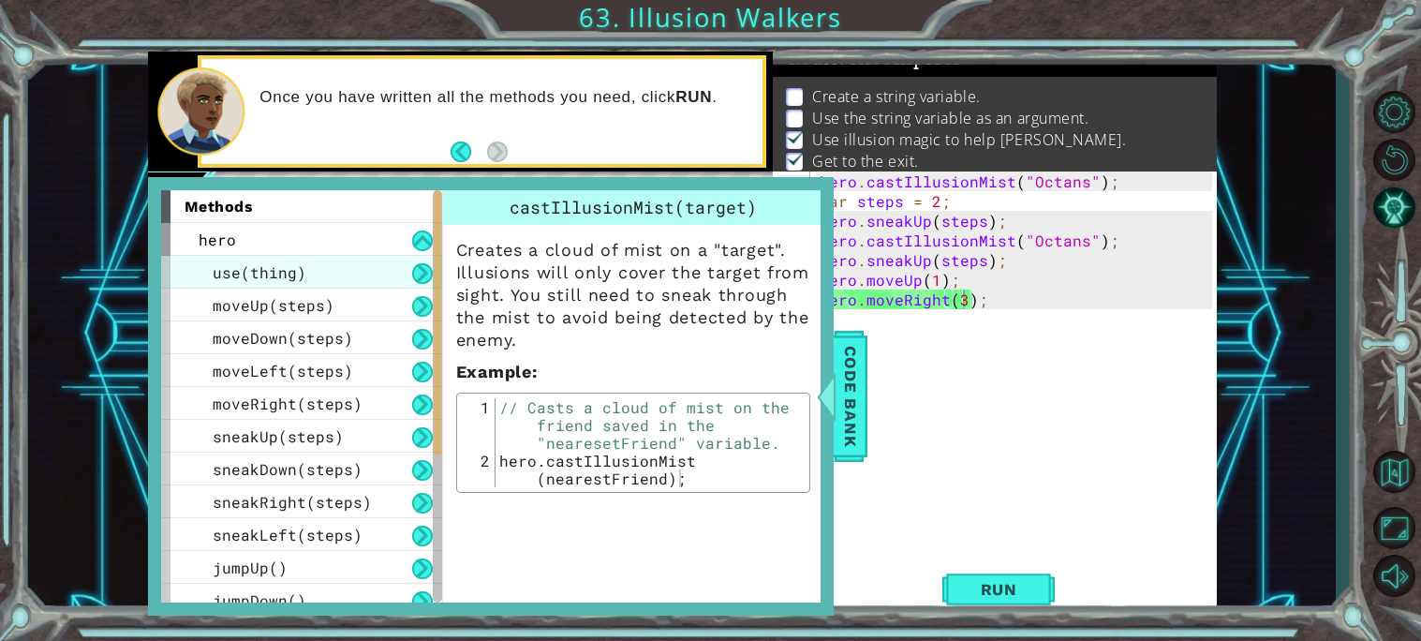
click at [266, 262] on span "use(thing)" at bounding box center [260, 272] width 94 height 20
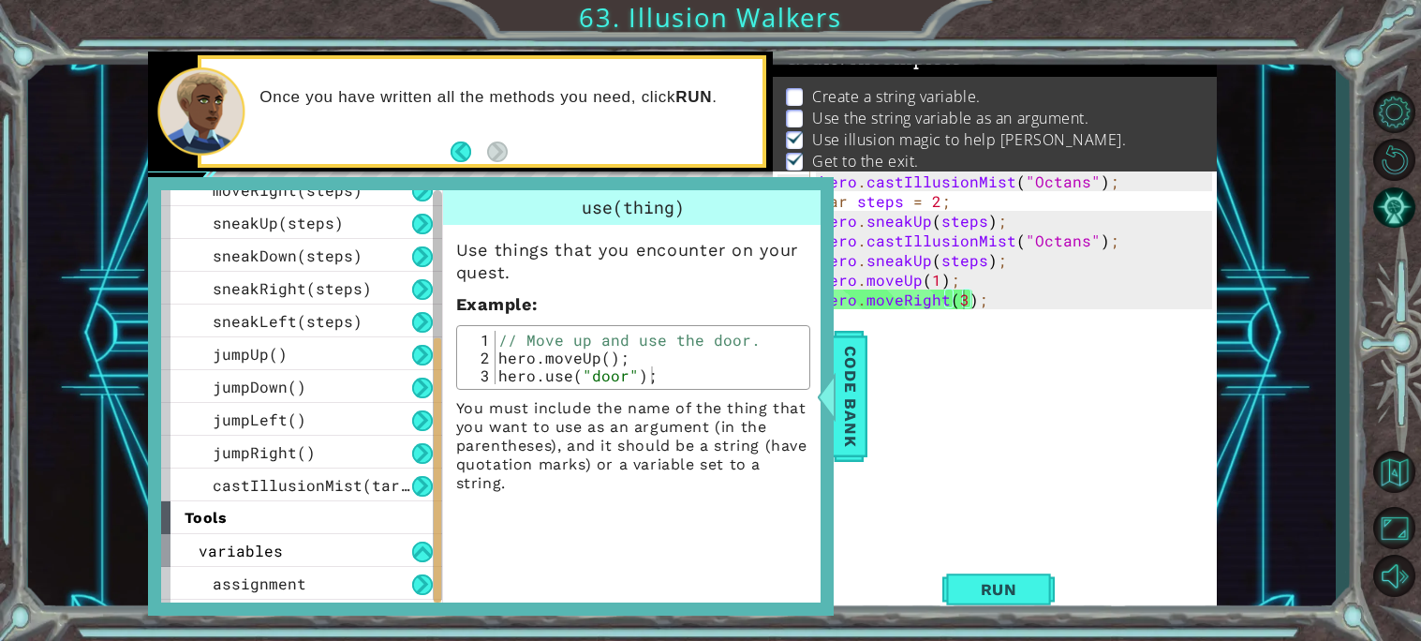
scroll to position [242, 0]
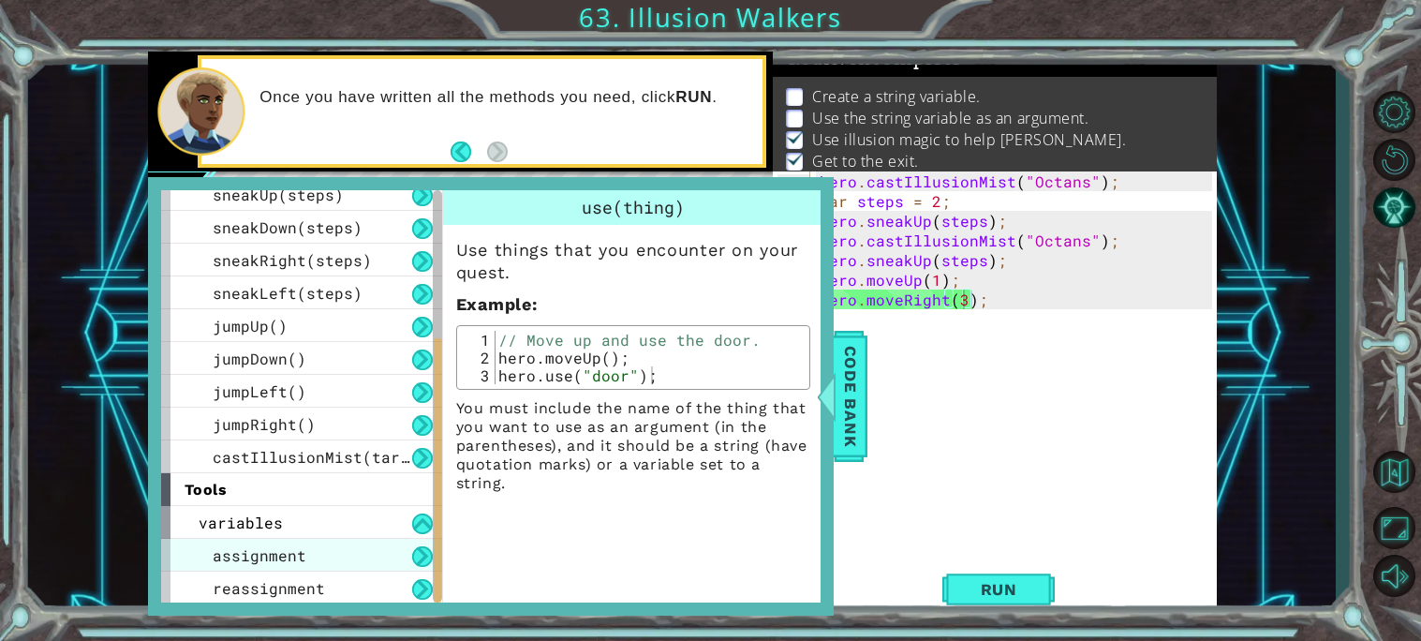
click at [244, 557] on span "assignment" at bounding box center [260, 555] width 94 height 20
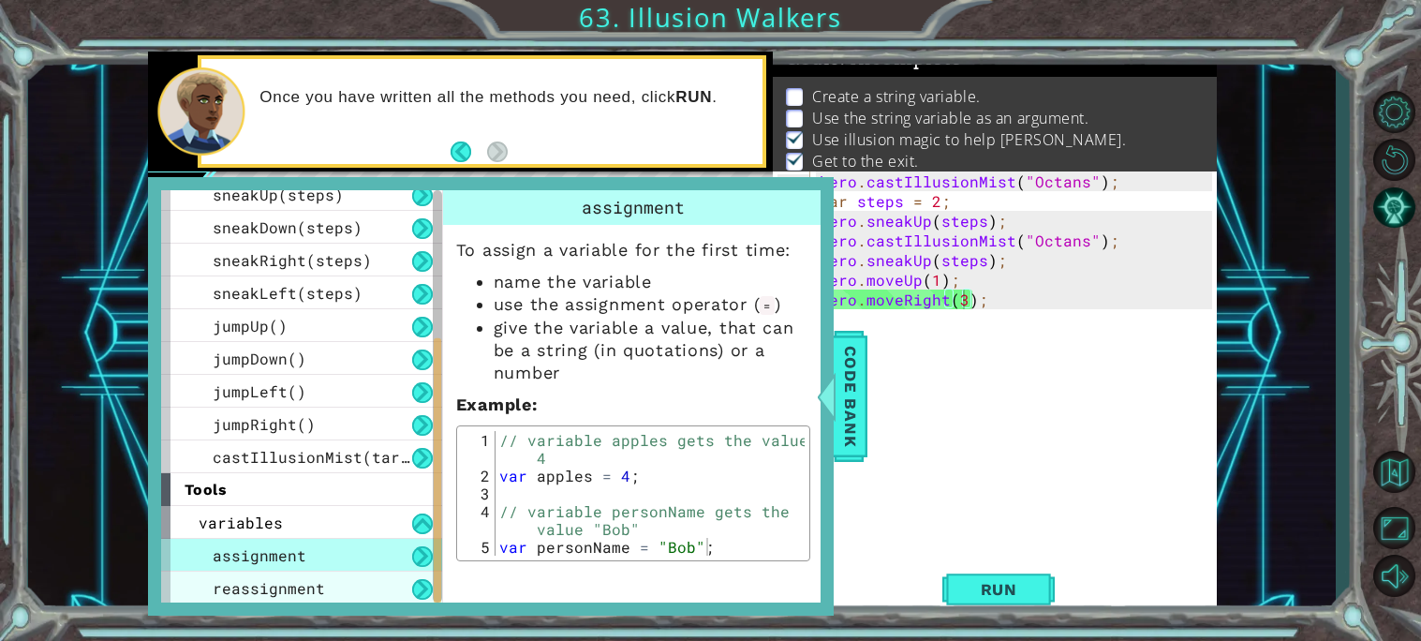
click at [239, 588] on span "reassignment" at bounding box center [269, 588] width 112 height 20
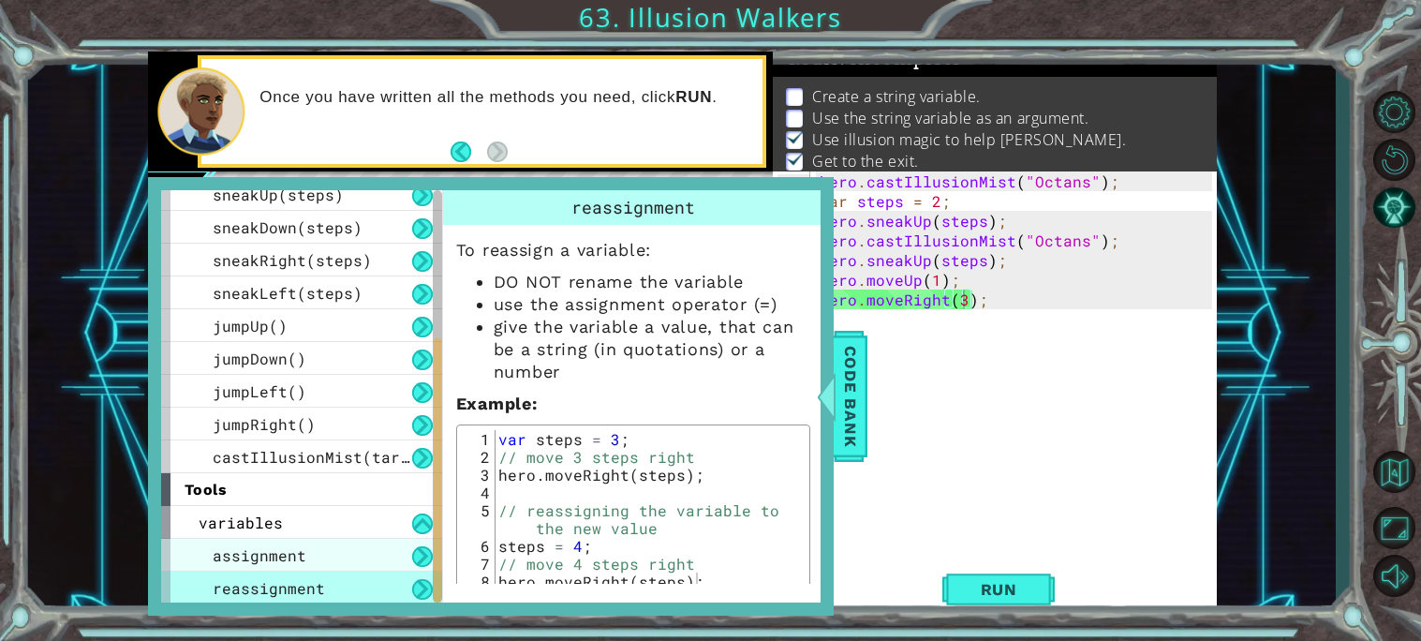
click at [265, 553] on span "assignment" at bounding box center [260, 555] width 94 height 20
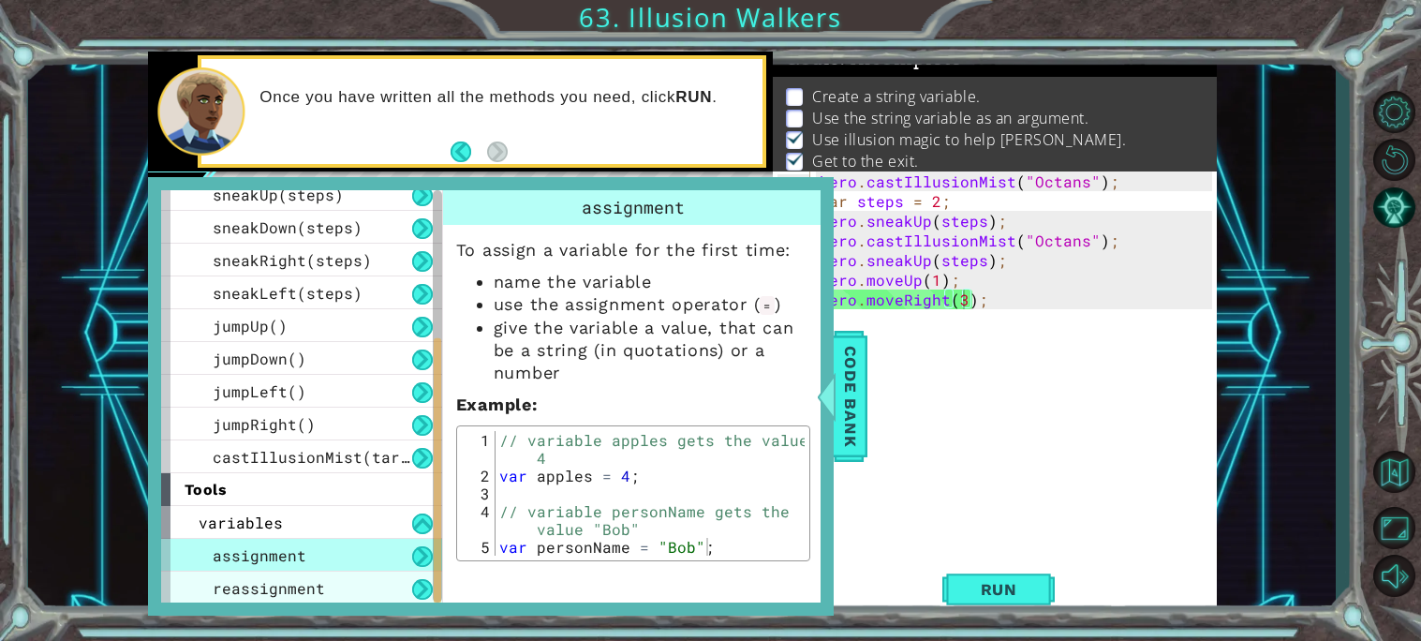
click at [262, 597] on div "reassignment" at bounding box center [301, 587] width 281 height 33
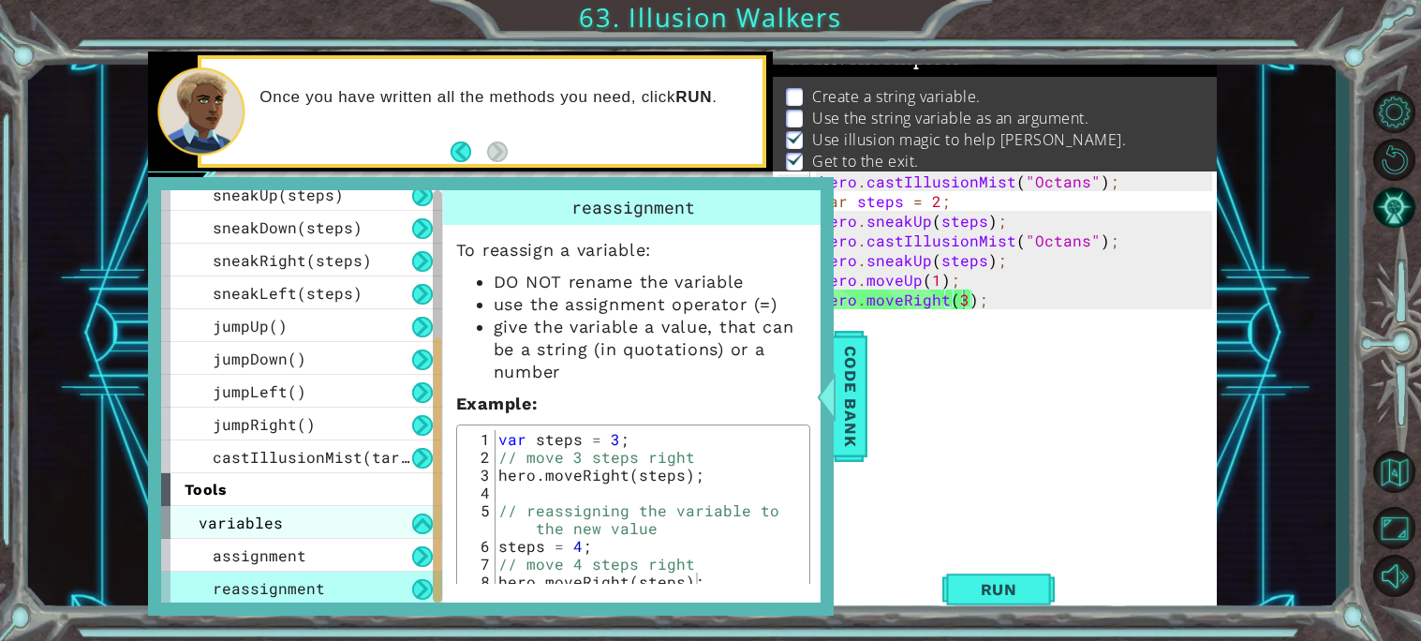
click at [288, 511] on div "variables" at bounding box center [301, 522] width 281 height 33
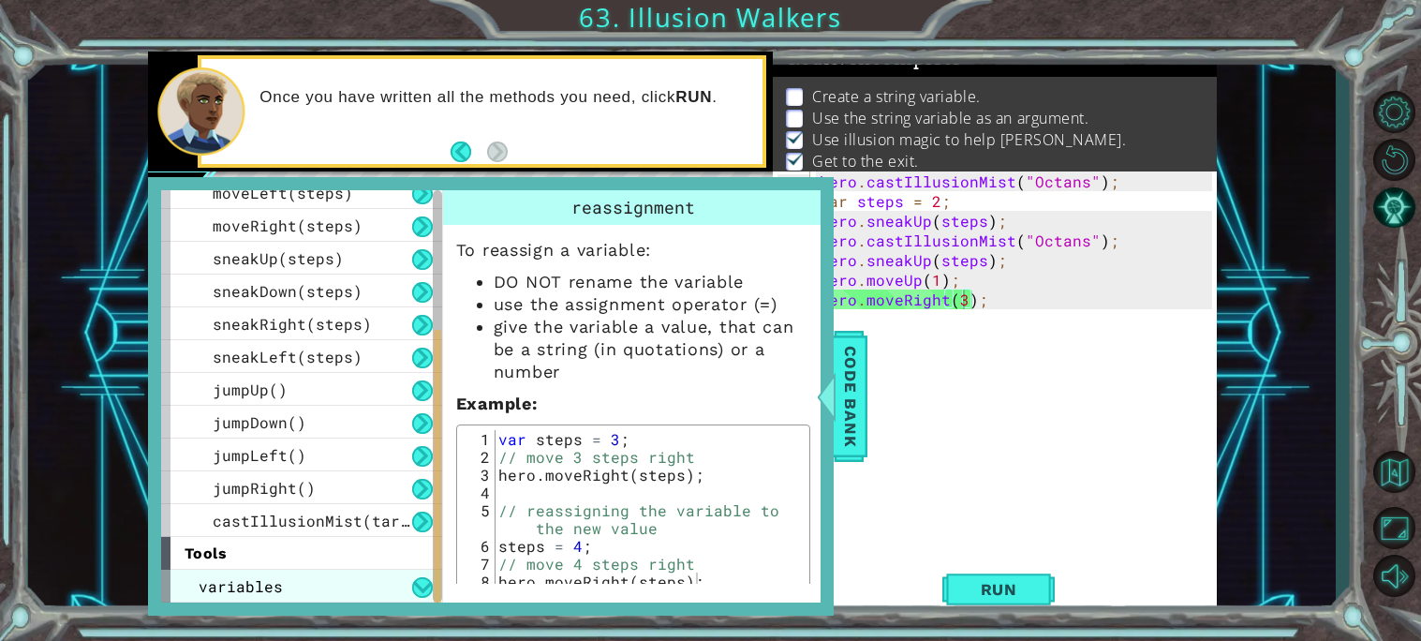
scroll to position [176, 0]
click at [270, 596] on div "variables" at bounding box center [301, 587] width 281 height 33
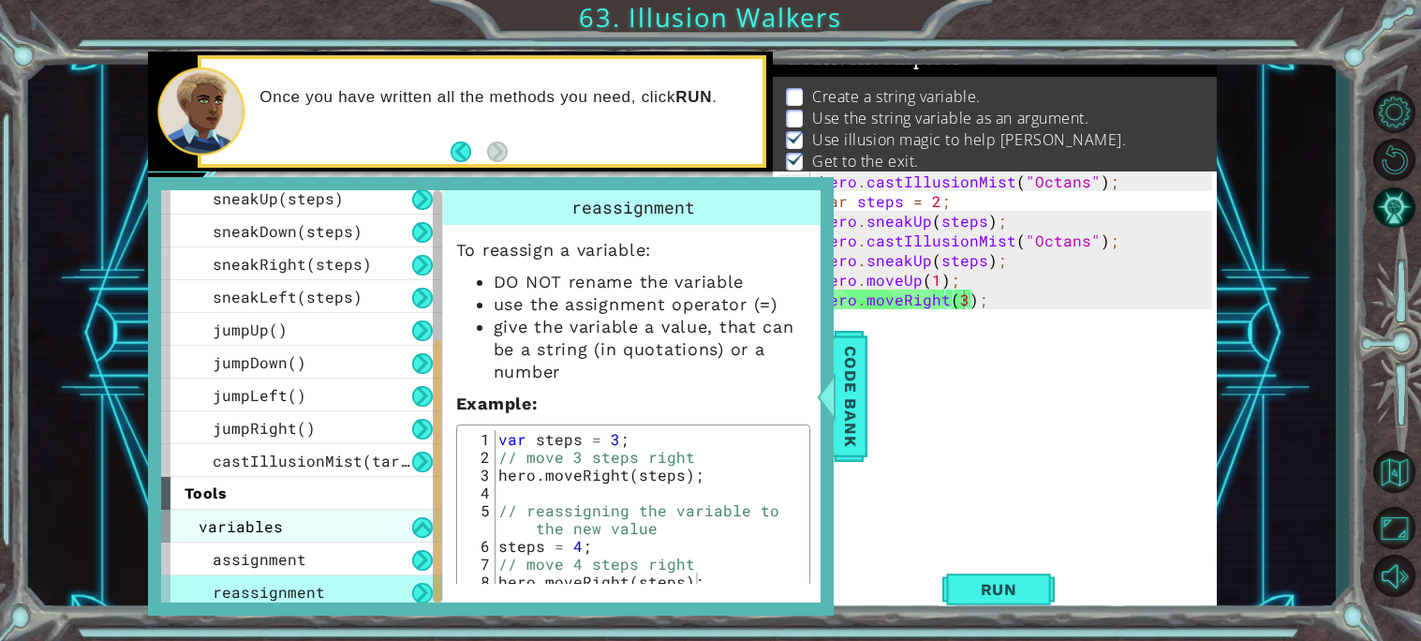
scroll to position [242, 0]
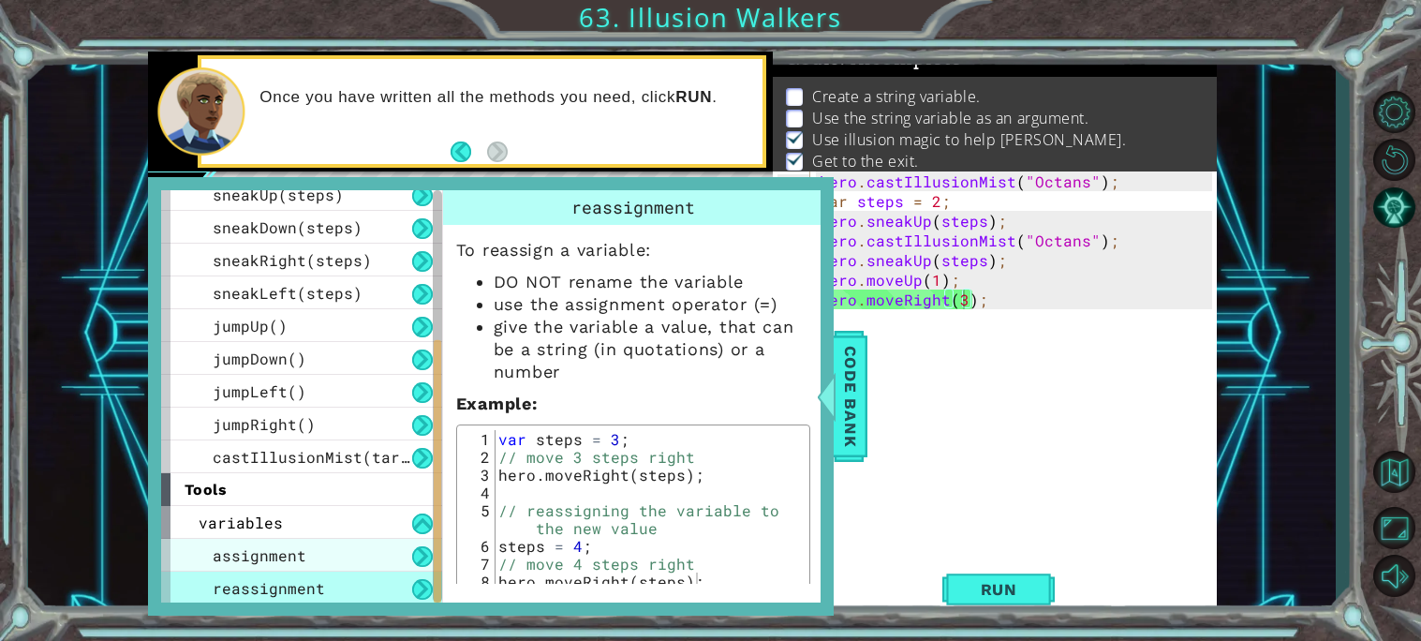
click at [287, 548] on span "assignment" at bounding box center [260, 555] width 94 height 20
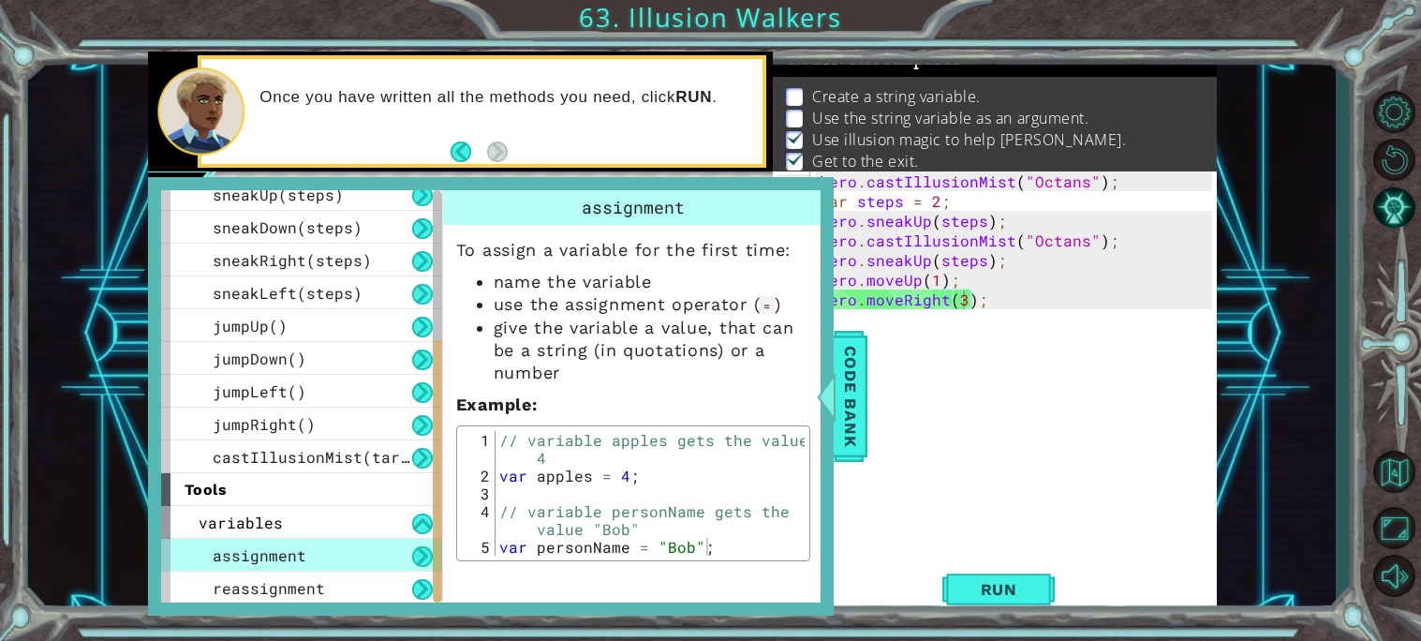
click at [287, 549] on span "assignment" at bounding box center [260, 555] width 94 height 20
click at [286, 552] on span "assignment" at bounding box center [260, 555] width 94 height 20
